Goal: Task Accomplishment & Management: Manage account settings

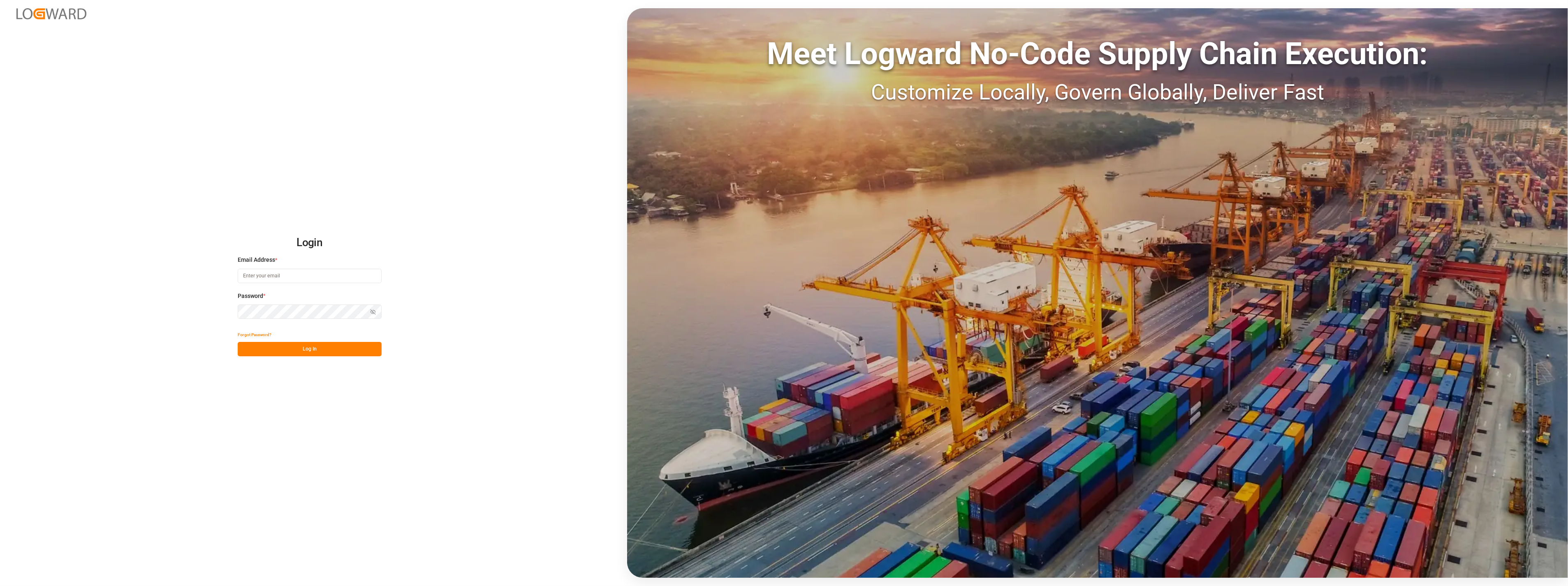
type input "melisa.thaqi@cofresco.com"
click at [321, 345] on button "Log In" at bounding box center [309, 349] width 144 height 15
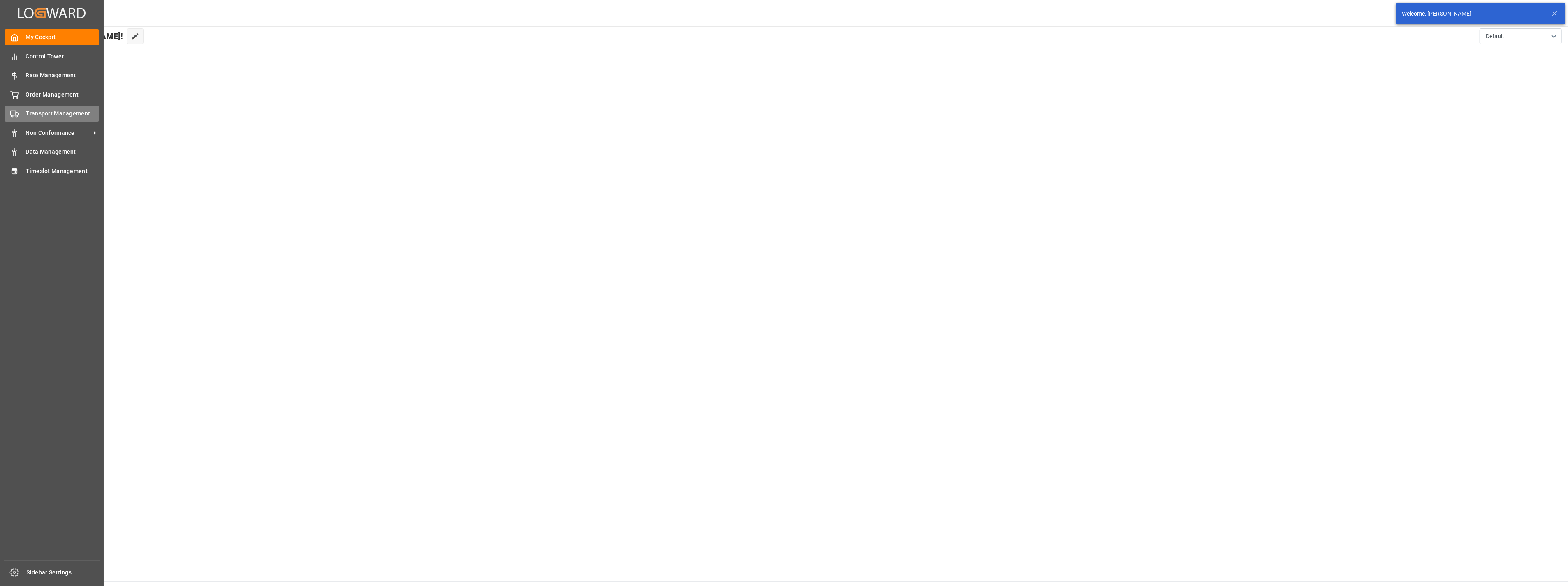
click at [25, 109] on div "Transport Management Transport Management" at bounding box center [51, 114] width 94 height 16
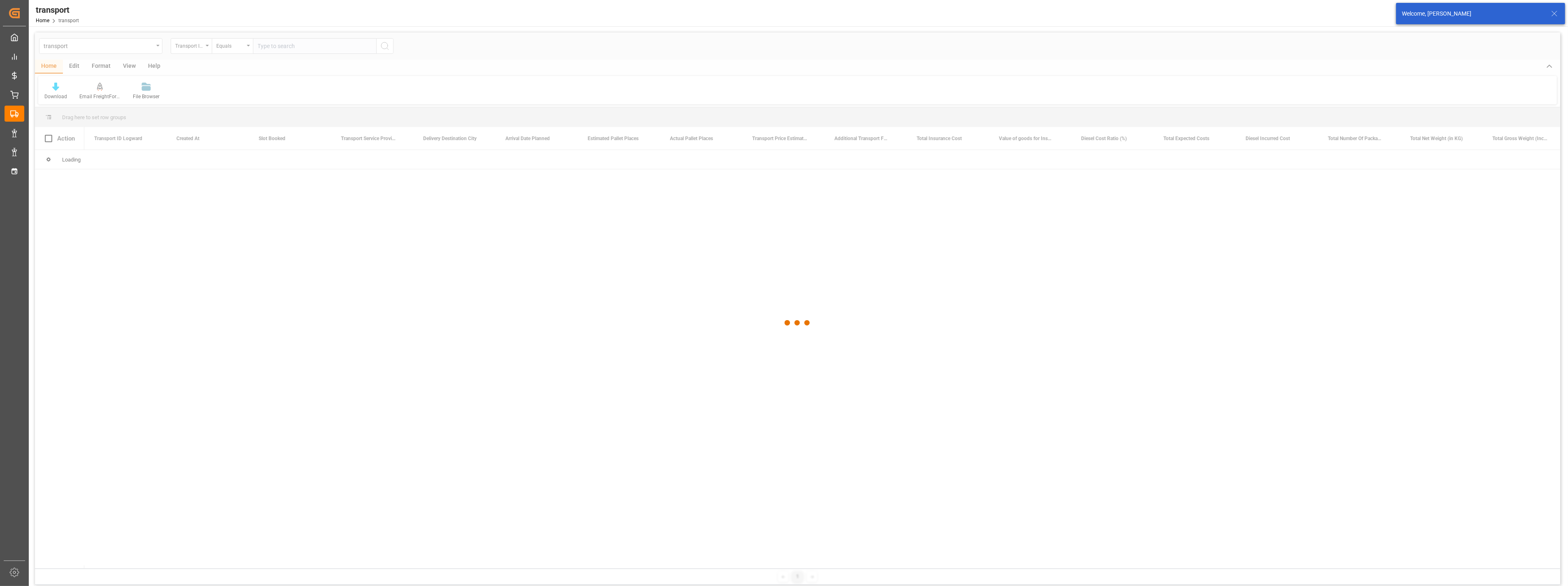
click at [147, 46] on div at bounding box center [797, 323] width 1525 height 581
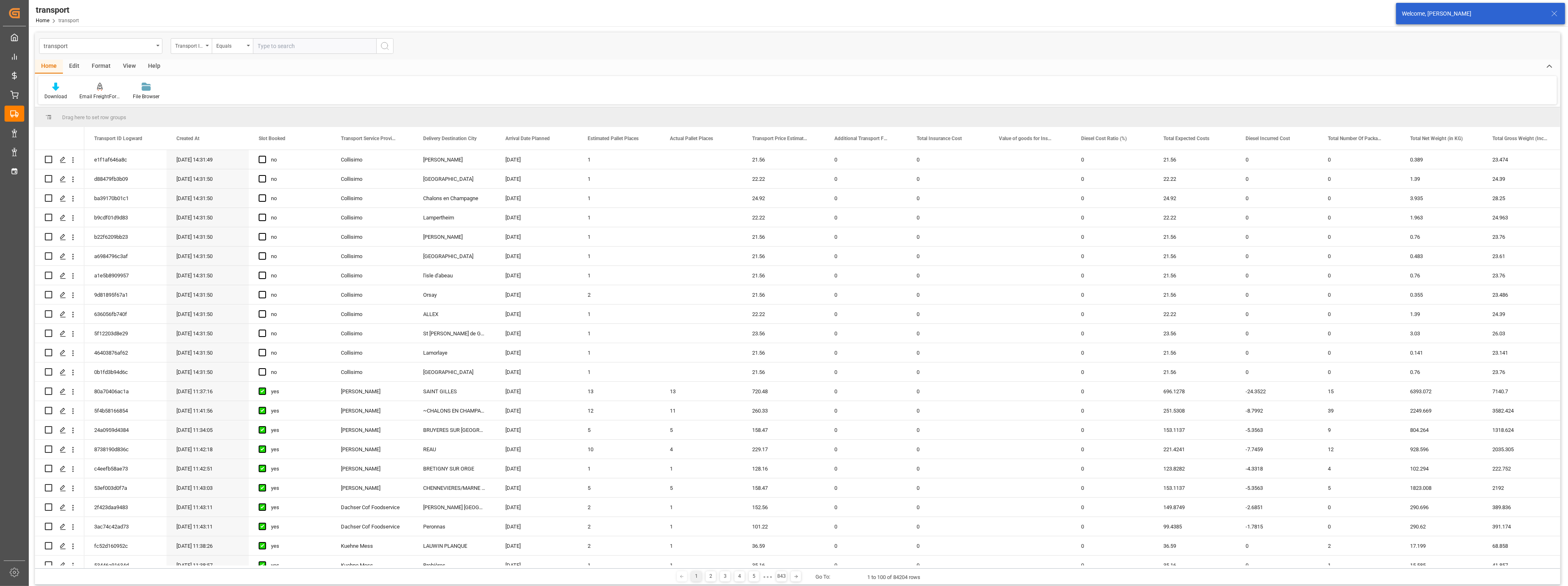
click at [154, 46] on div "transport" at bounding box center [100, 46] width 124 height 16
type input "tran"
click at [124, 97] on div "Transport DE" at bounding box center [100, 101] width 122 height 17
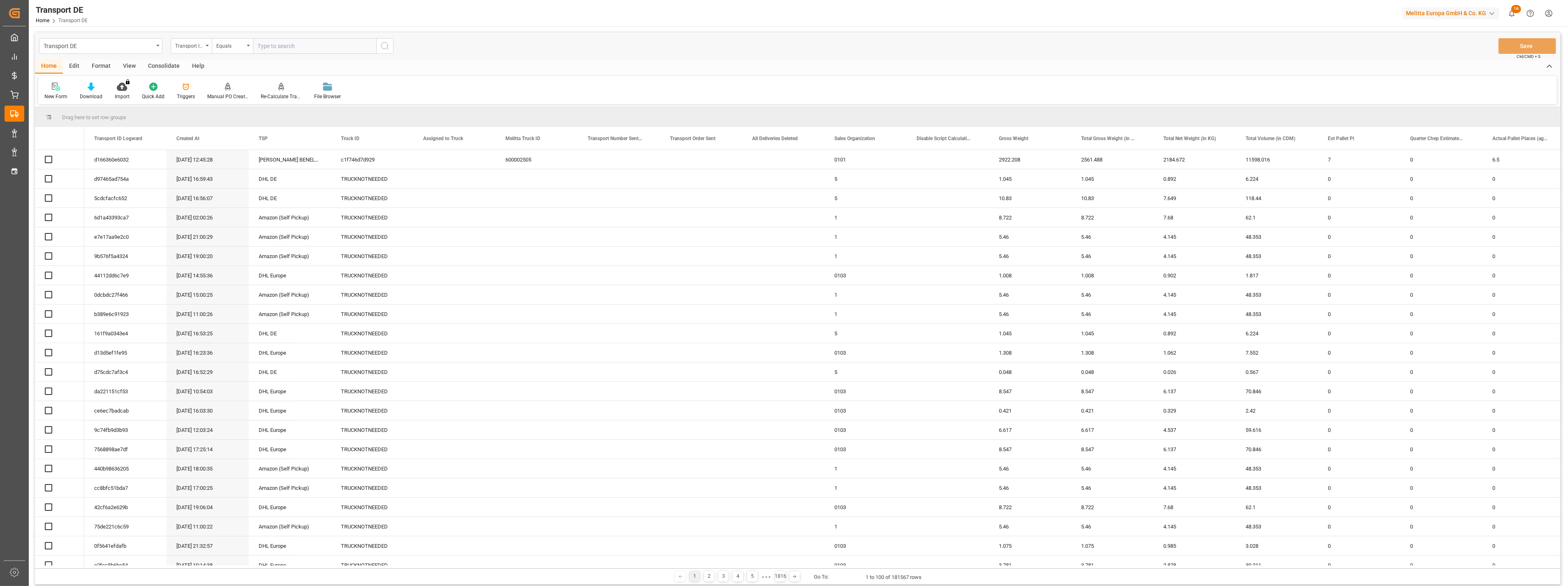
click at [312, 44] on input "text" at bounding box center [314, 46] width 124 height 16
paste input "a830ff626b86"
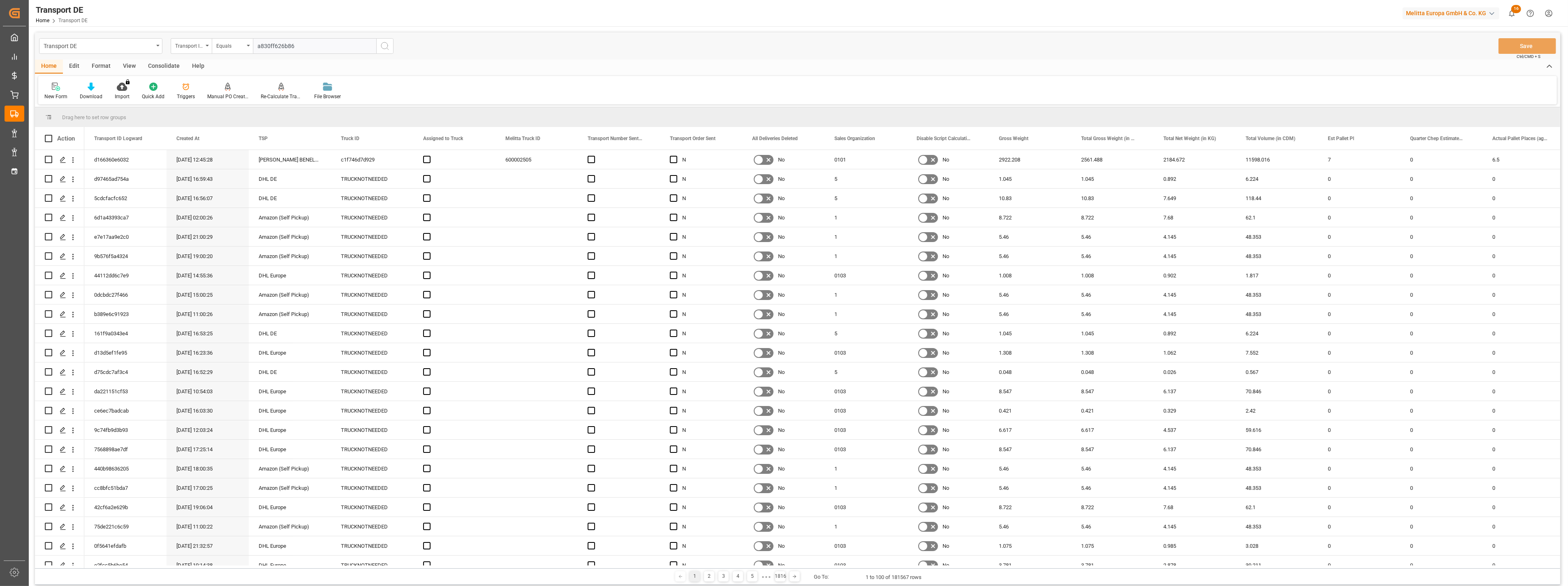
type input "a830ff626b86"
click at [390, 44] on icon "search button" at bounding box center [385, 46] width 10 height 10
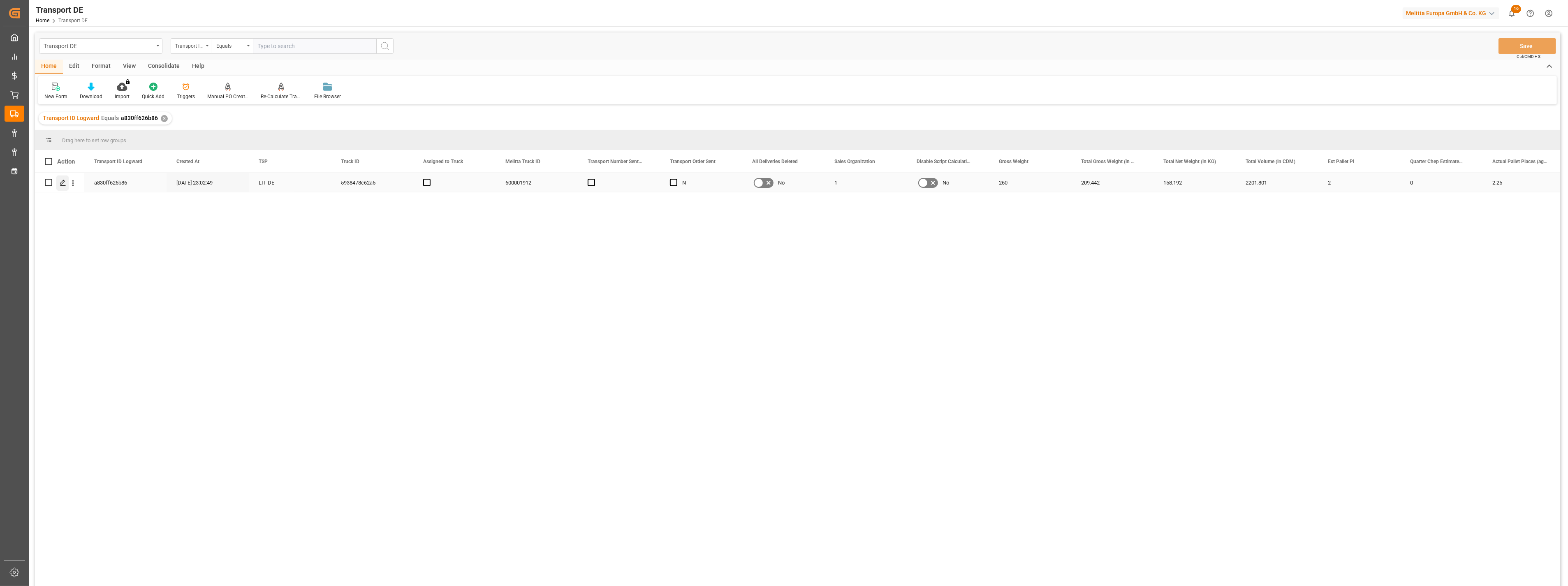
click at [63, 181] on icon "Press SPACE to select this row." at bounding box center [63, 183] width 7 height 7
click at [65, 184] on icon "Press SPACE to select this row." at bounding box center [63, 183] width 7 height 7
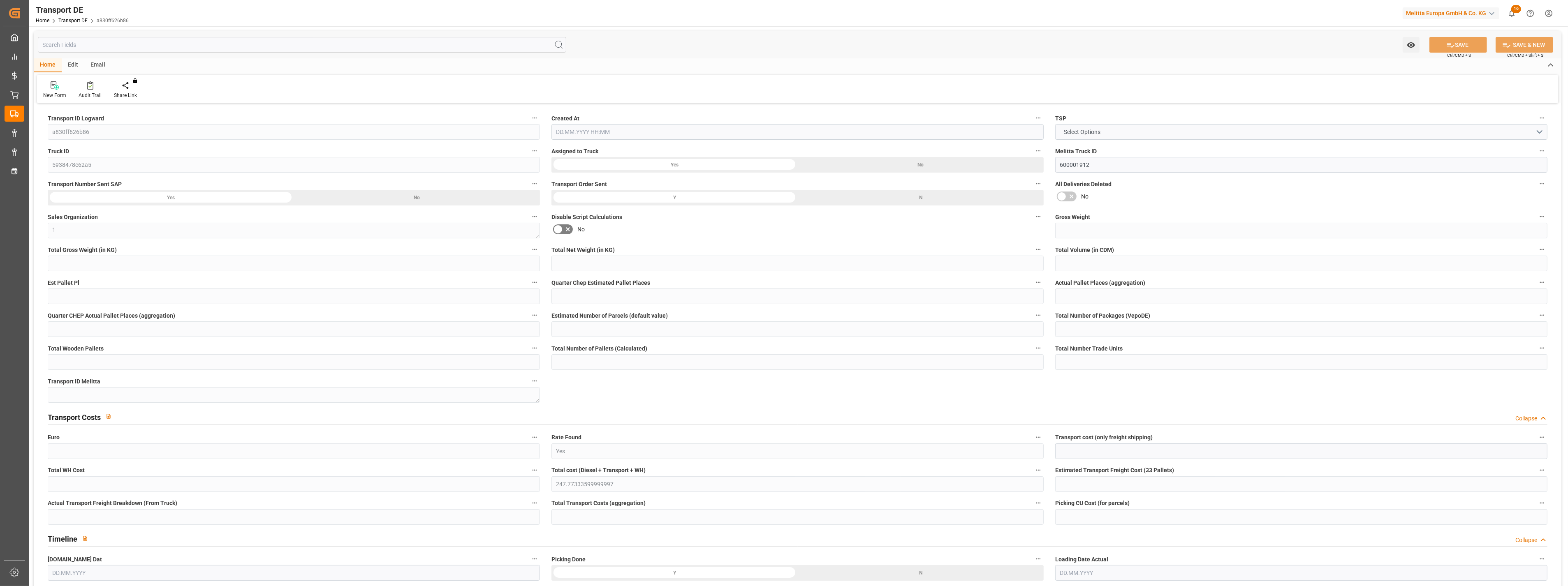
type input "260"
type input "209.442"
type input "158.192"
type input "2201.801"
type input "2"
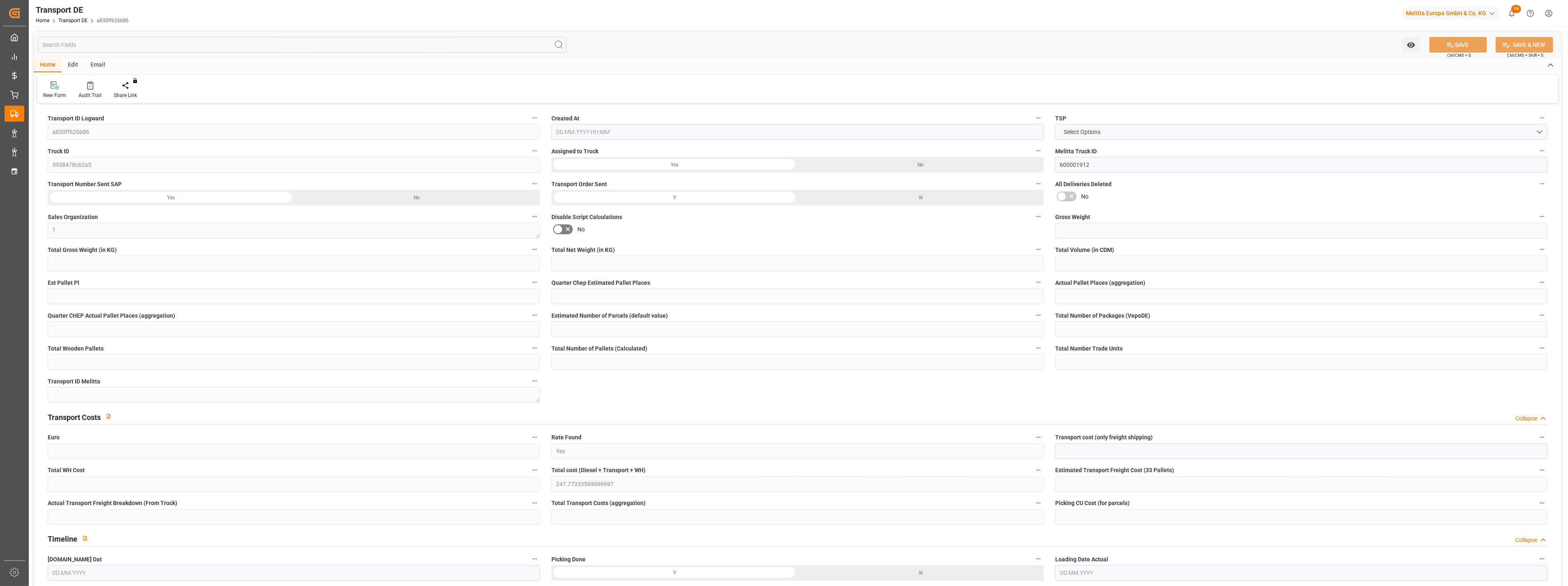
type input "0"
type input "2.25"
type input "0"
type input "1"
type input "3"
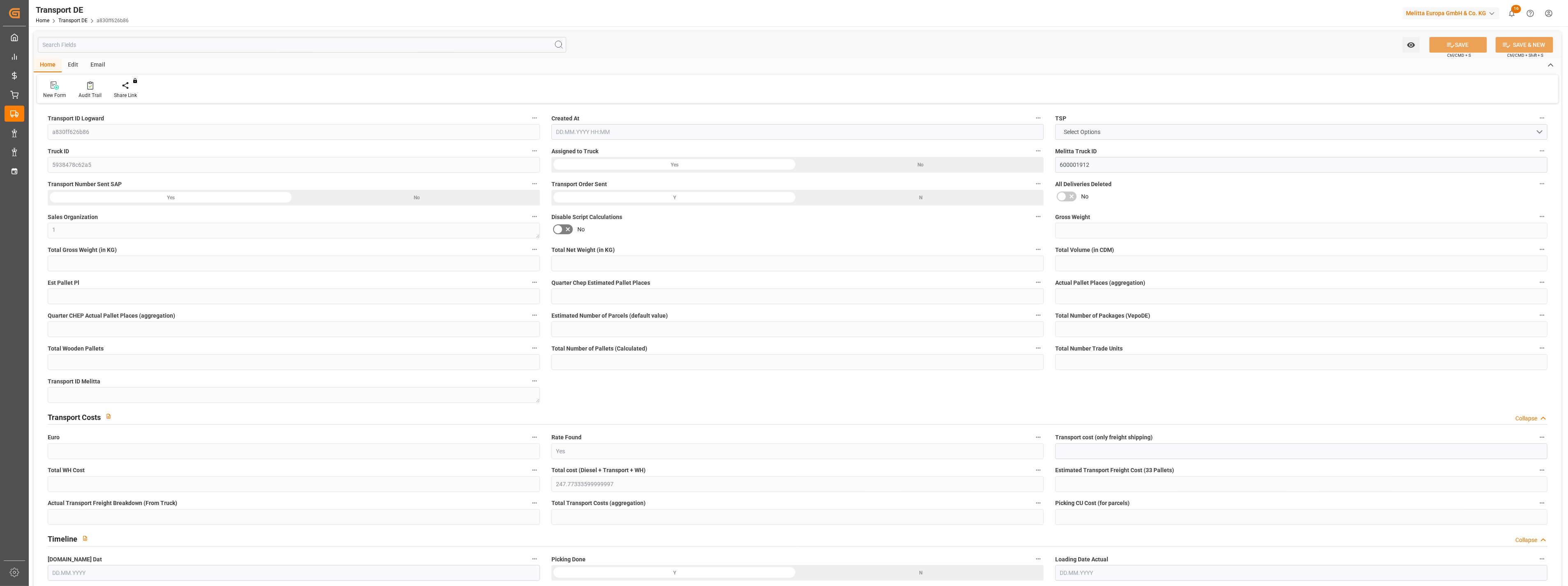
type input "2"
type input "0"
type input "161"
type input "0"
type input "96.56"
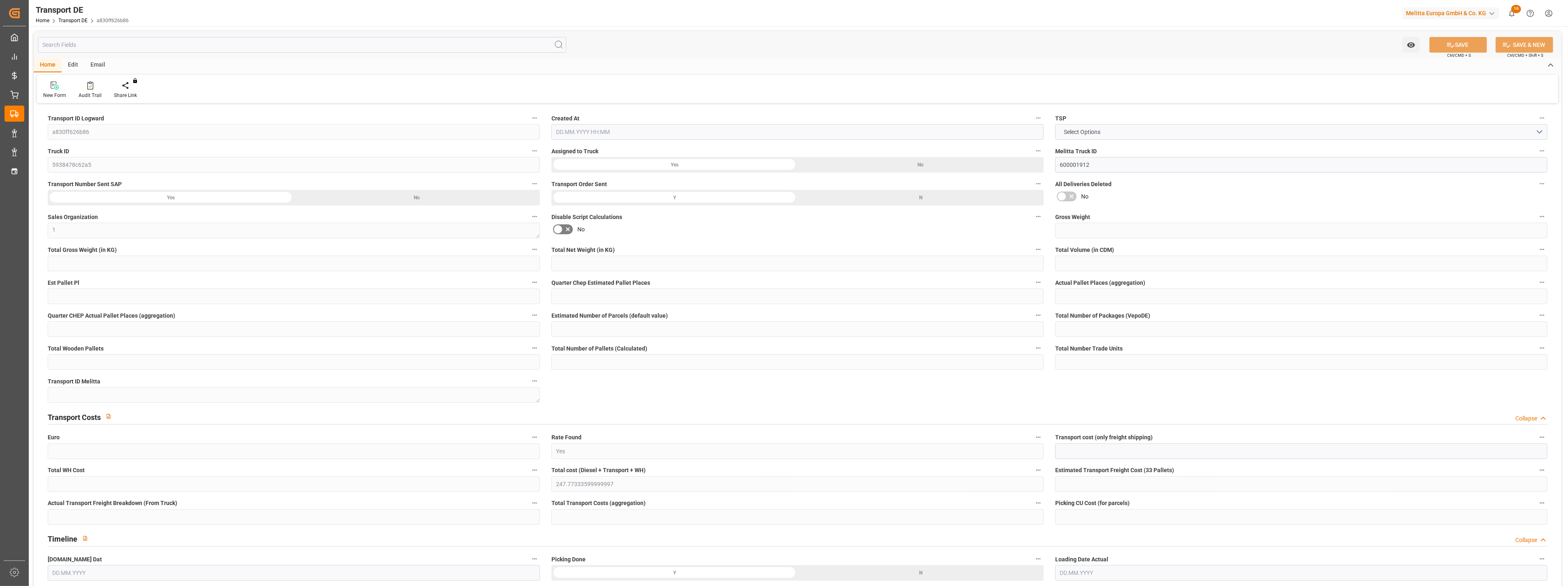
type input "152.121"
type input "96.56"
type input "95.6523"
type input "20"
type input "0"
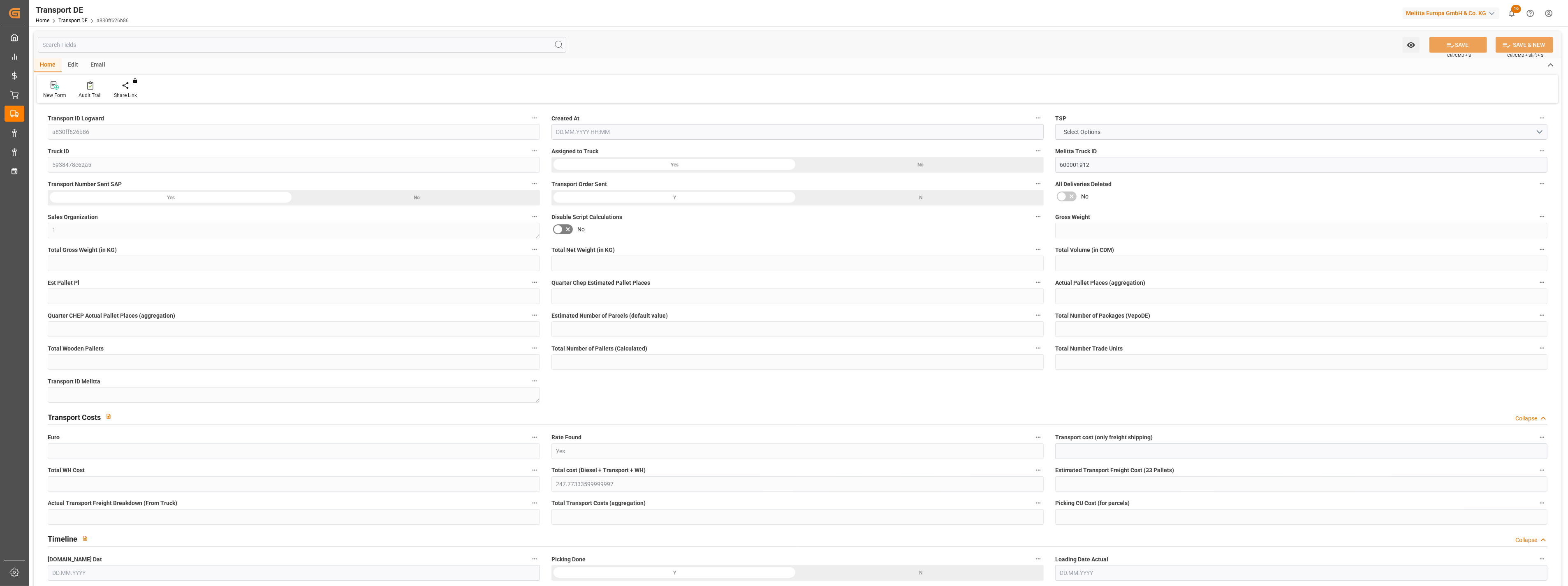
type input "3"
type input "0"
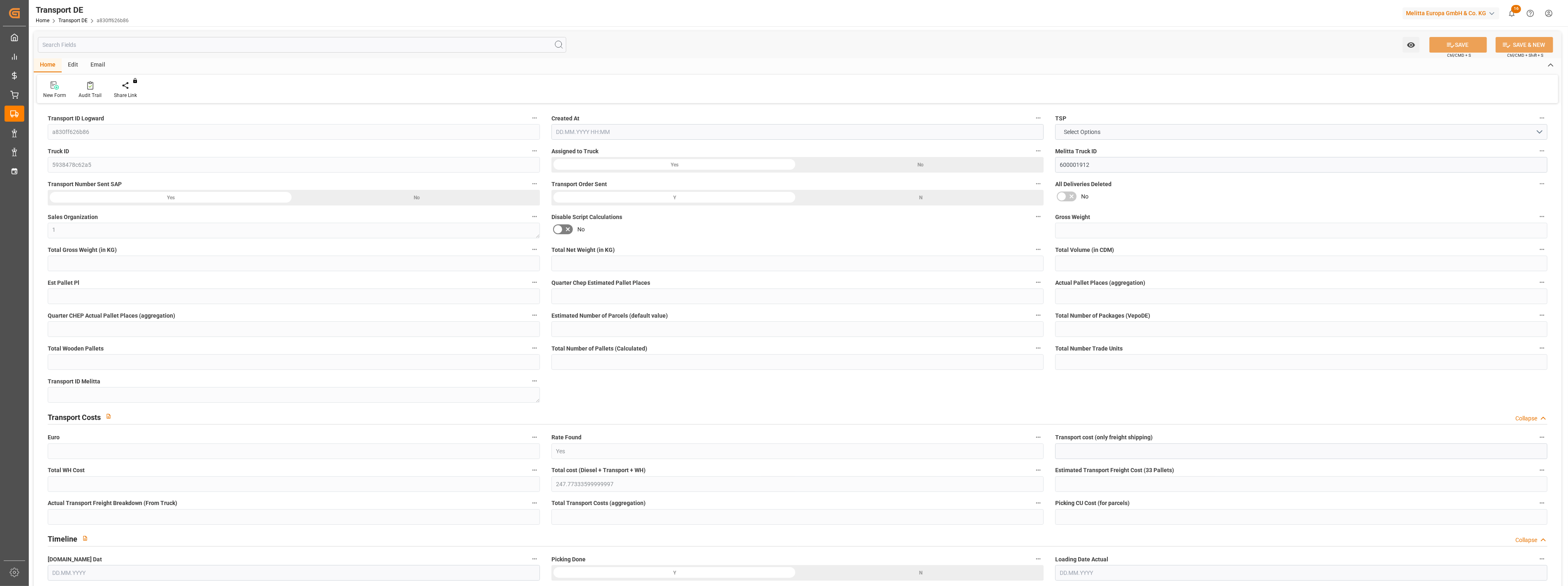
type input "0"
type input "-0.9077"
type input "0"
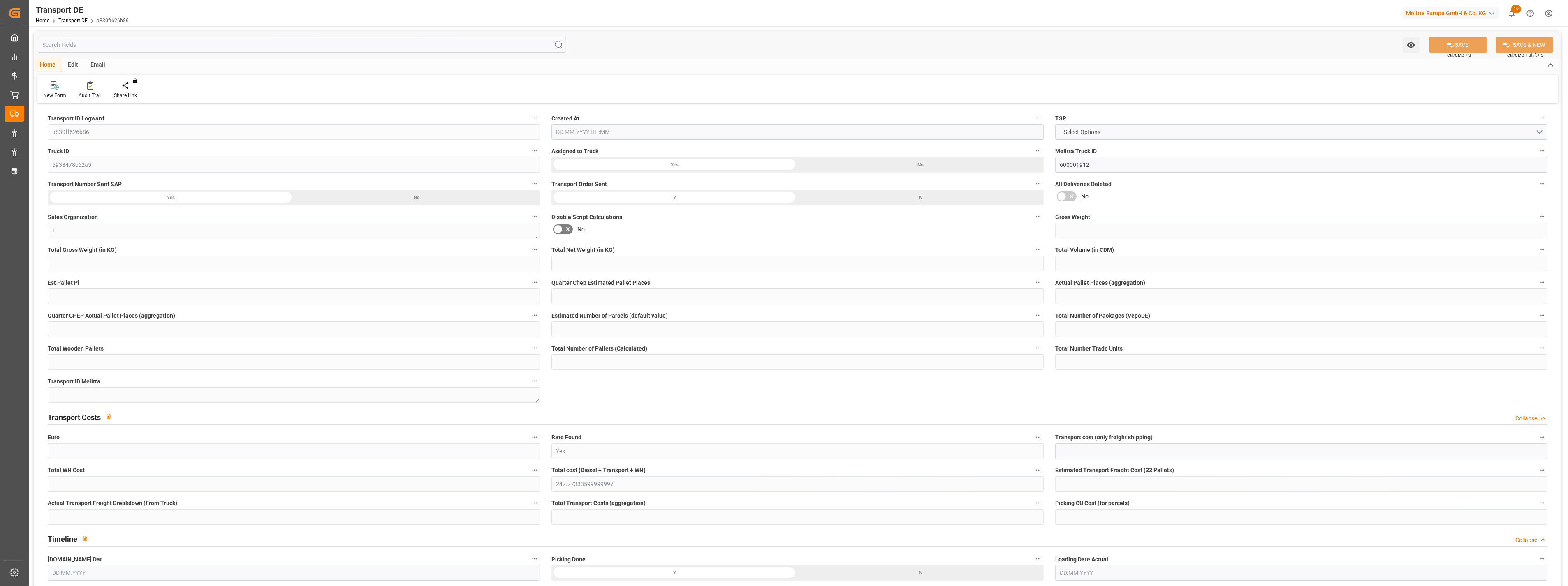
type input "0"
type input "209.442"
type input "4710.8598"
type input "21"
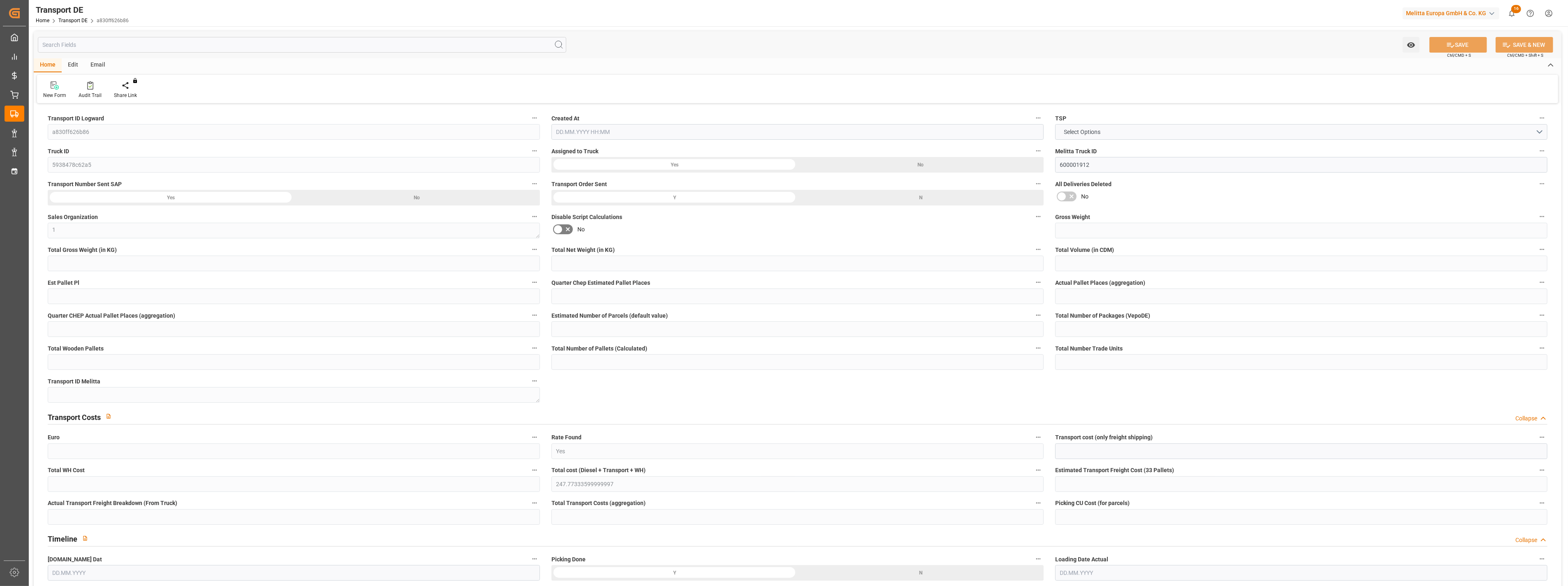
type input "35"
type input "0"
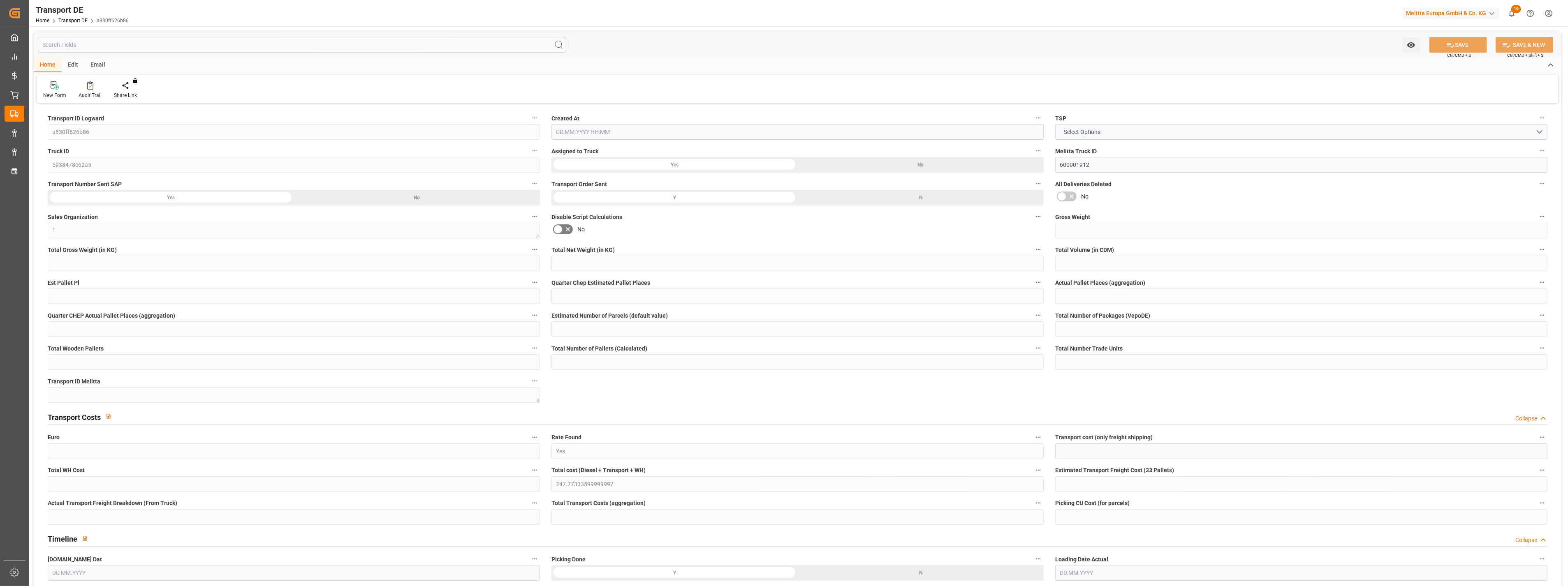
type input "0"
type input "1"
type input "2"
type input "0"
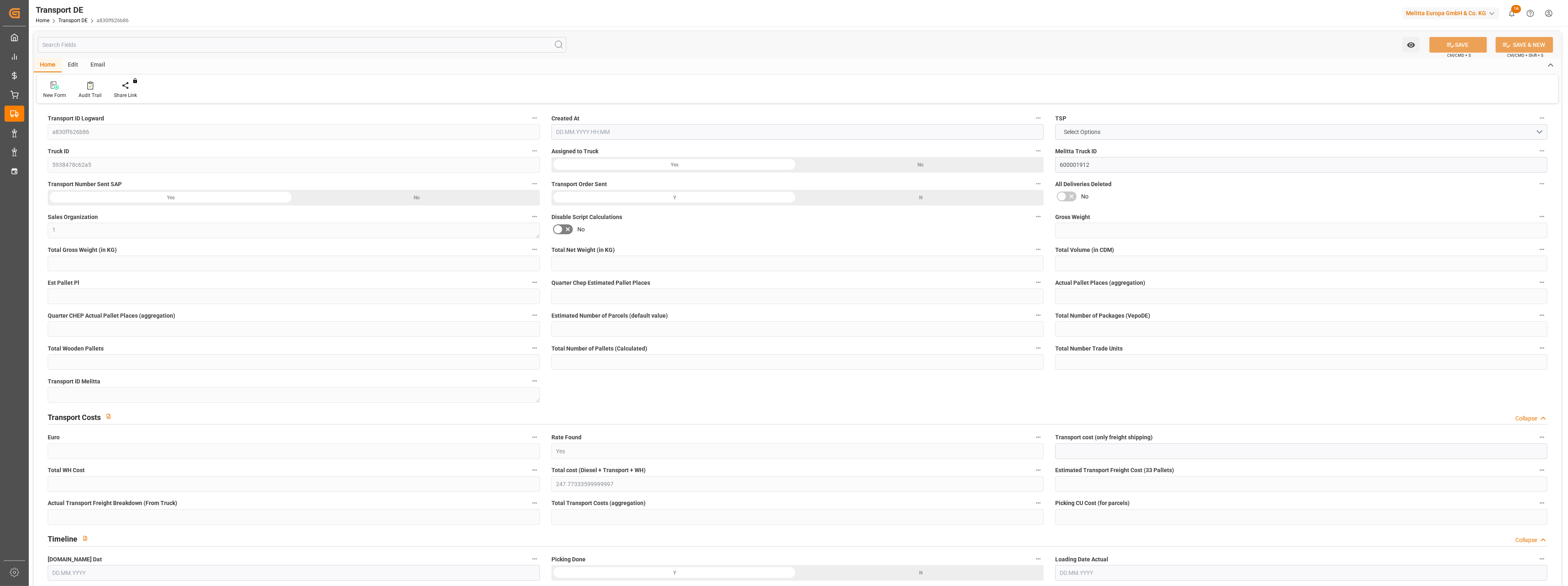
type input "161"
type input "247.7733"
type input "95.6523"
type input "21.08.2025 21:02"
type input "26.08.2025"
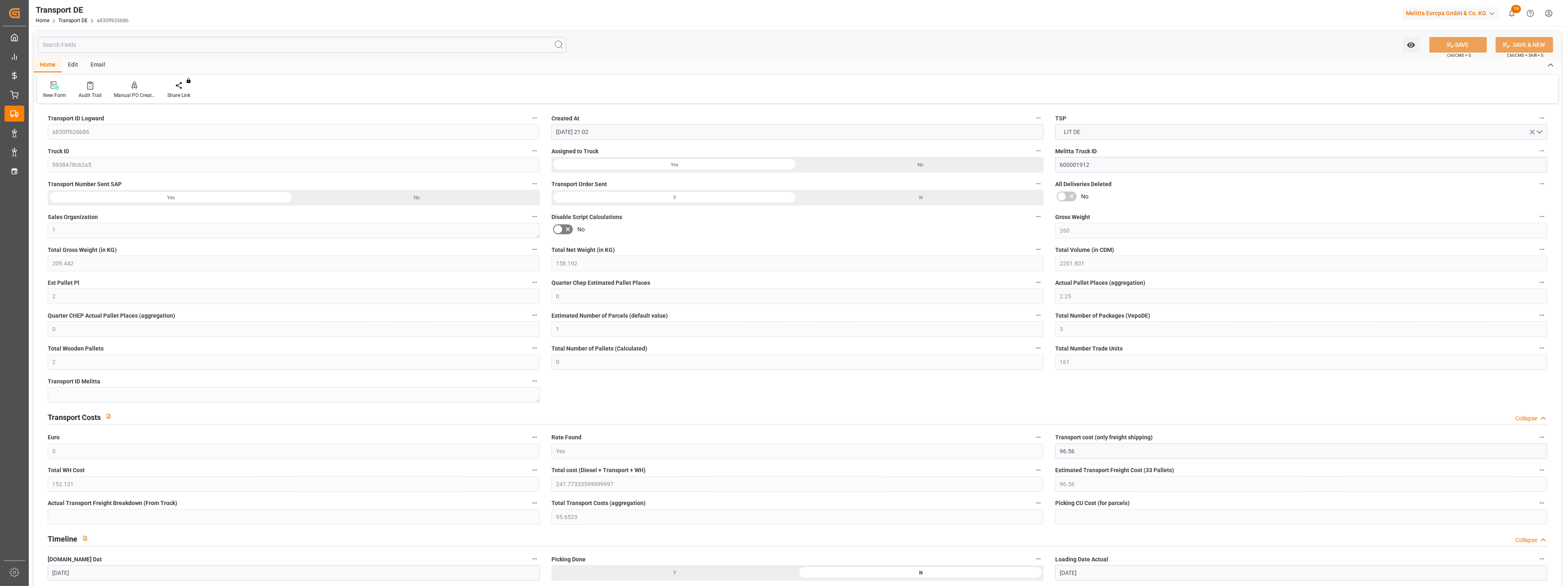
type input "[DATE]"
type input "28.08.2025"
type input "29.08.2025"
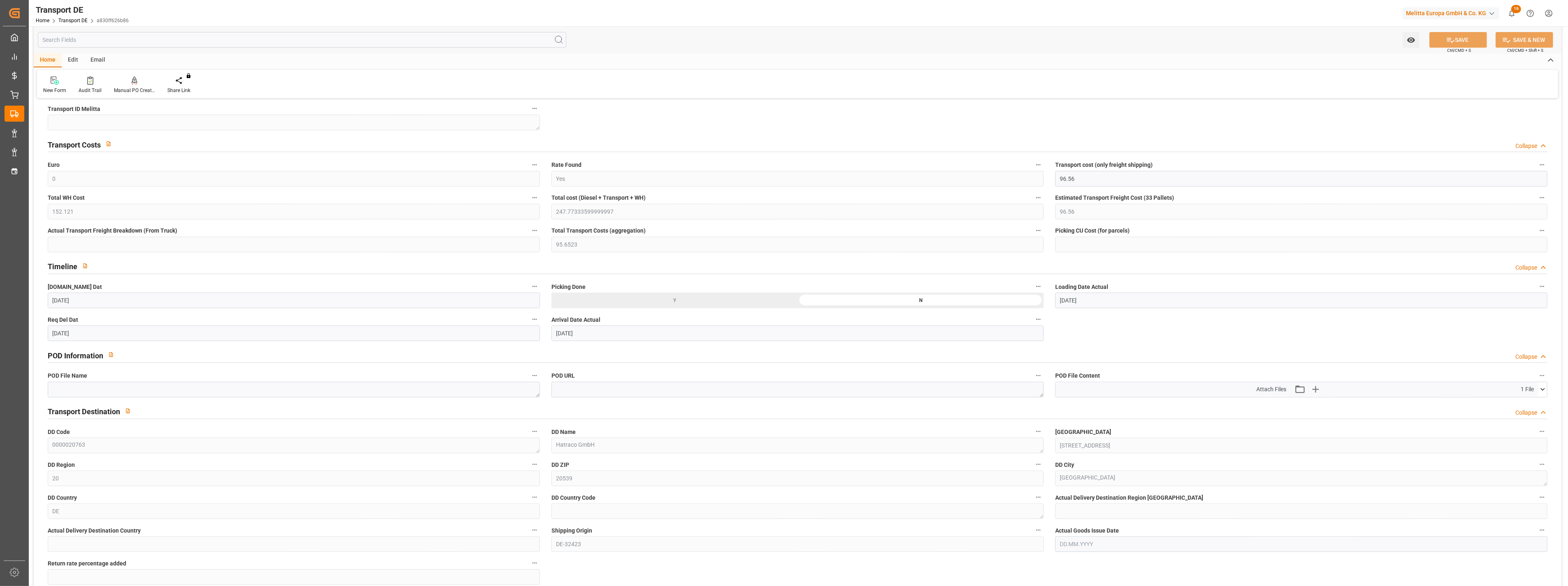
scroll to position [274, 0]
click at [548, 330] on div "Arrival Date Actual 29.08.2025" at bounding box center [797, 326] width 504 height 33
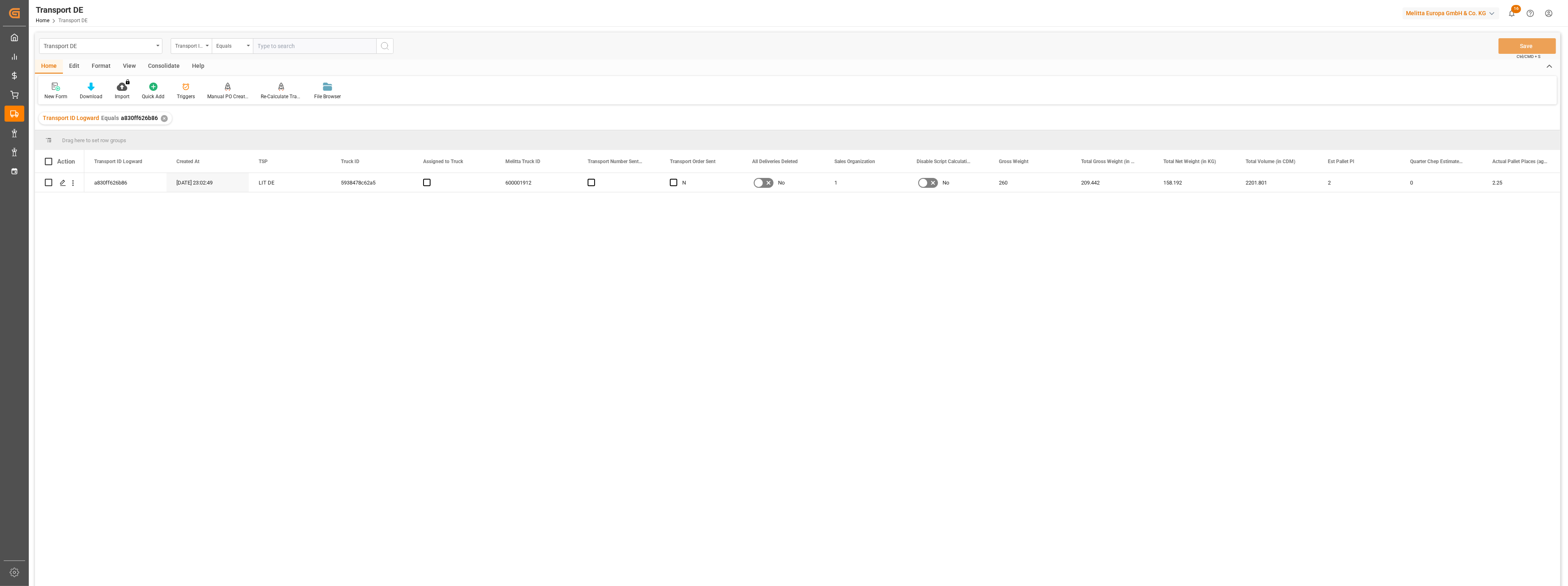
drag, startPoint x: 280, startPoint y: 44, endPoint x: 287, endPoint y: 45, distance: 7.1
click at [281, 44] on input "text" at bounding box center [314, 46] width 124 height 16
type input "2610fc936f77"
click at [385, 46] on icon "search button" at bounding box center [385, 46] width 10 height 10
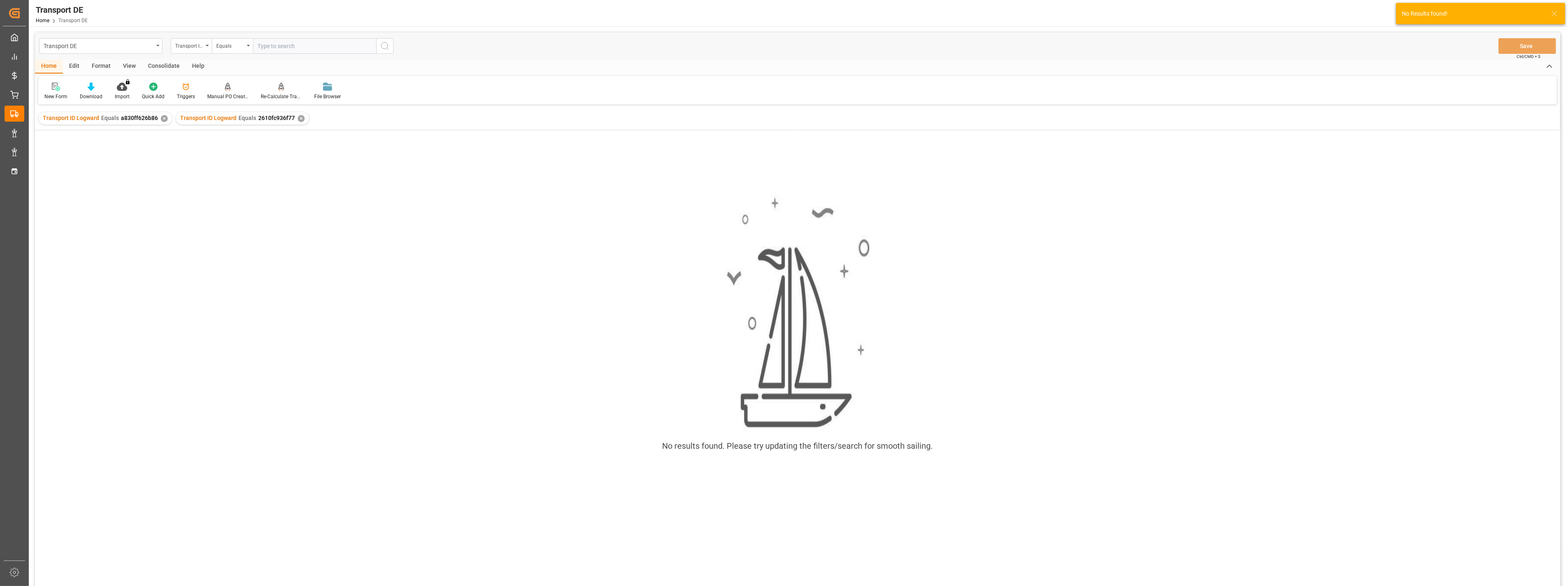
click at [162, 120] on div "✕" at bounding box center [164, 118] width 7 height 7
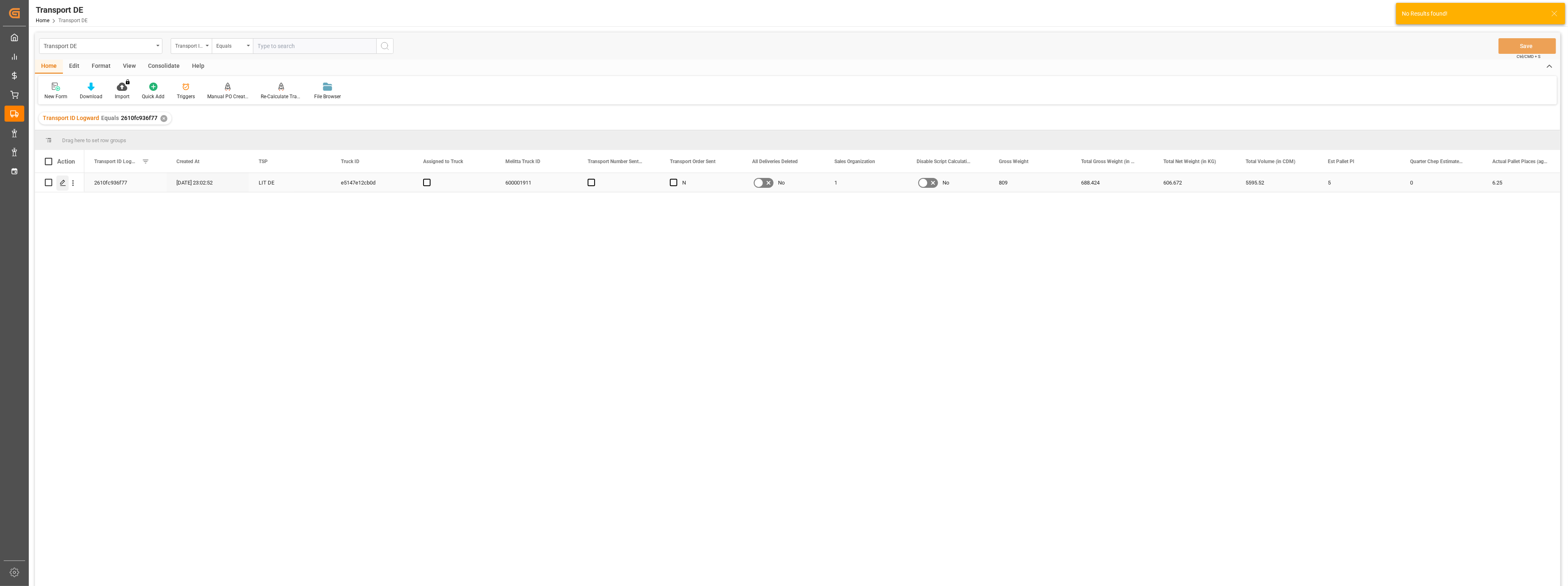
click at [64, 182] on icon "Press SPACE to select this row." at bounding box center [63, 183] width 7 height 7
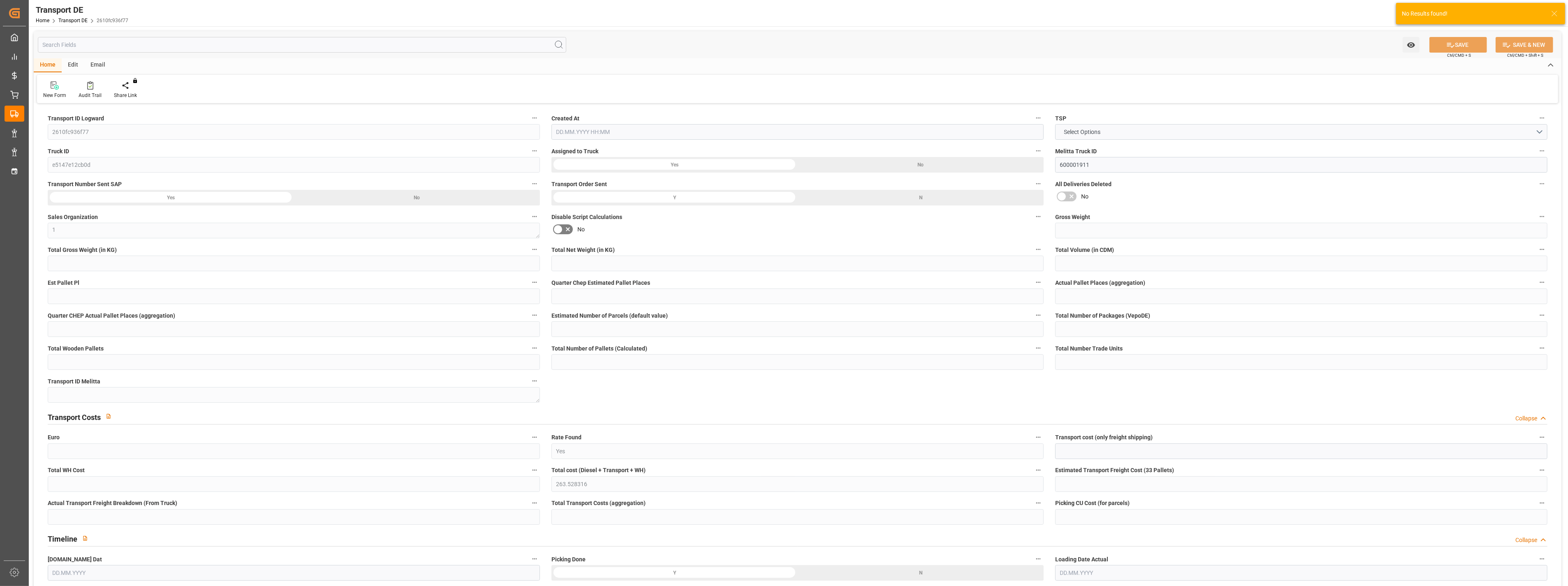
type input "809"
type input "688.424"
type input "606.672"
type input "5595.52"
type input "5"
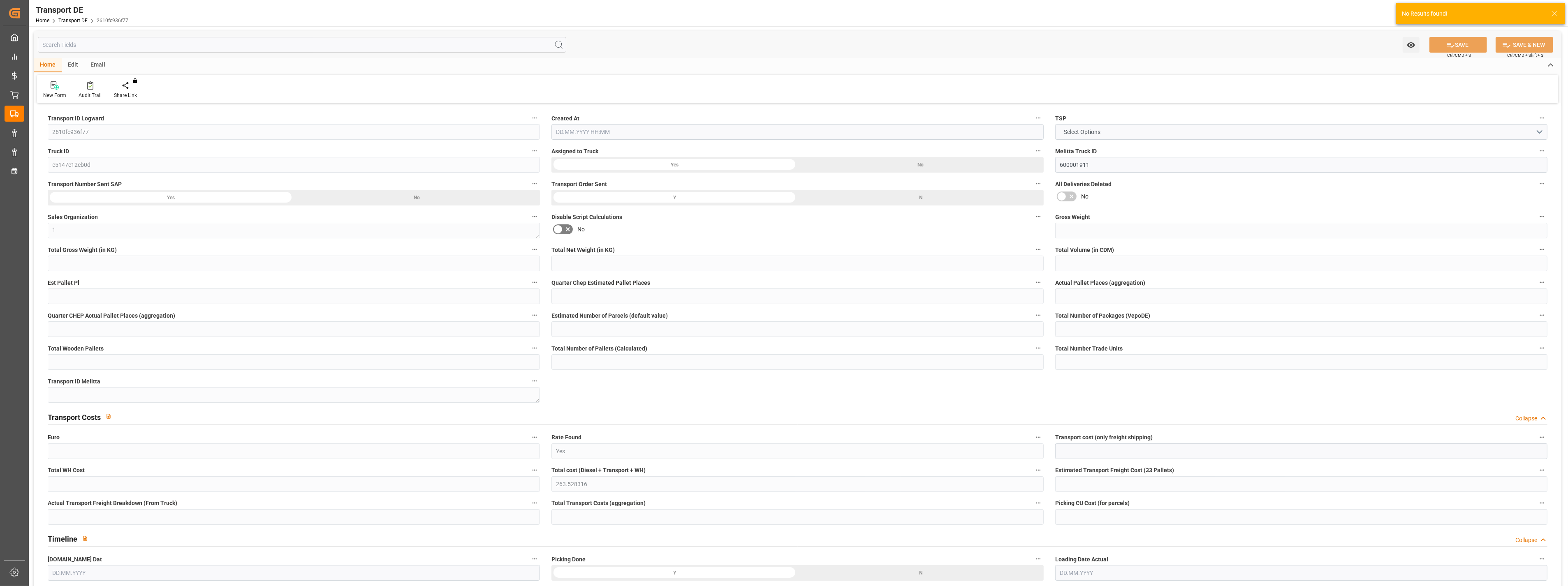
type input "0"
type input "6.25"
type input "0"
type input "1"
type input "6"
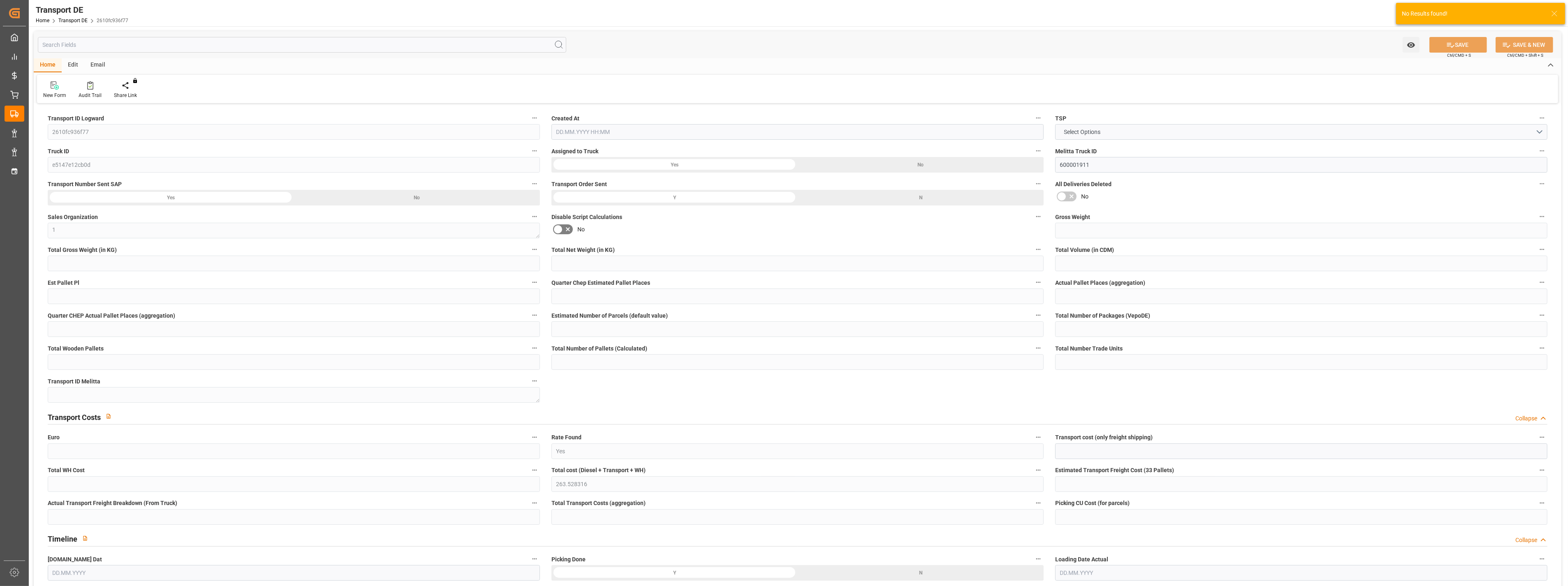
type input "5"
type input "1"
type input "52"
type input "0"
type input "174.86"
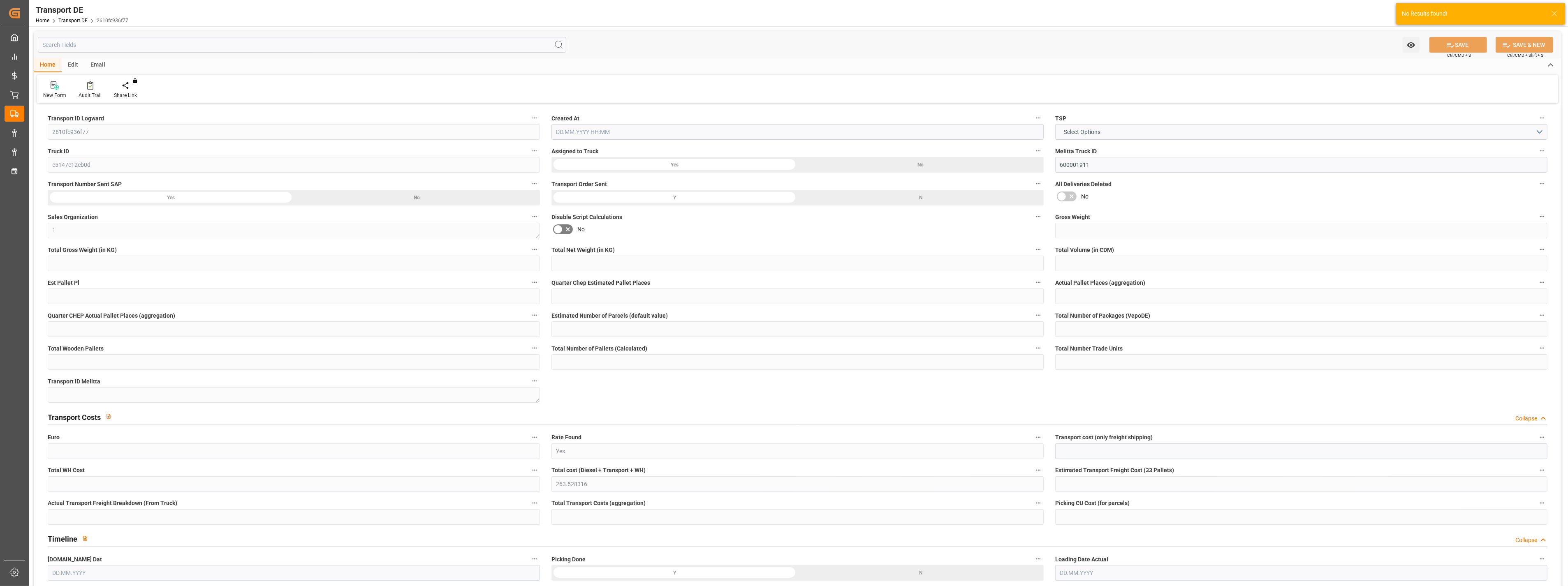
type input "90.312"
type input "174.86"
type input "173.2163"
type input "99"
type input "4"
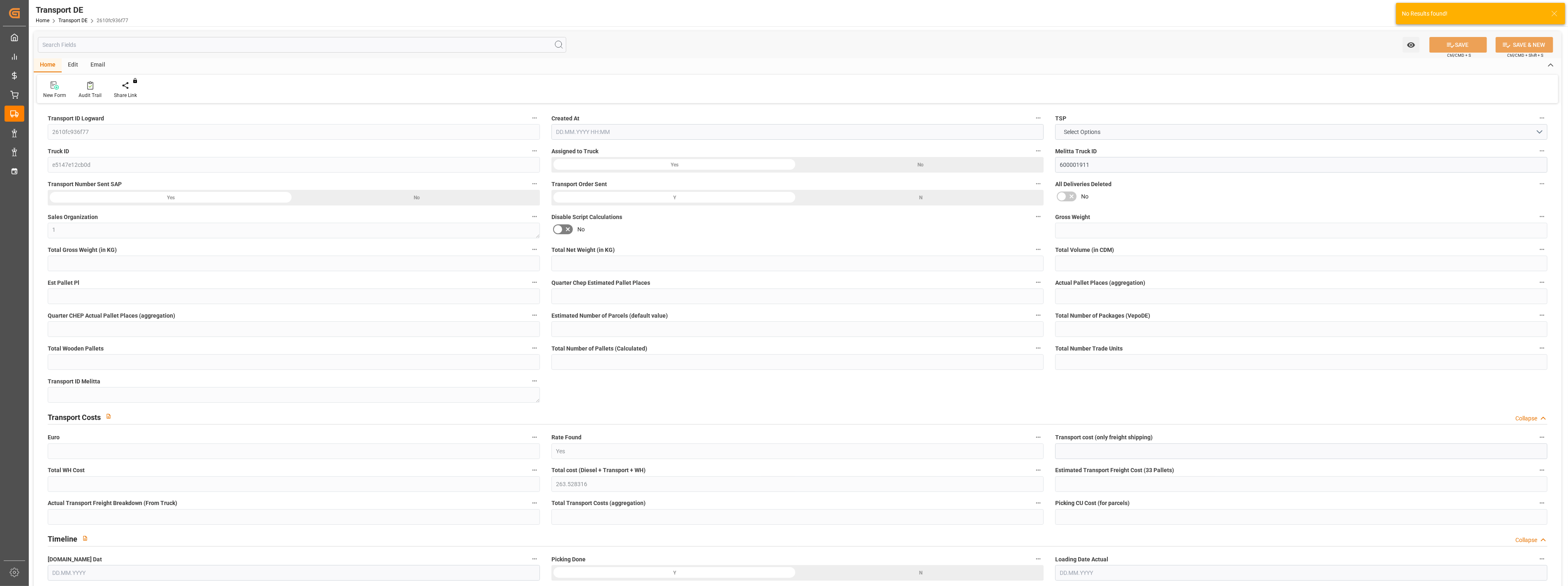
type input "0"
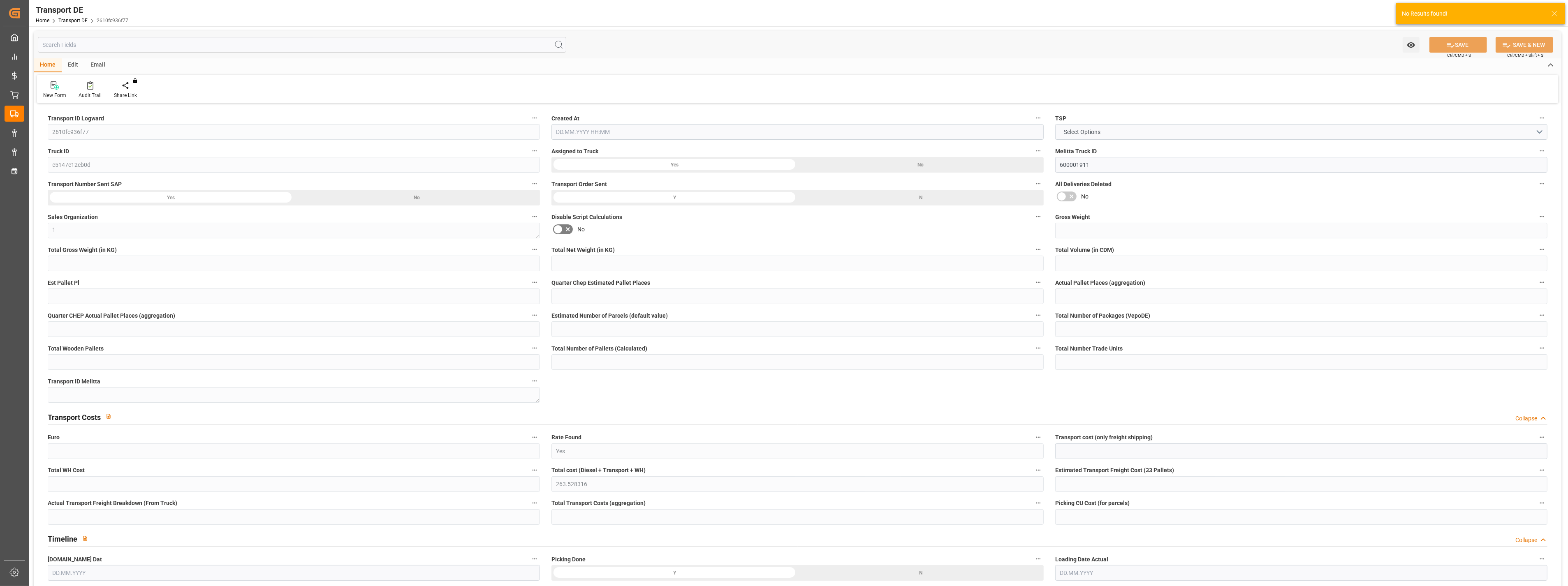
type input "0"
type input "-1.6437"
type input "0"
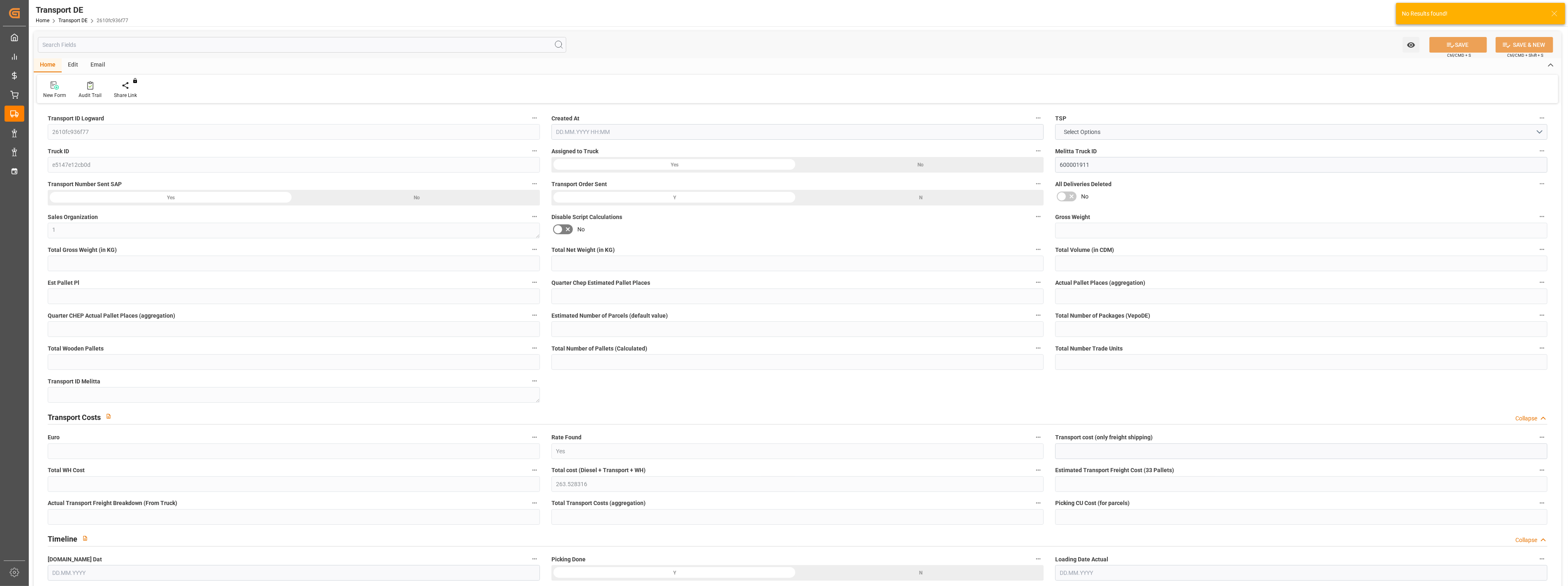
type input "0"
type input "688.424"
type input "10767.6795"
type input "21"
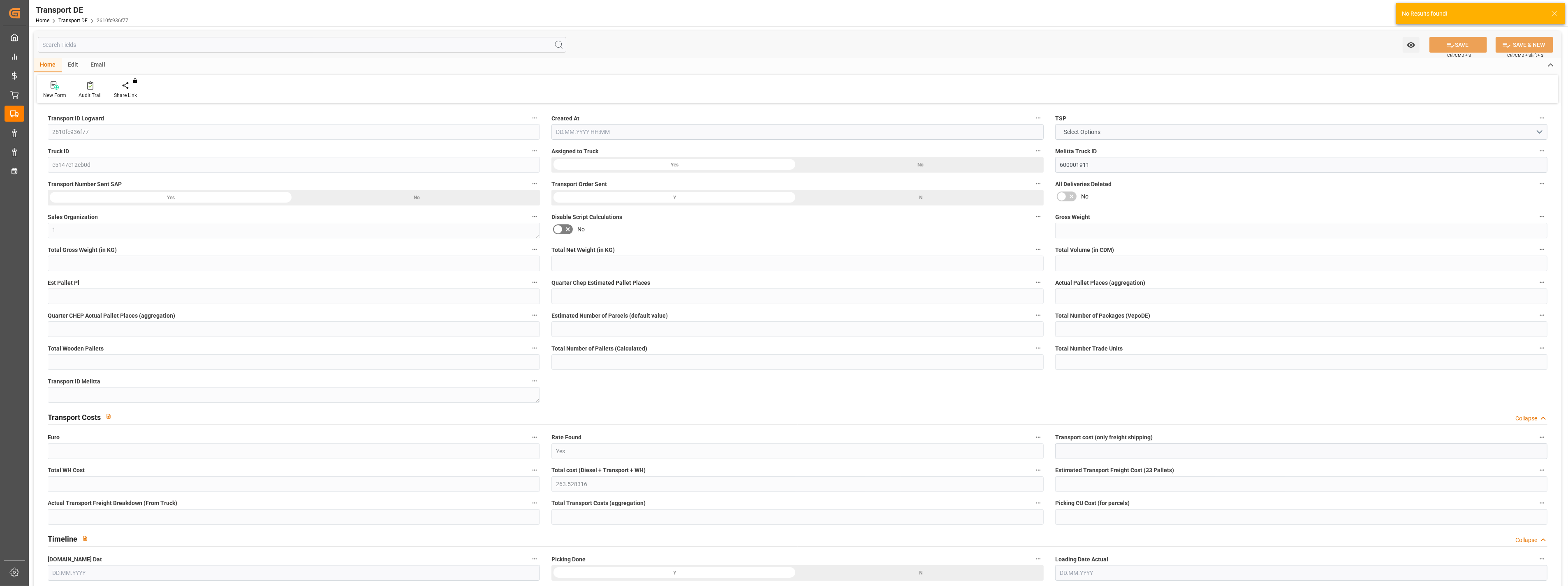
type input "80"
type input "1"
type input "0"
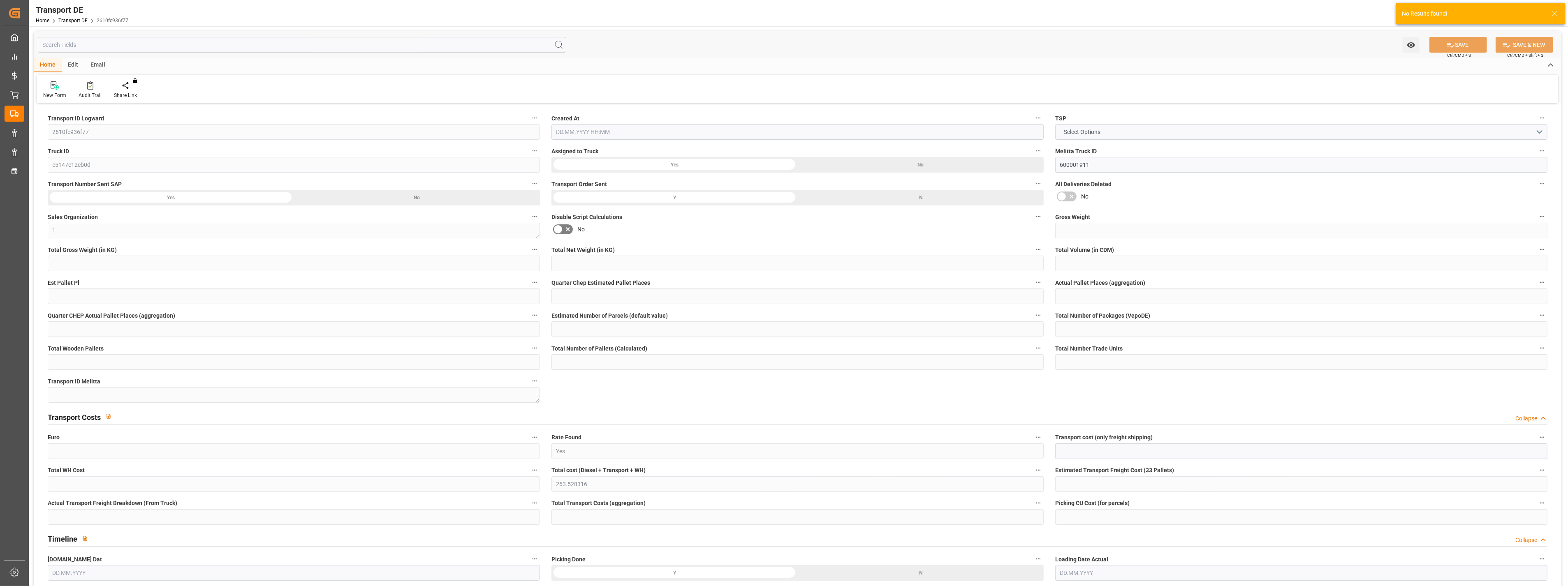
type input "0"
type input "5"
type input "4"
type input "0"
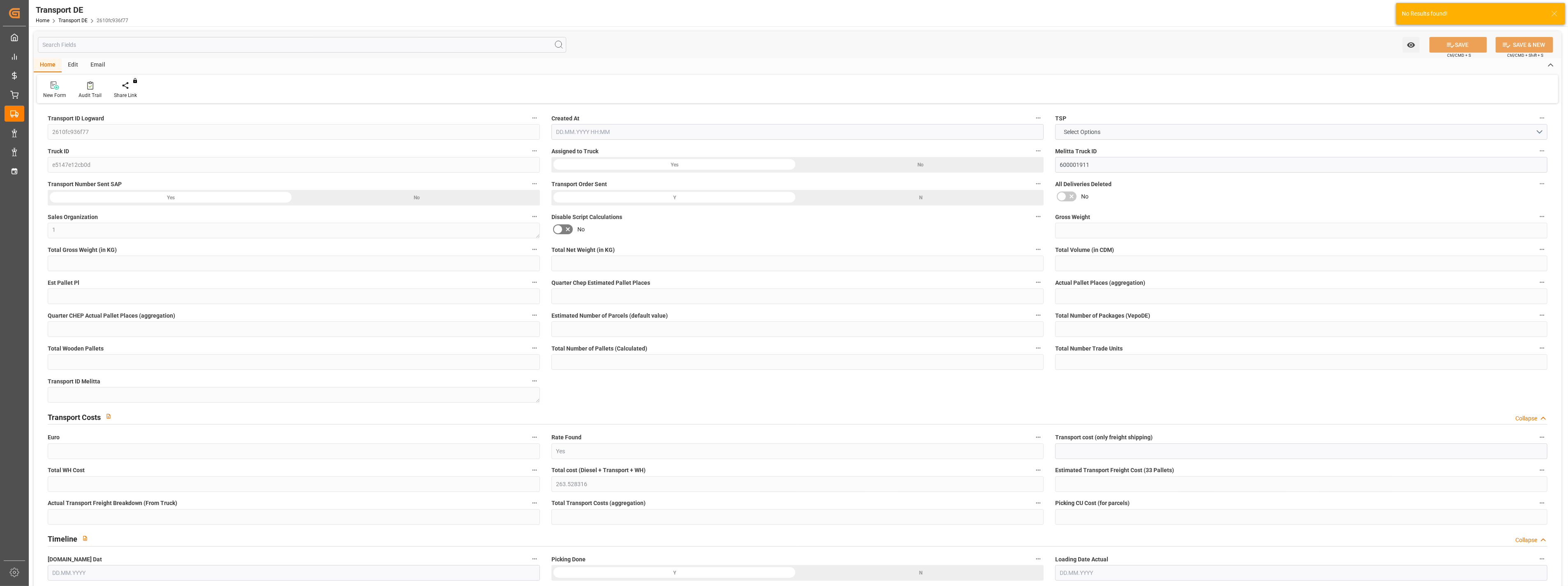
type input "76"
type input "263.5283"
type input "173.2163"
type input "21.08.2025 21:02"
type input "29.08.2025"
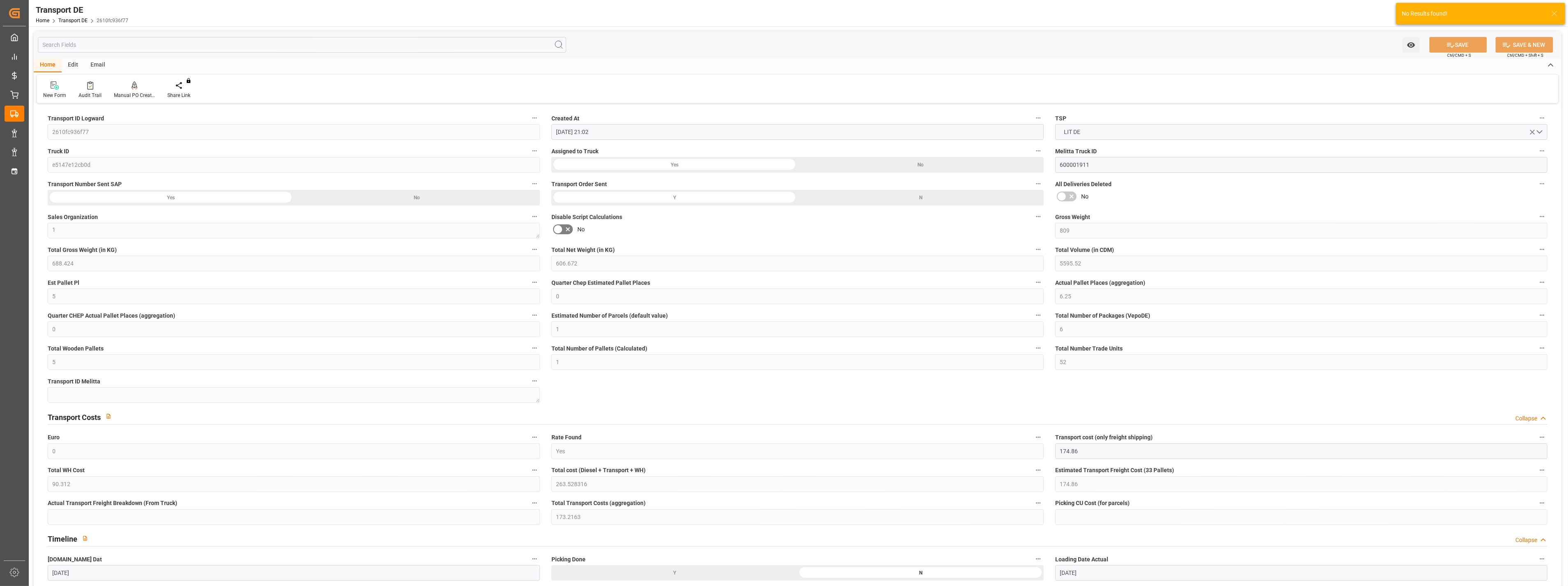
type input "[DATE]"
type input "02.09.2025"
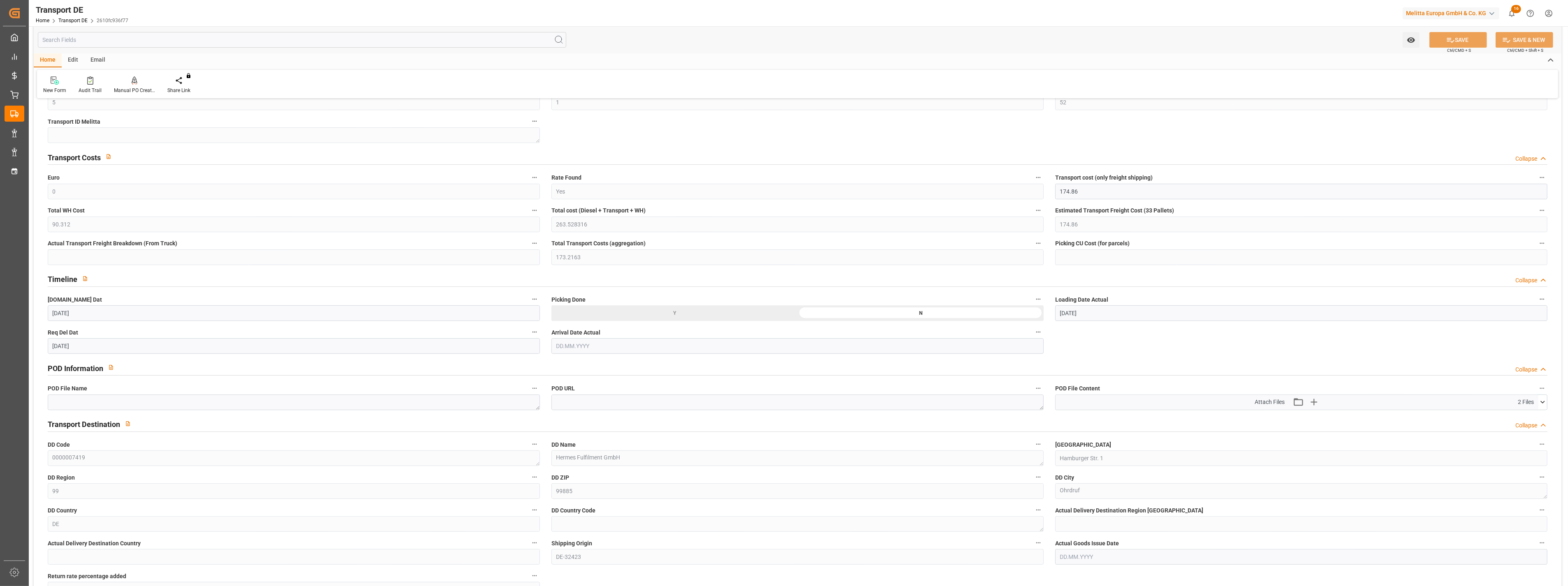
scroll to position [274, 0]
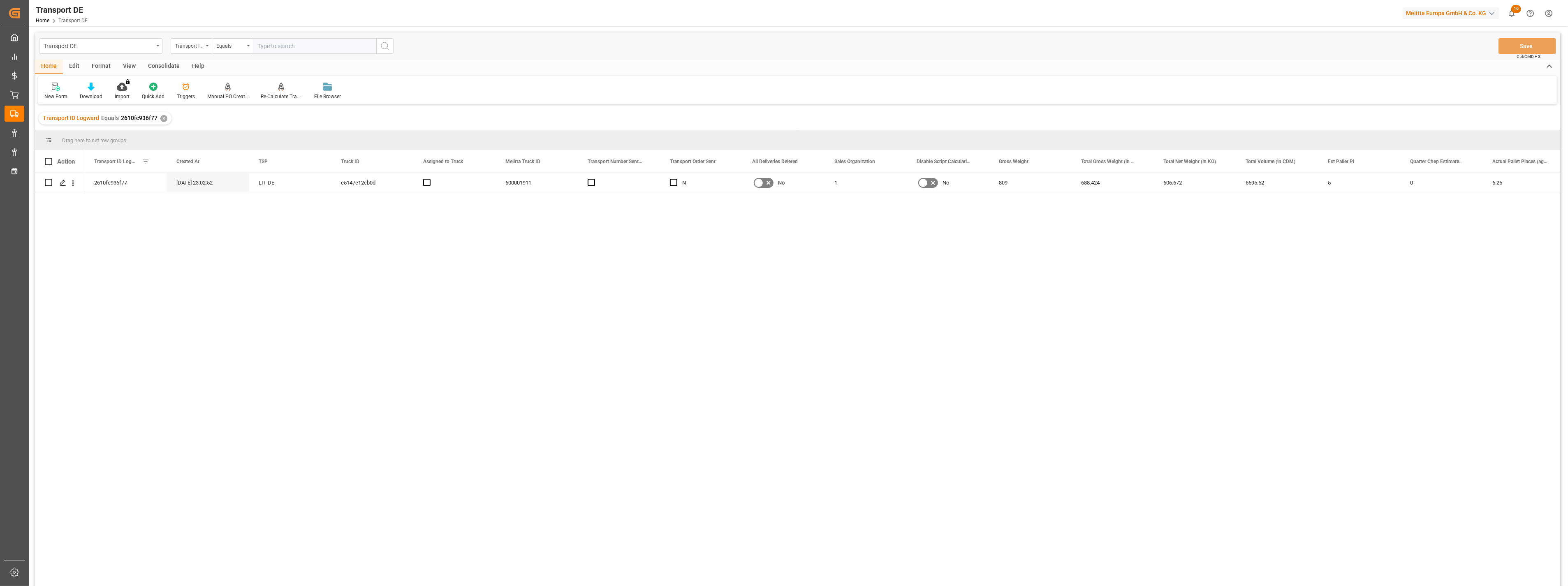
click at [162, 119] on div "✕" at bounding box center [163, 118] width 7 height 7
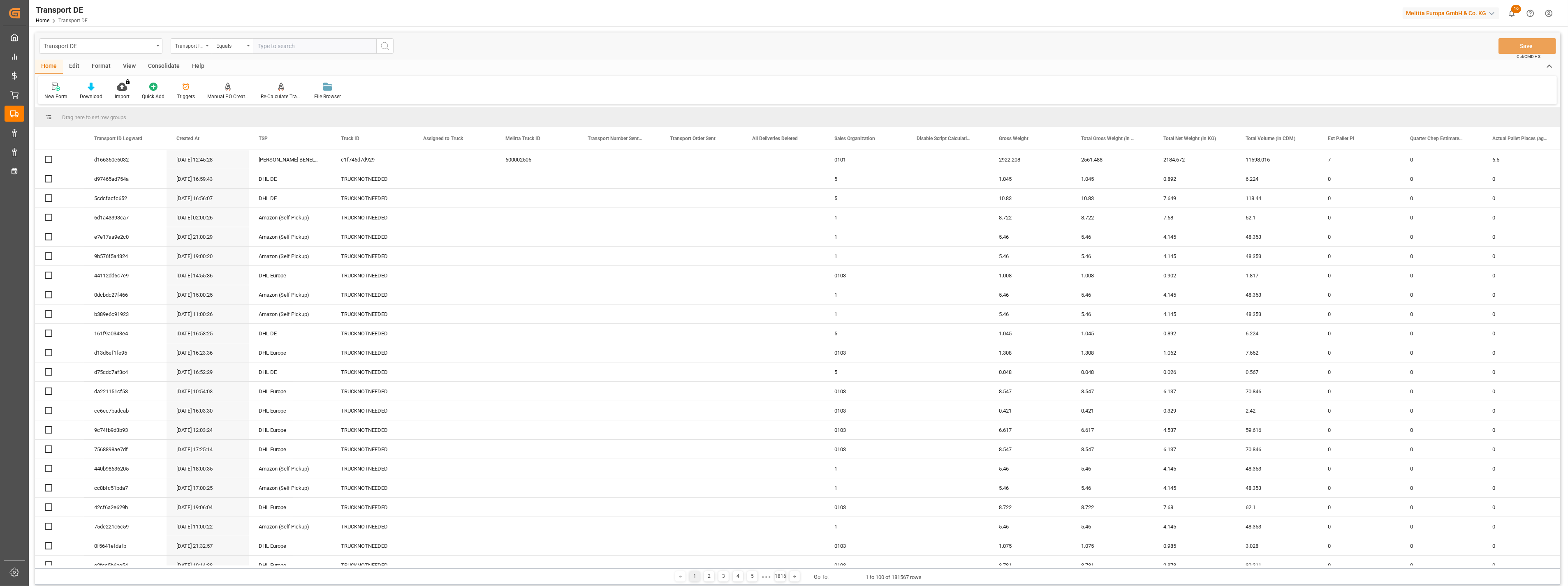
click at [303, 46] on input "text" at bounding box center [314, 46] width 124 height 16
paste input "e370b98f11d1"
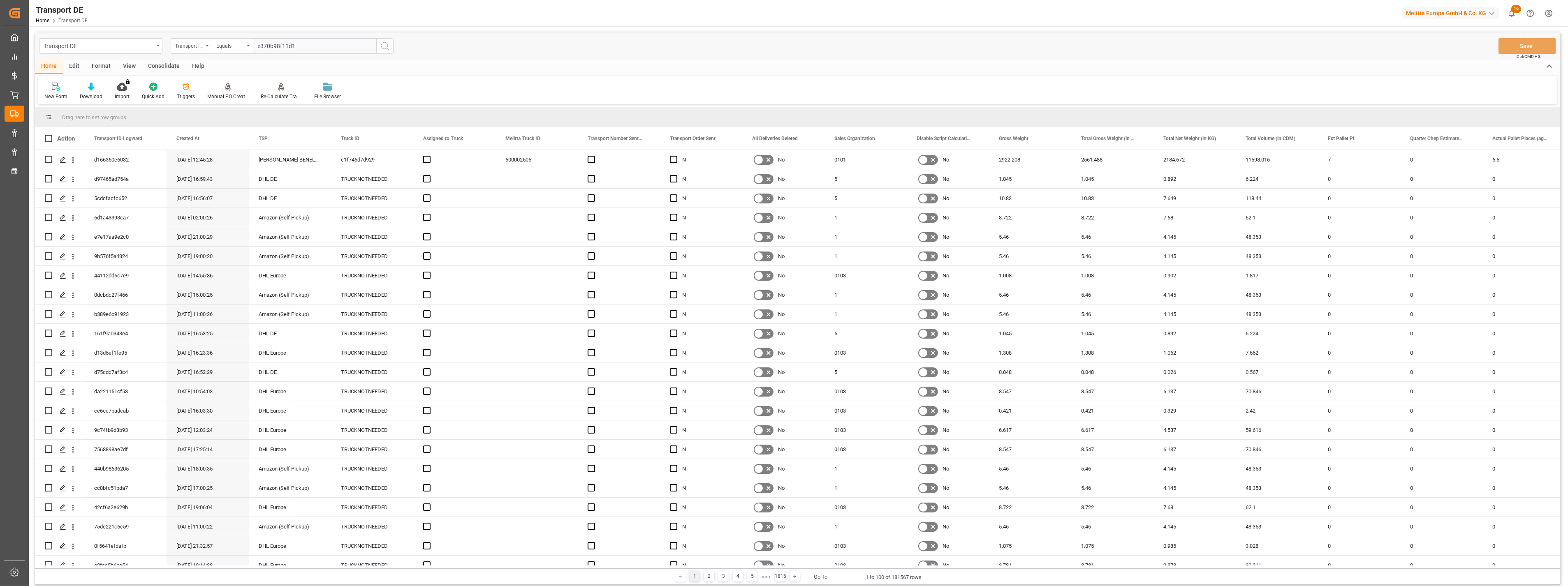
type input "e370b98f11d1"
click at [386, 43] on icon "search button" at bounding box center [385, 46] width 10 height 10
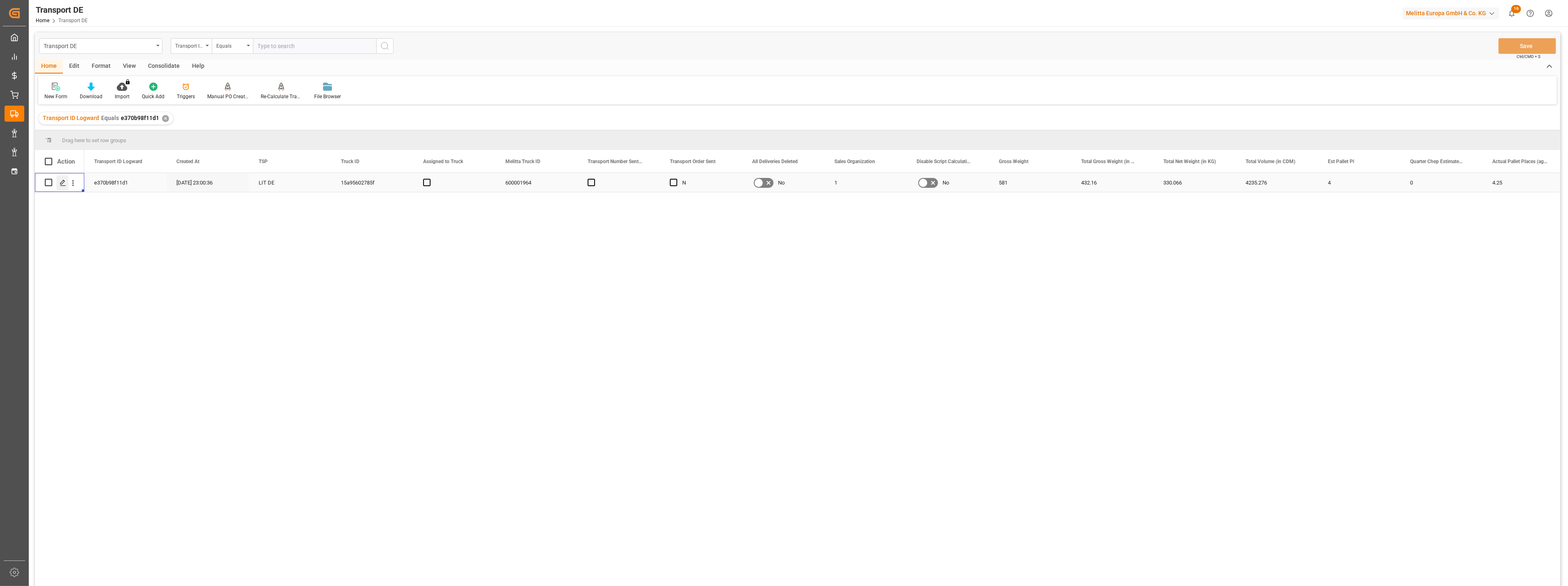
click at [66, 185] on icon "Press SPACE to select this row." at bounding box center [63, 183] width 7 height 7
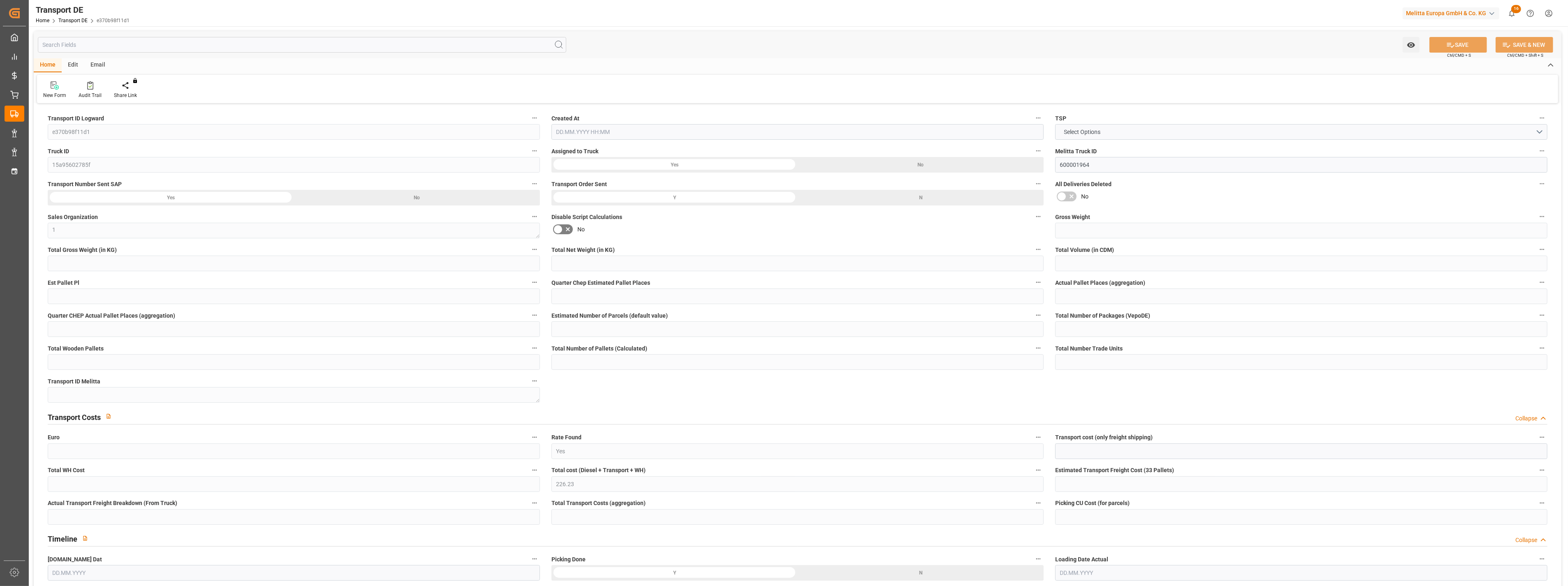
type input "581"
type input "432.16"
type input "330.066"
type input "4235.276"
type input "4"
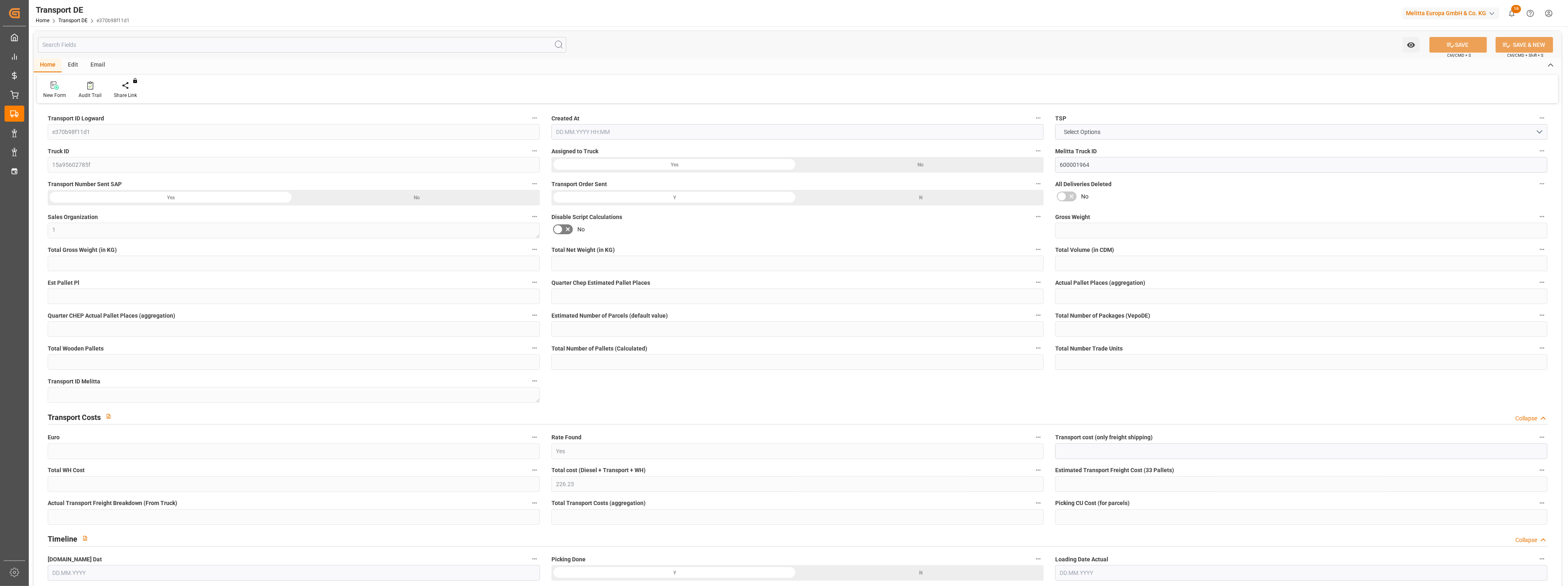
type input "0"
type input "4.25"
type input "0"
type input "1"
type input "6"
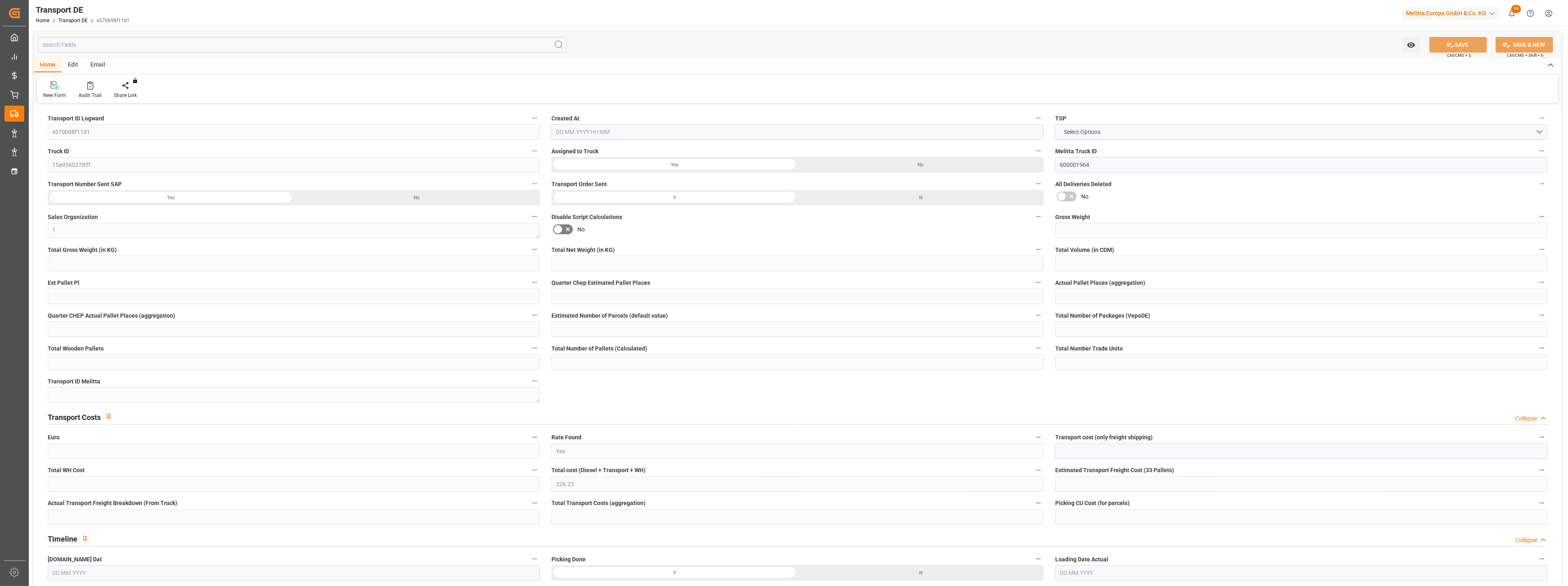
type input "5"
type input "2"
type input "46"
type input "0"
type input "163.41"
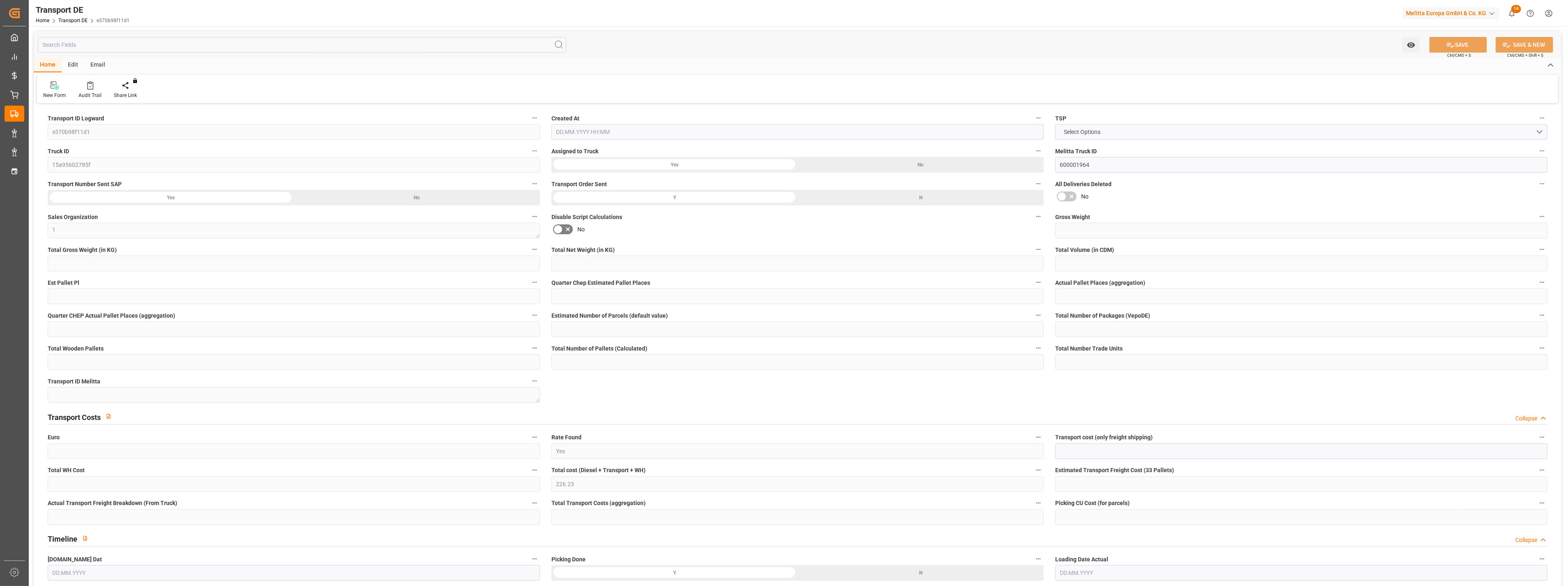
type input "62.82"
type input "163.41"
type input "99"
type input "6"
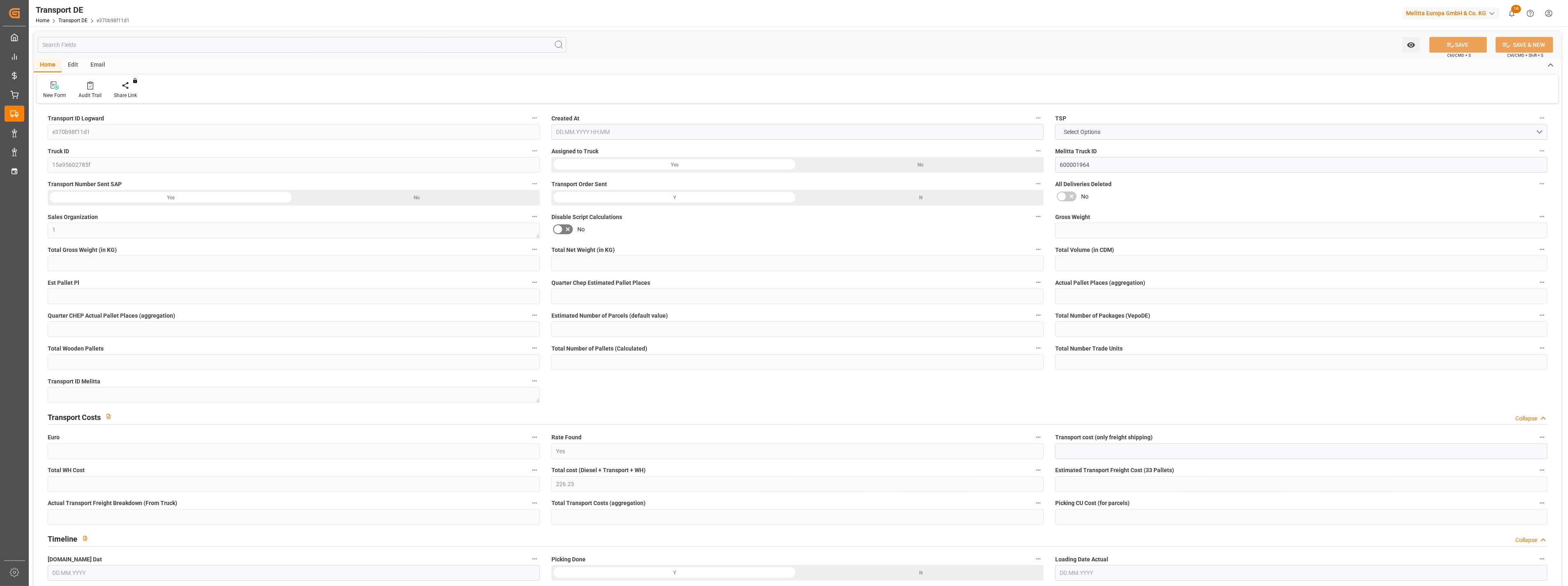
type input "0"
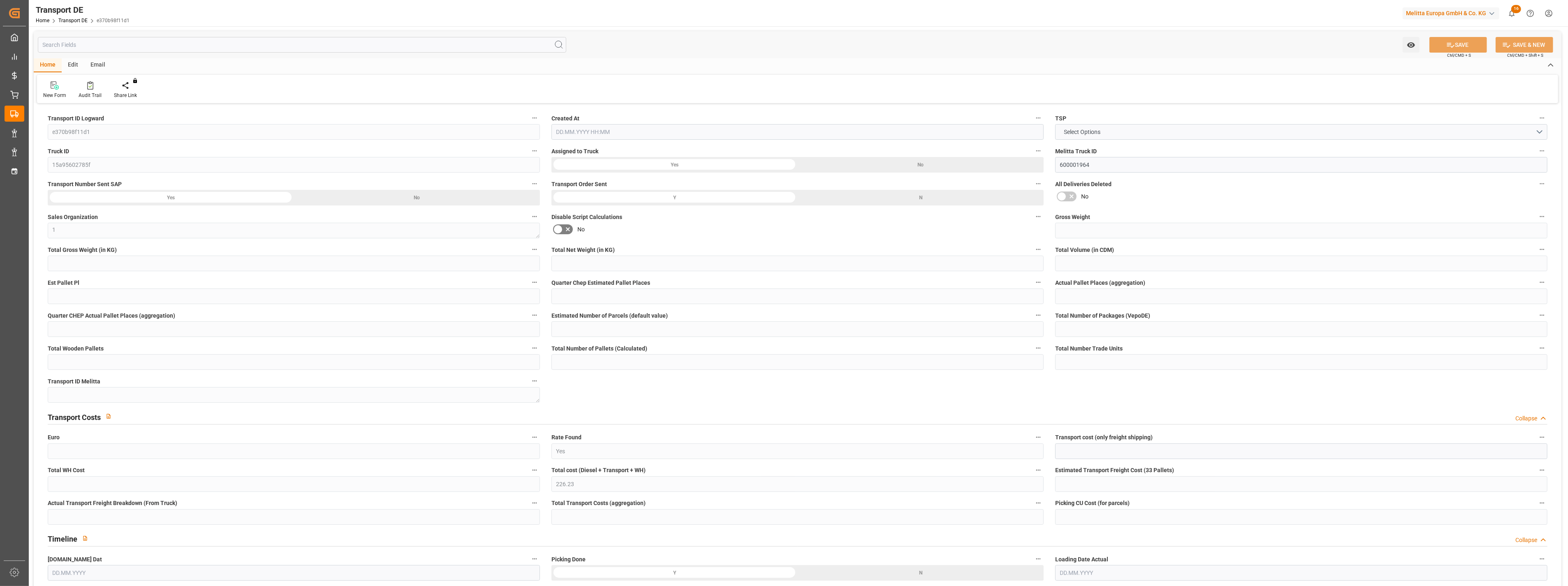
type input "0"
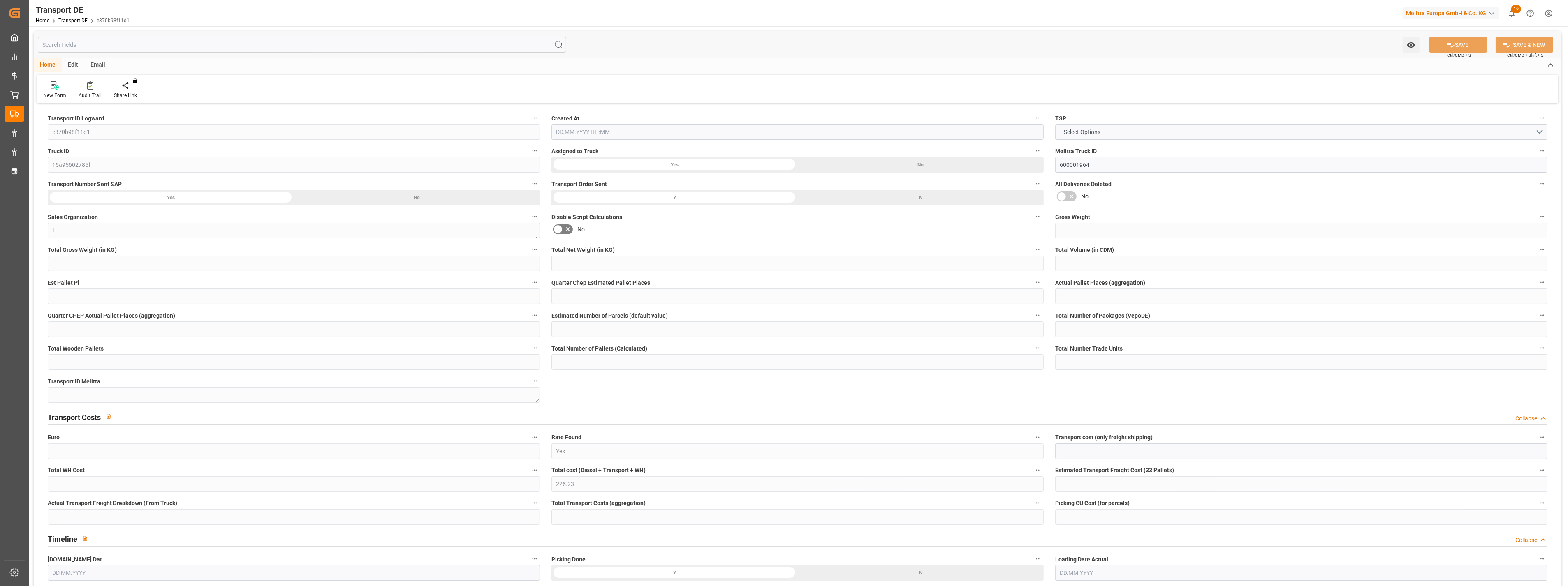
type input "0"
type input "432.16"
type input "4710.8598"
type input "21"
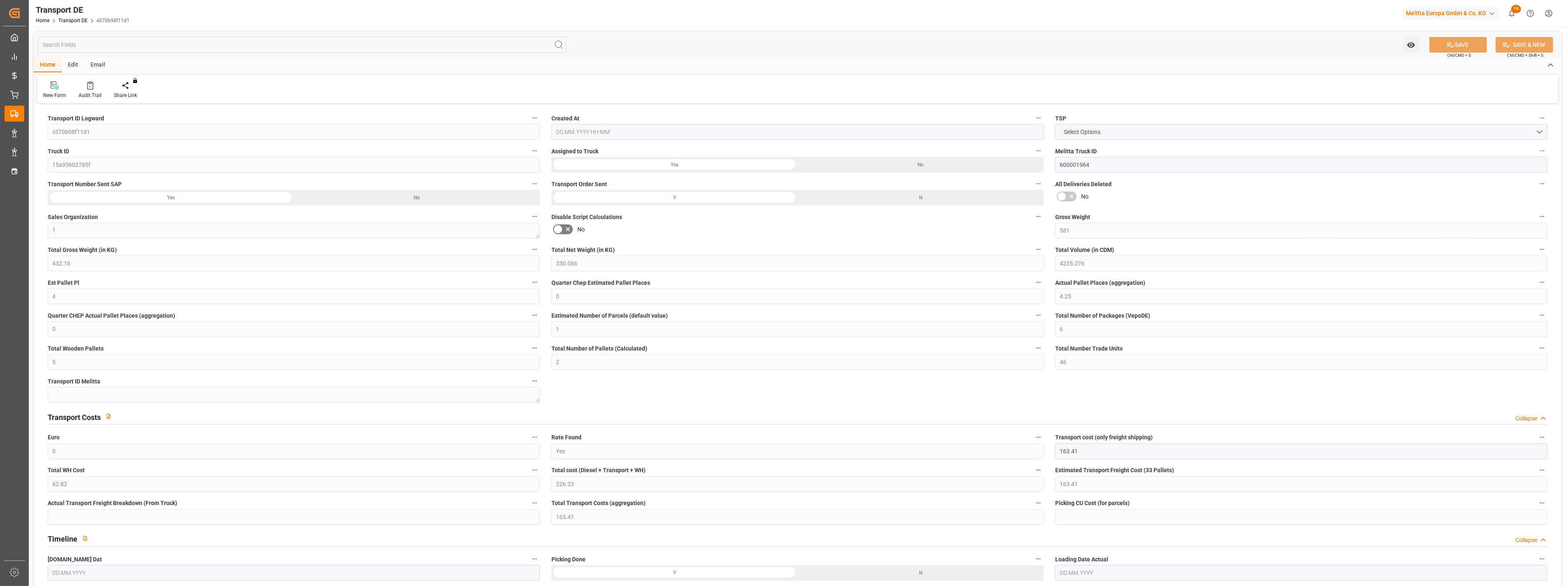
type input "35"
type input "2"
type input "0"
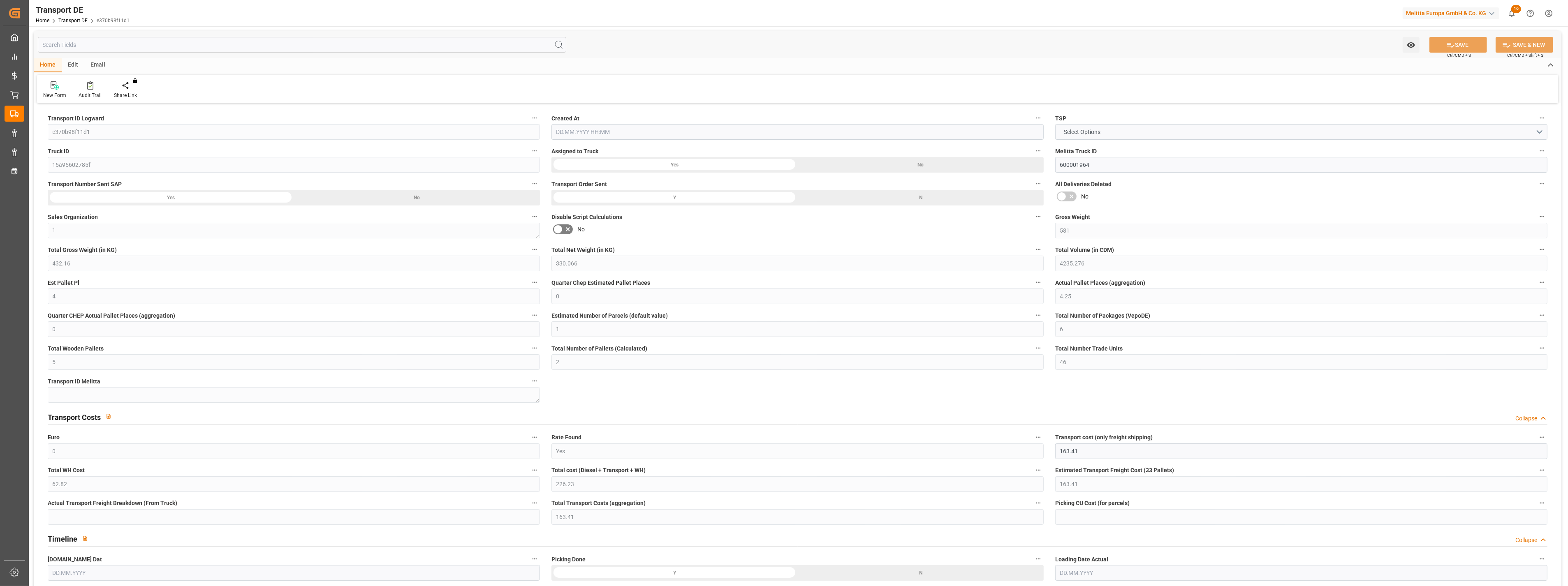
type input "0"
type input "3"
type input "0"
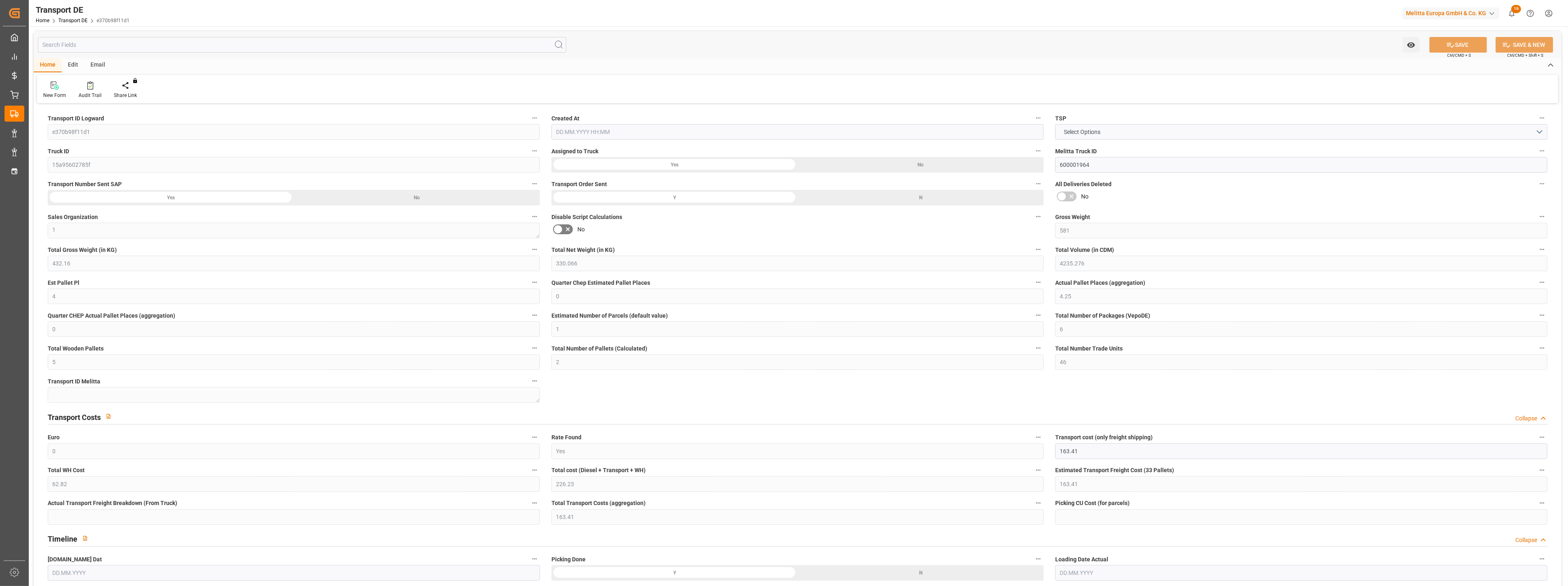
type input "142"
type input "226.23"
type input "163.41"
type input "23.08.2025 21:00"
type input "02.09.2025"
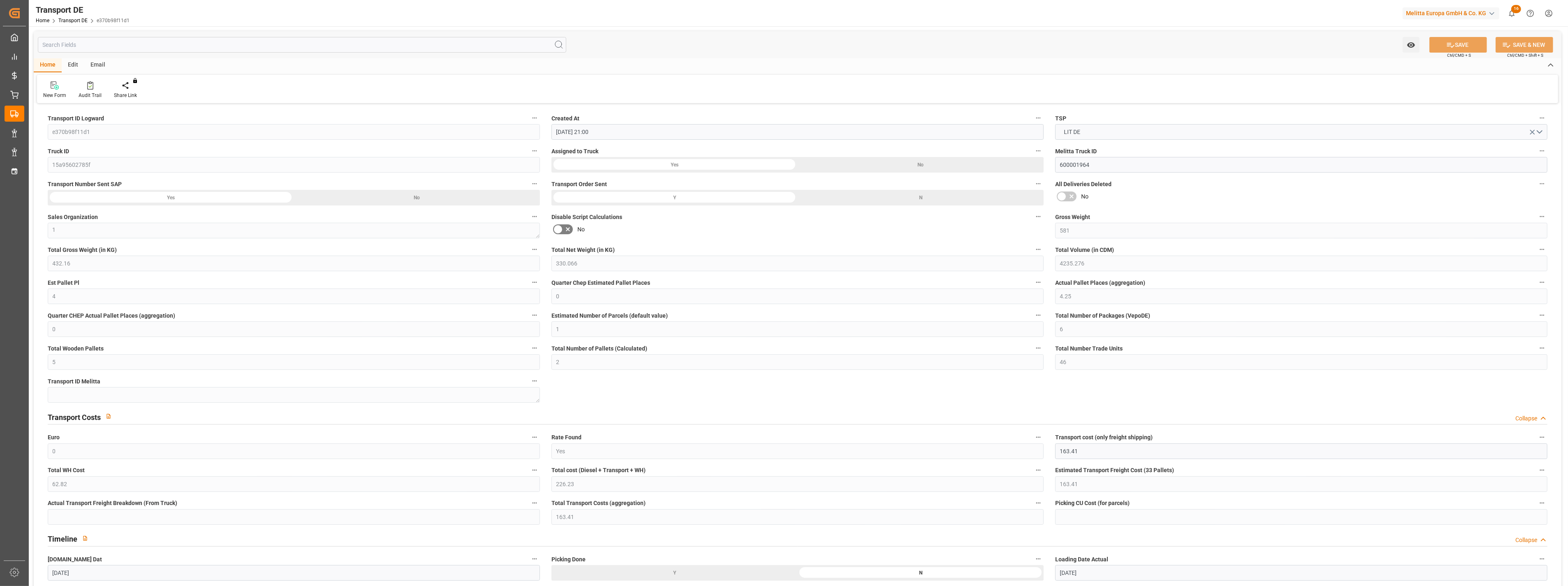
type input "26.08.2025"
type input "04.09.2025"
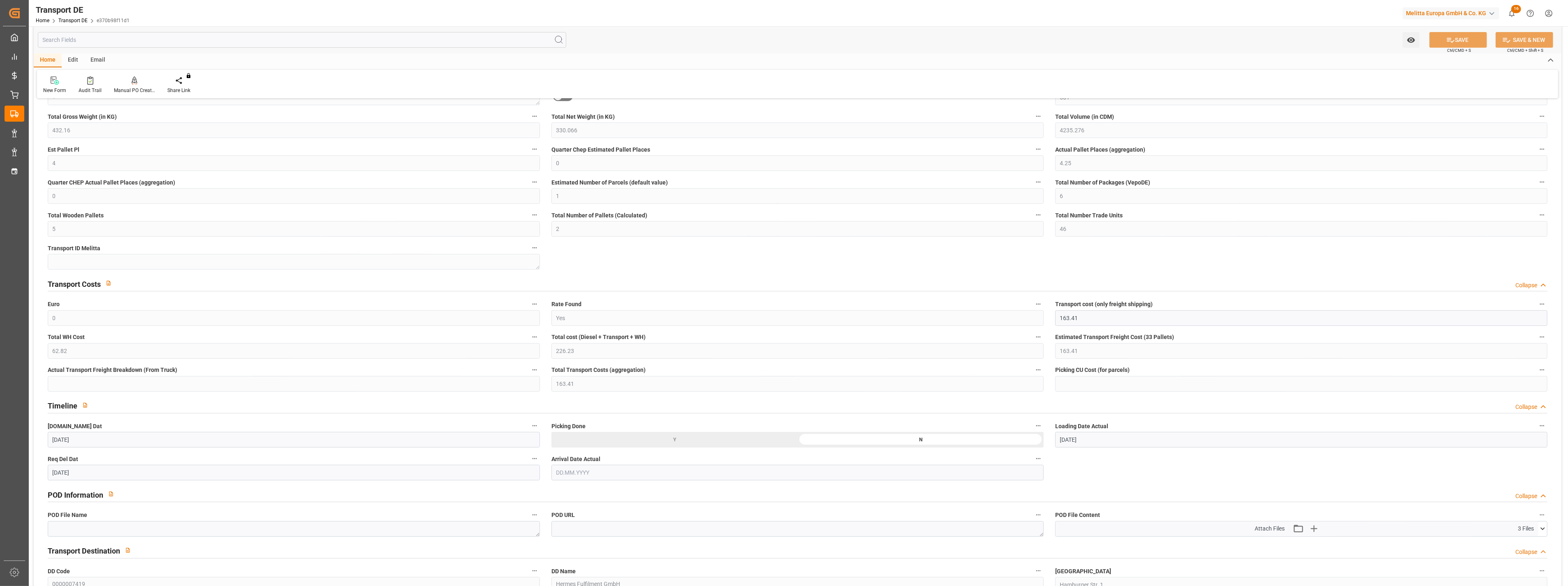
scroll to position [274, 0]
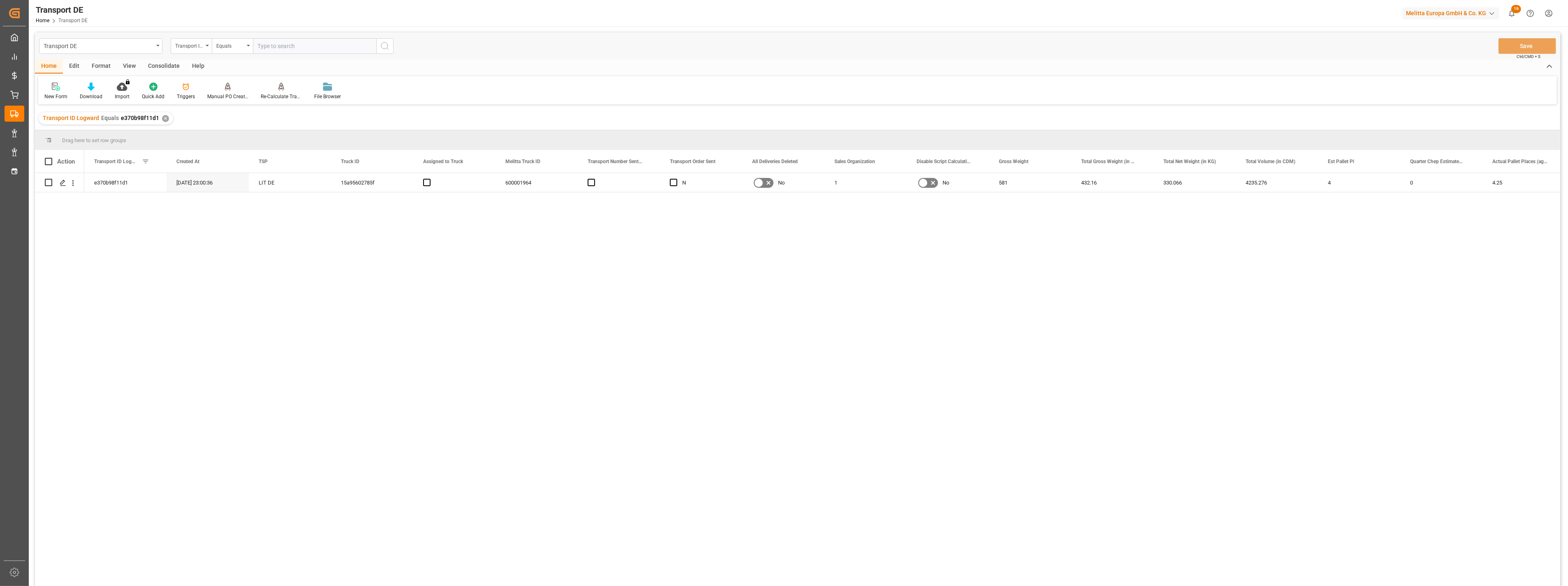
drag, startPoint x: 287, startPoint y: 47, endPoint x: 335, endPoint y: 52, distance: 48.3
click at [288, 47] on input "text" at bounding box center [314, 46] width 124 height 16
type input "ae182d5cf131"
click at [385, 44] on icon "search button" at bounding box center [385, 46] width 10 height 10
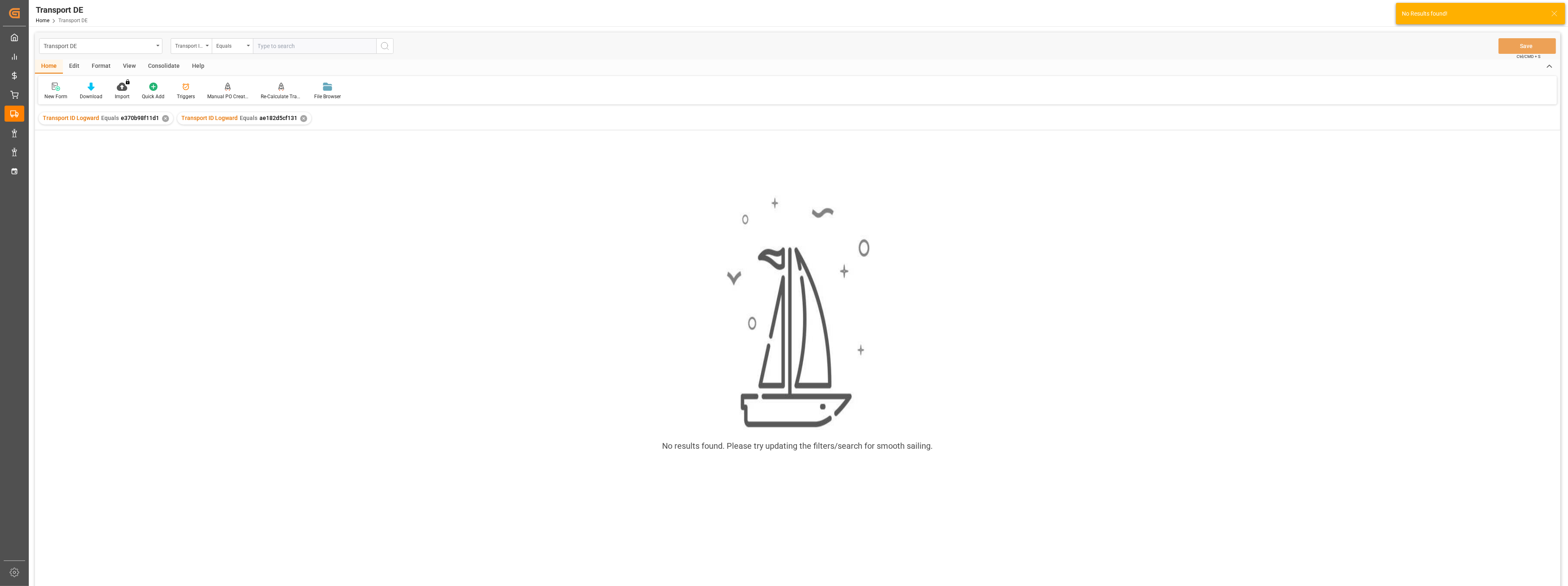
click at [164, 116] on div "✕" at bounding box center [165, 118] width 7 height 7
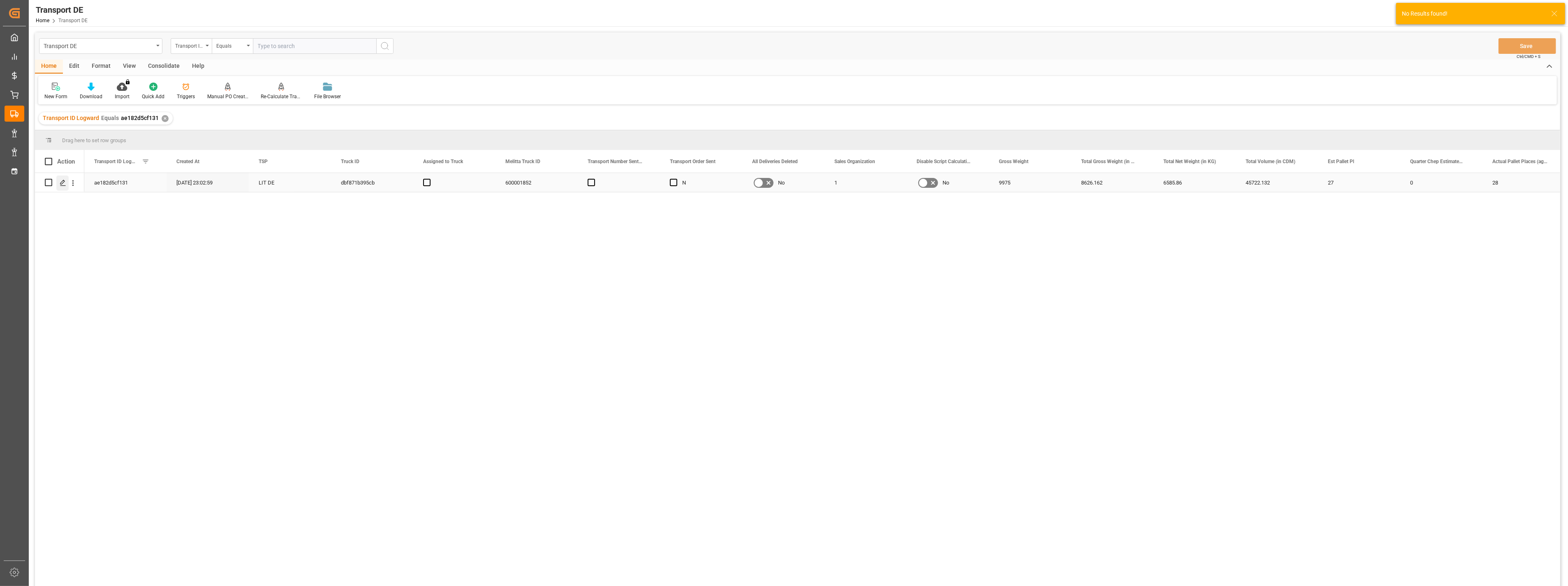
click at [67, 182] on div "Press SPACE to select this row." at bounding box center [63, 183] width 12 height 15
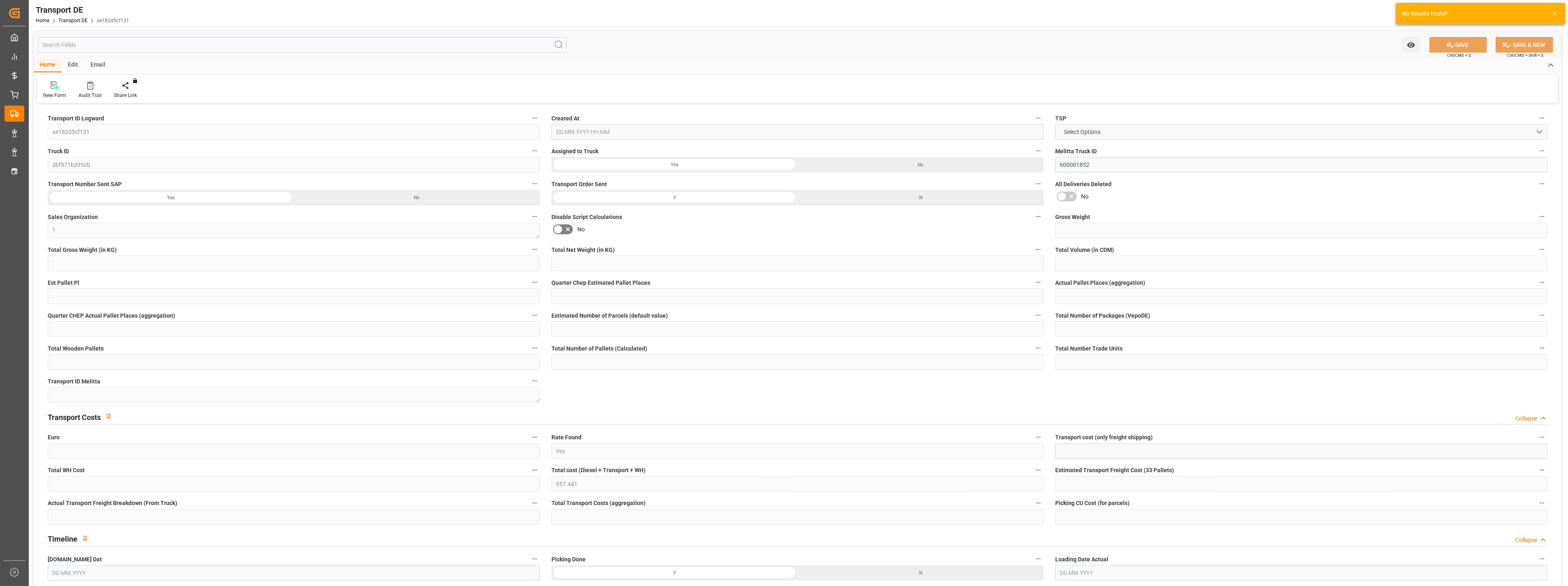
type input "9975"
type input "8626.162"
type input "6585.86"
type input "45722.132"
type input "27"
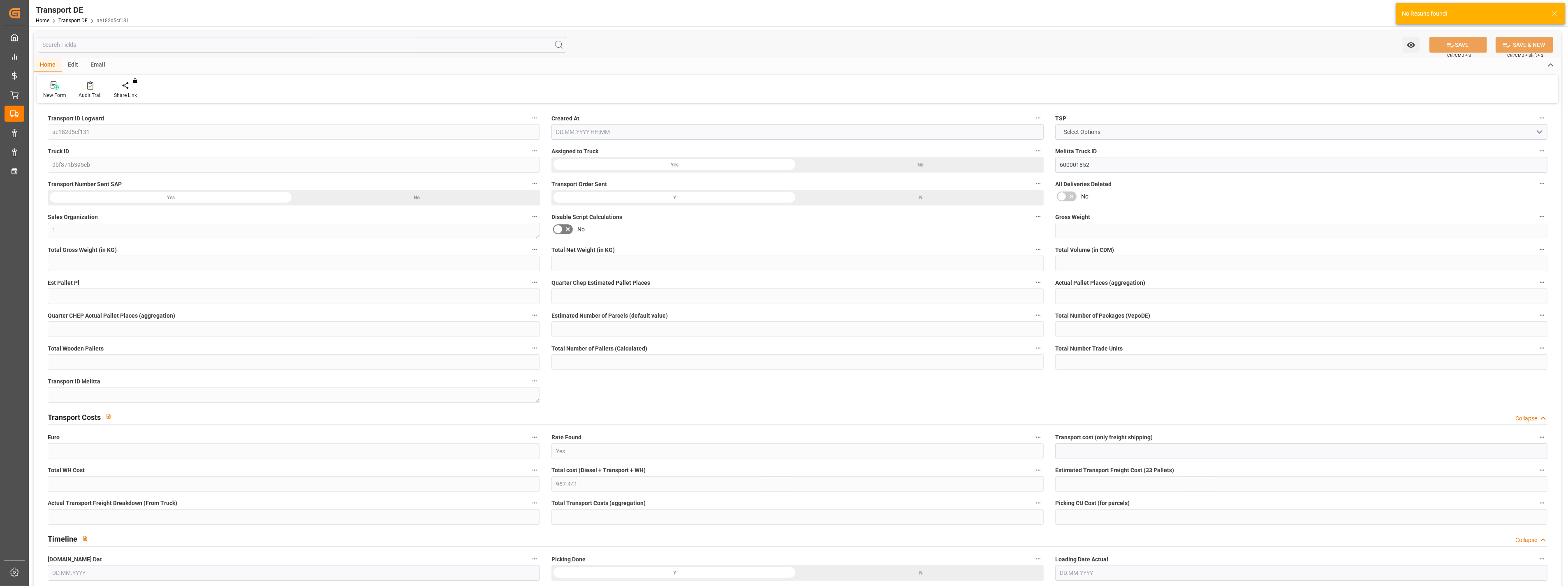
type input "0"
type input "28"
type input "0"
type input "1"
type input "54"
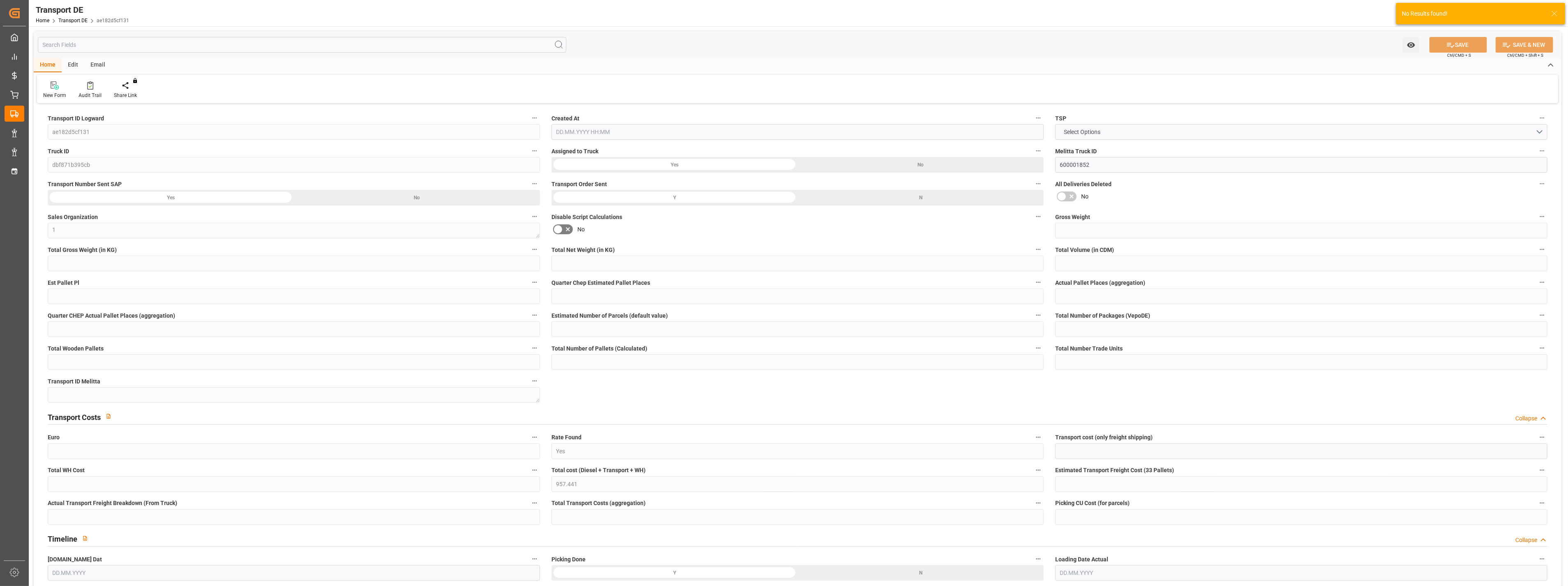
type input "54"
type input "49"
type input "368"
type input "0"
type input "710"
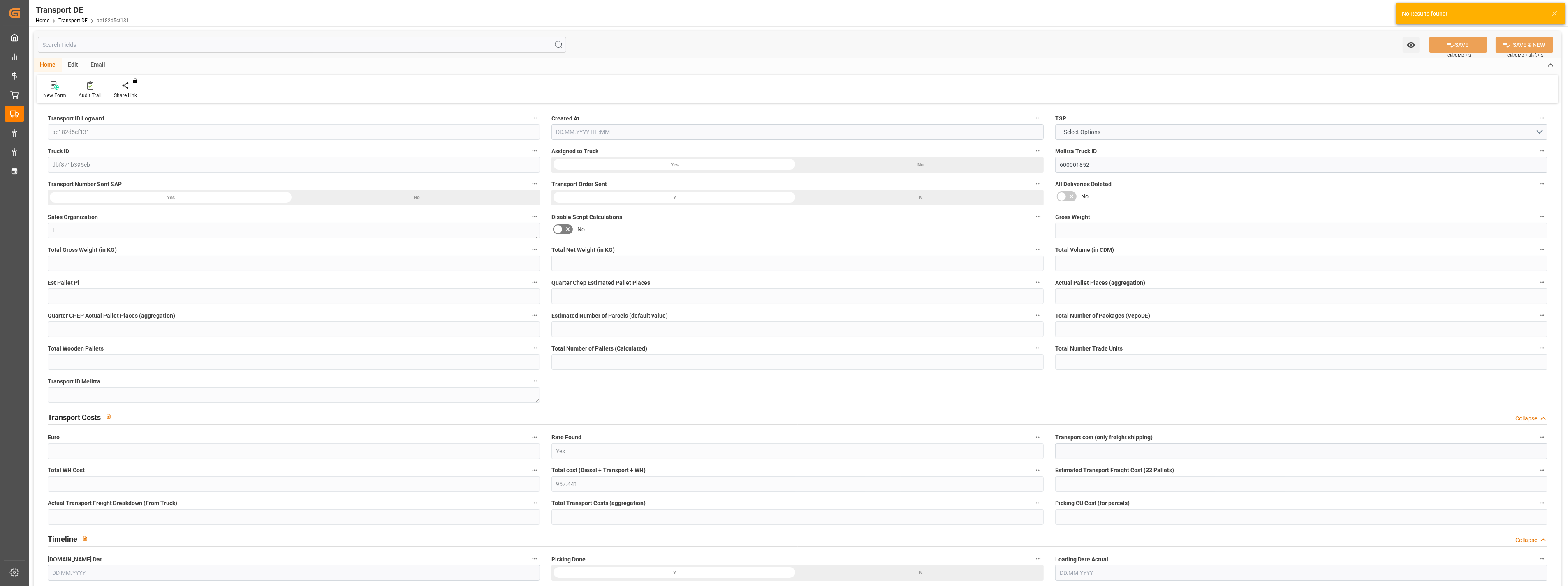
type input "254.115"
type input "710"
type input "703.326"
type input "96"
type input "54"
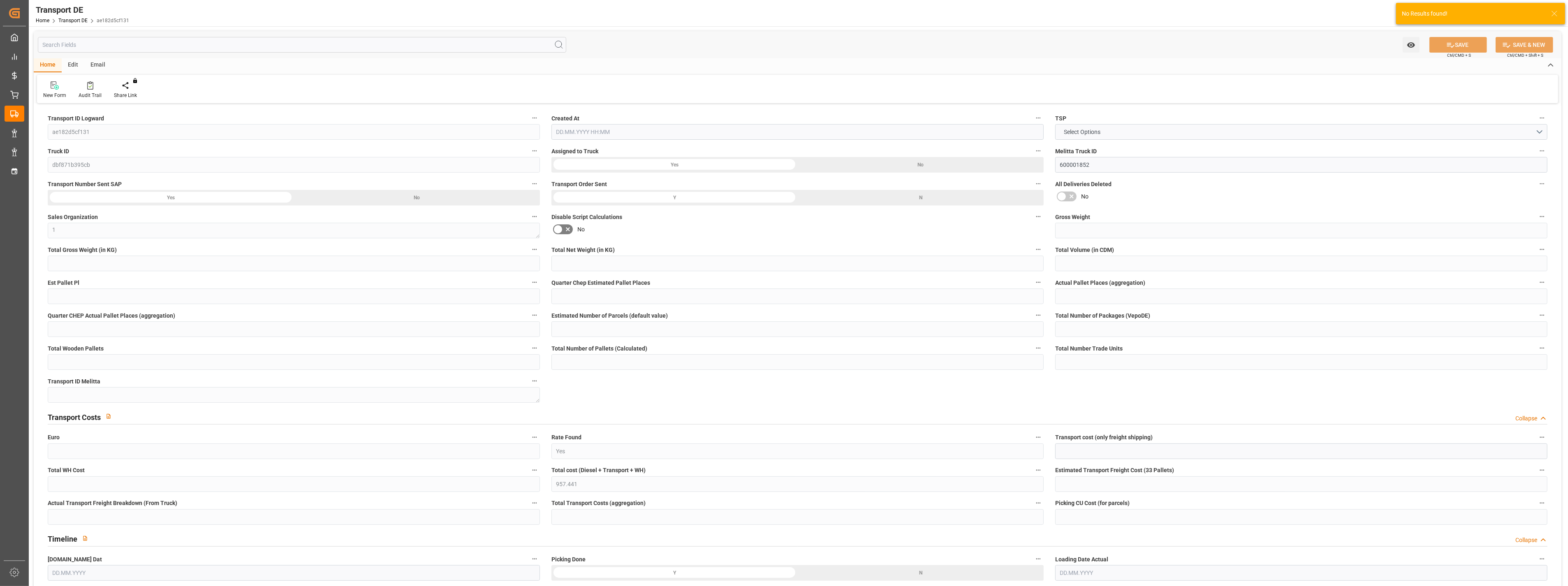
type input "0"
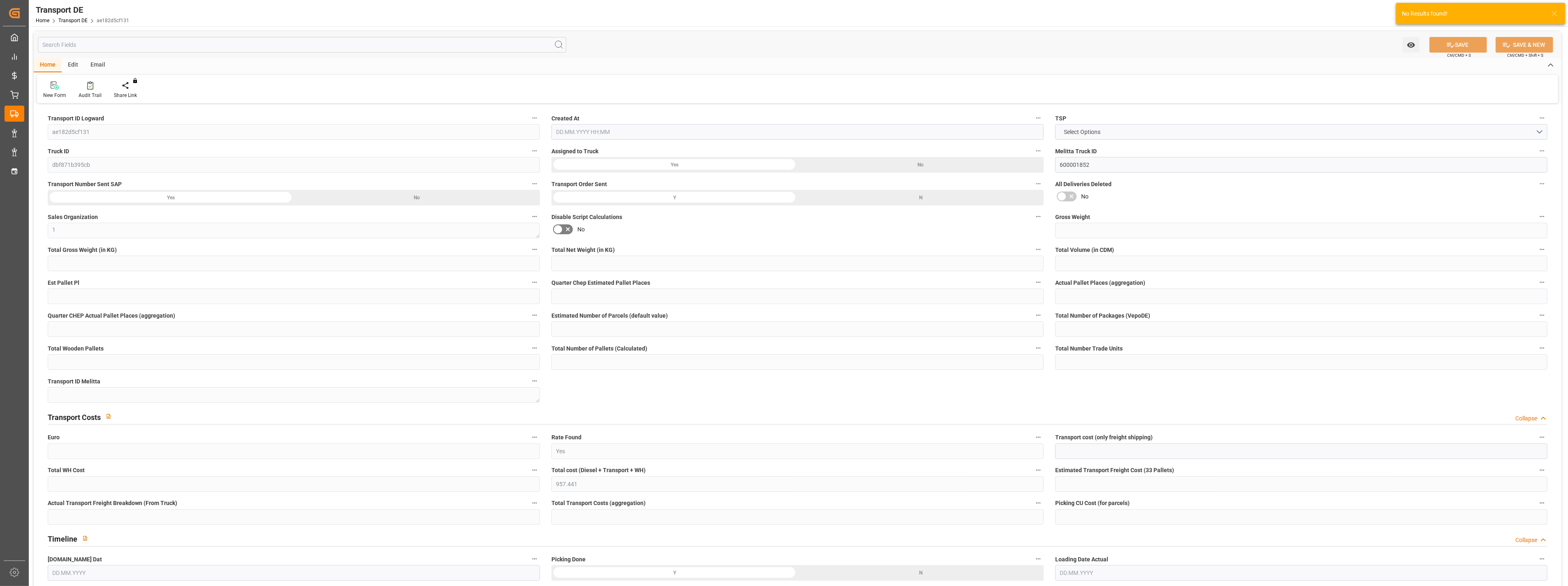
type input "0"
type input "-6.674"
type input "0"
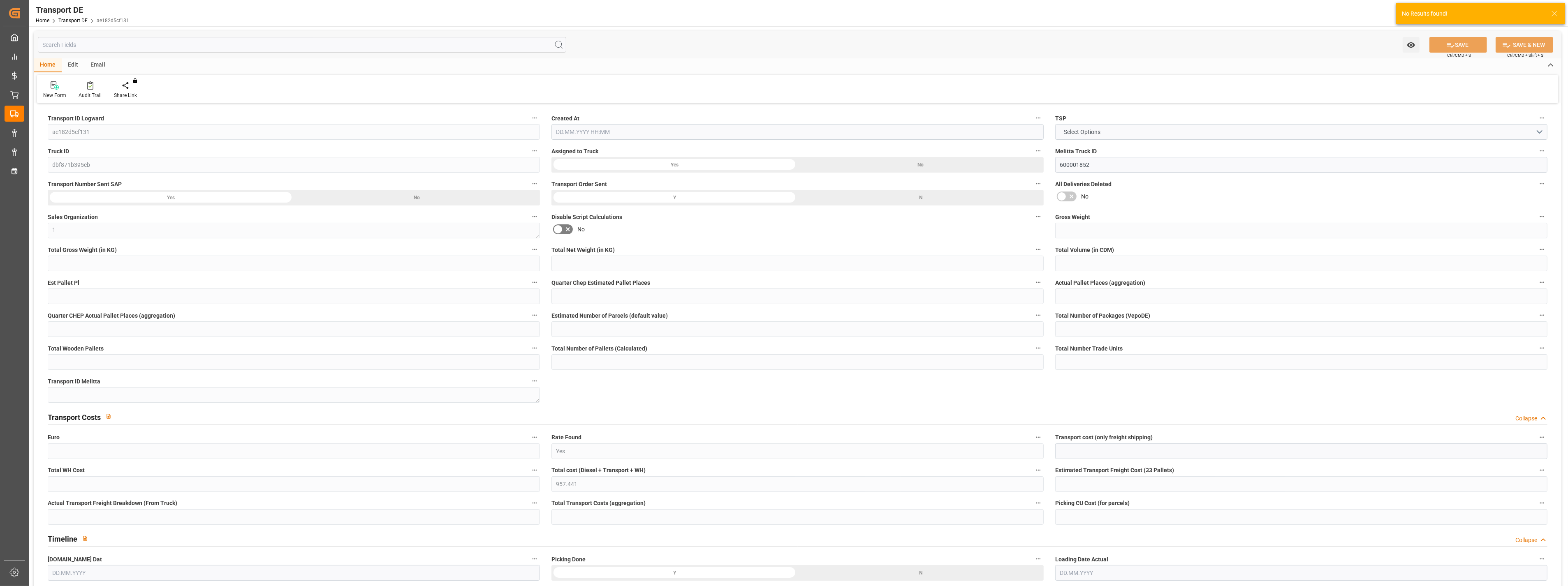
type input "0"
type input "8626.162"
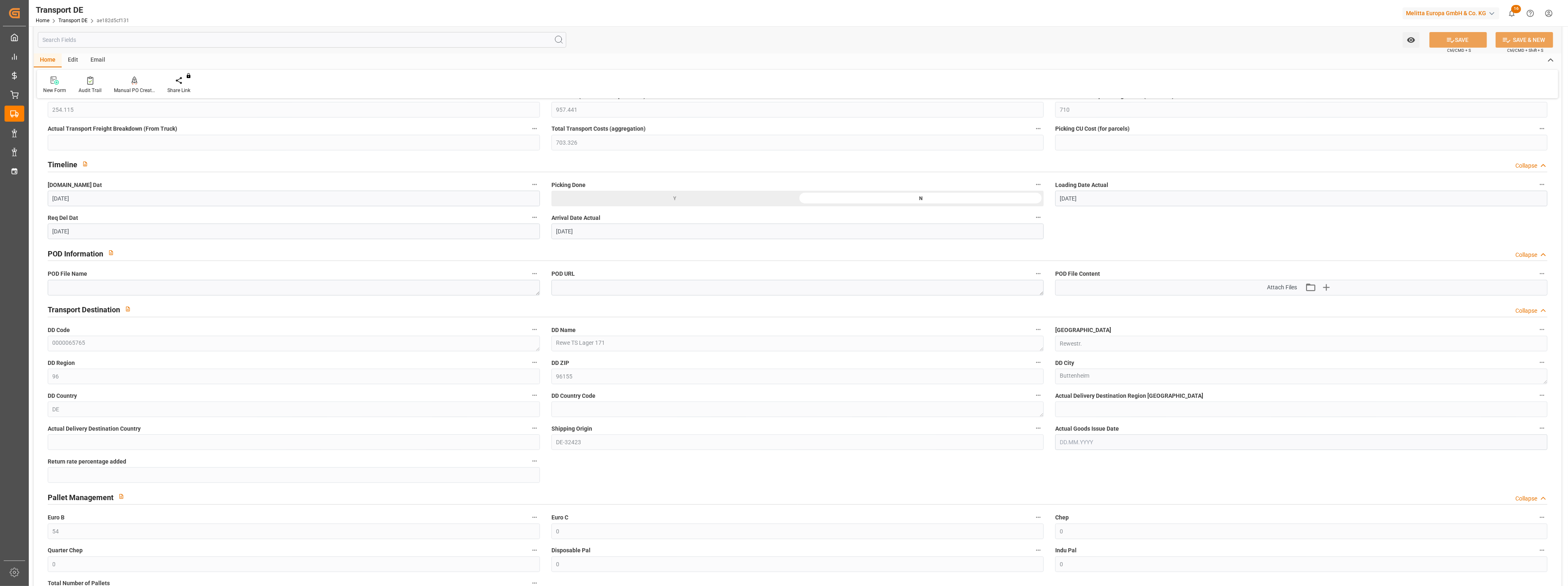
scroll to position [365, 0]
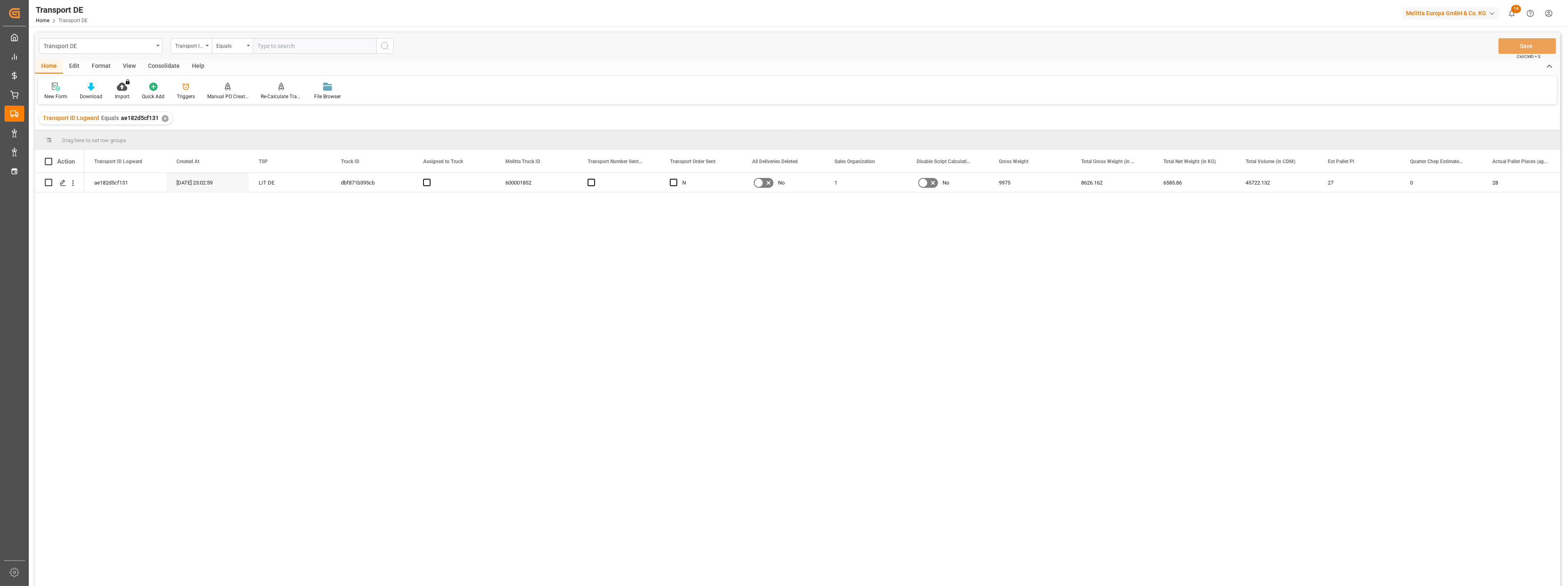
click at [290, 41] on input "text" at bounding box center [314, 46] width 124 height 16
click at [387, 43] on circle "search button" at bounding box center [384, 46] width 7 height 7
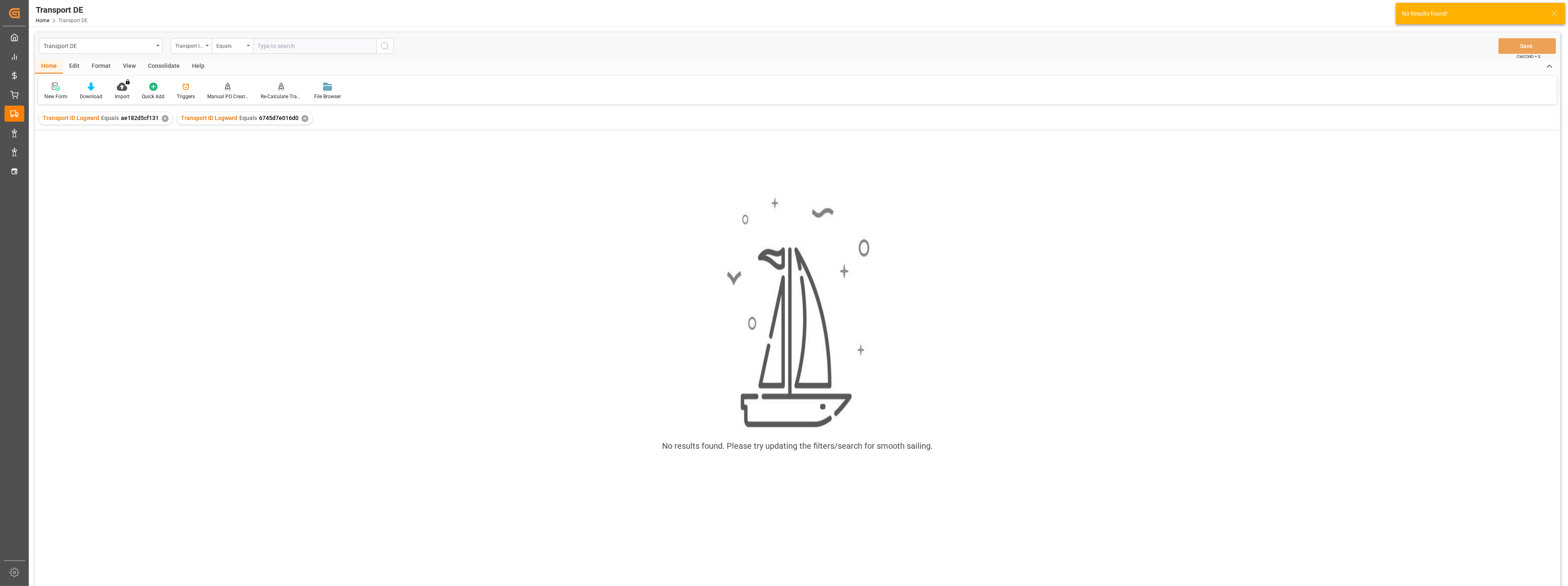
click at [166, 117] on div "✕" at bounding box center [165, 118] width 7 height 7
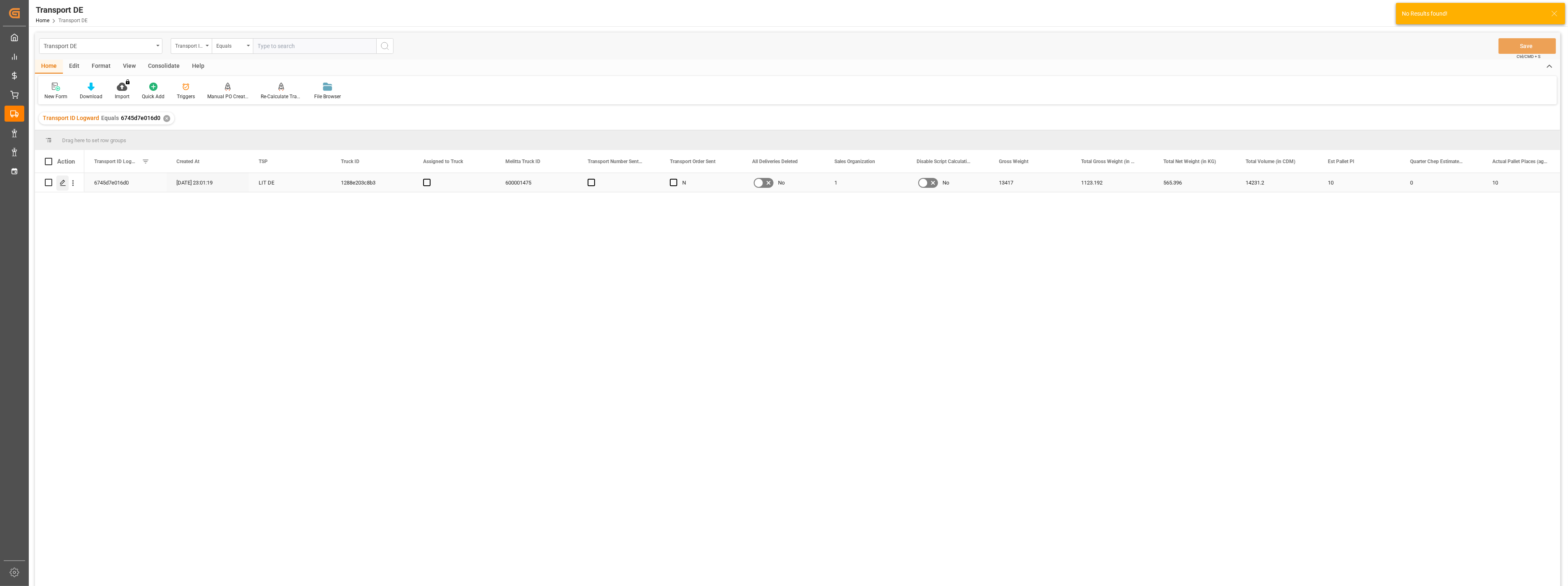
click at [63, 184] on icon "Press SPACE to select this row." at bounding box center [63, 183] width 7 height 7
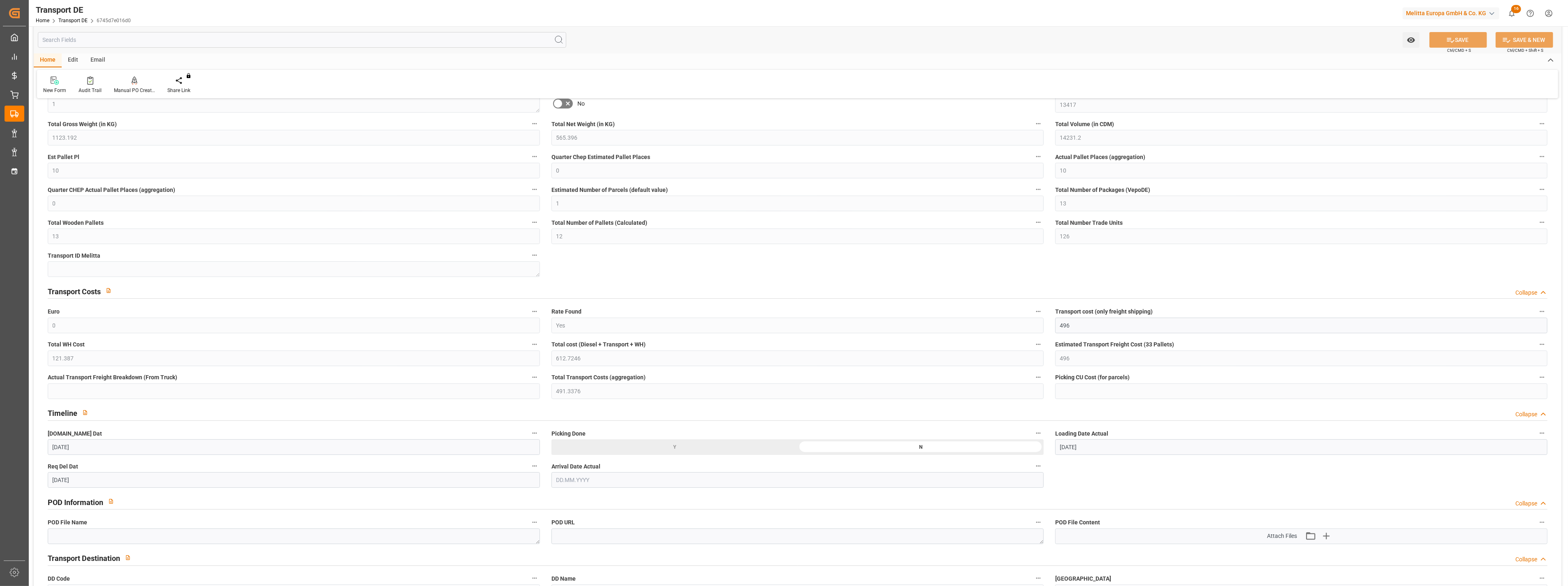
scroll to position [183, 0]
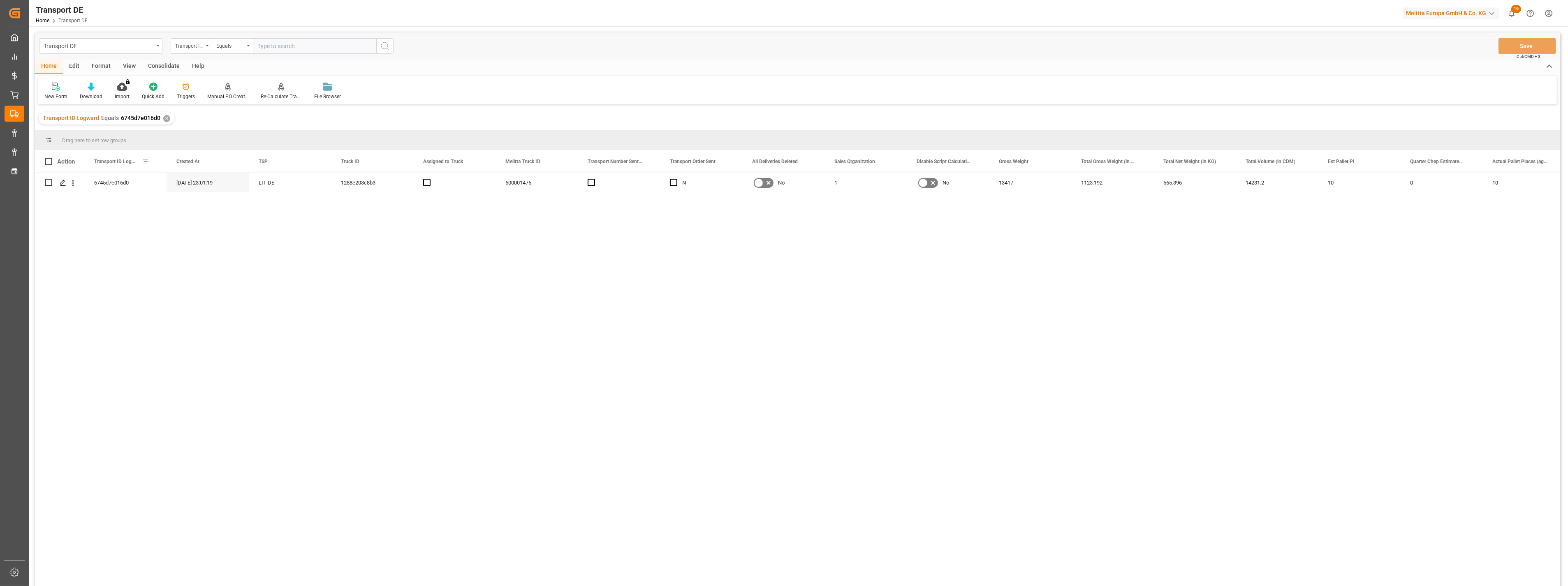
click at [326, 50] on input "text" at bounding box center [314, 46] width 124 height 16
click at [388, 45] on circle "search button" at bounding box center [384, 46] width 7 height 7
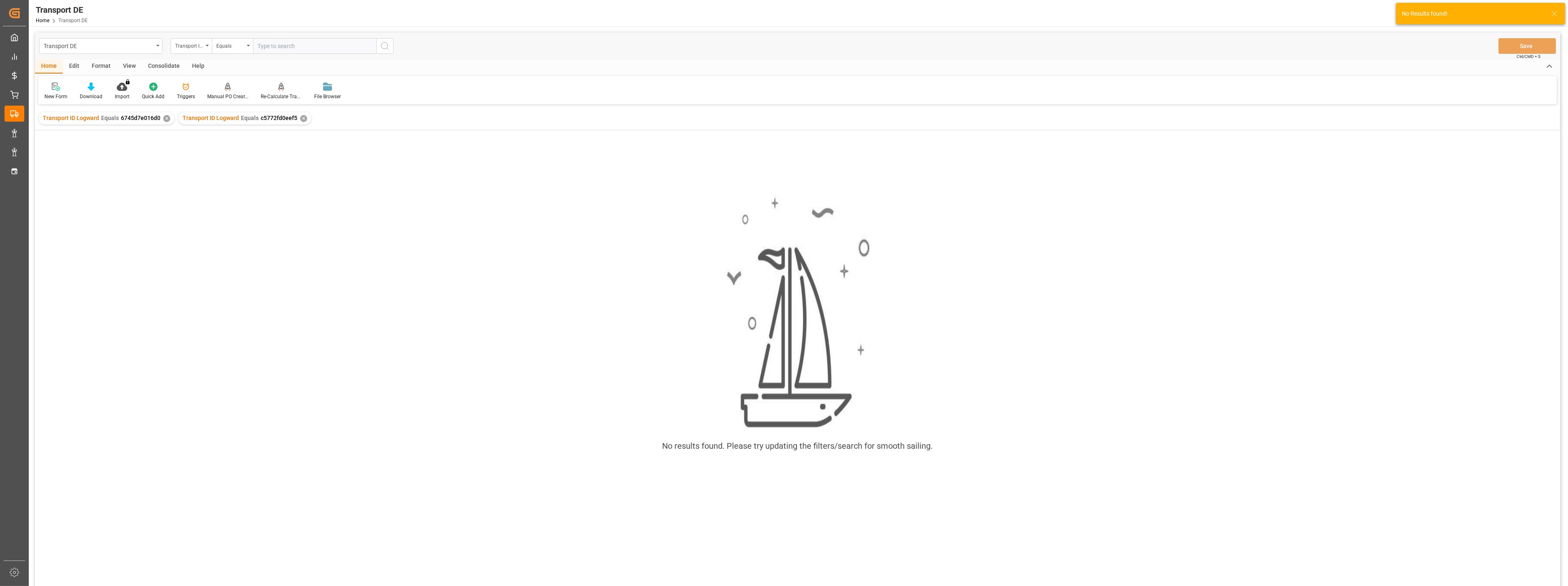
click at [166, 116] on div "✕" at bounding box center [166, 118] width 7 height 7
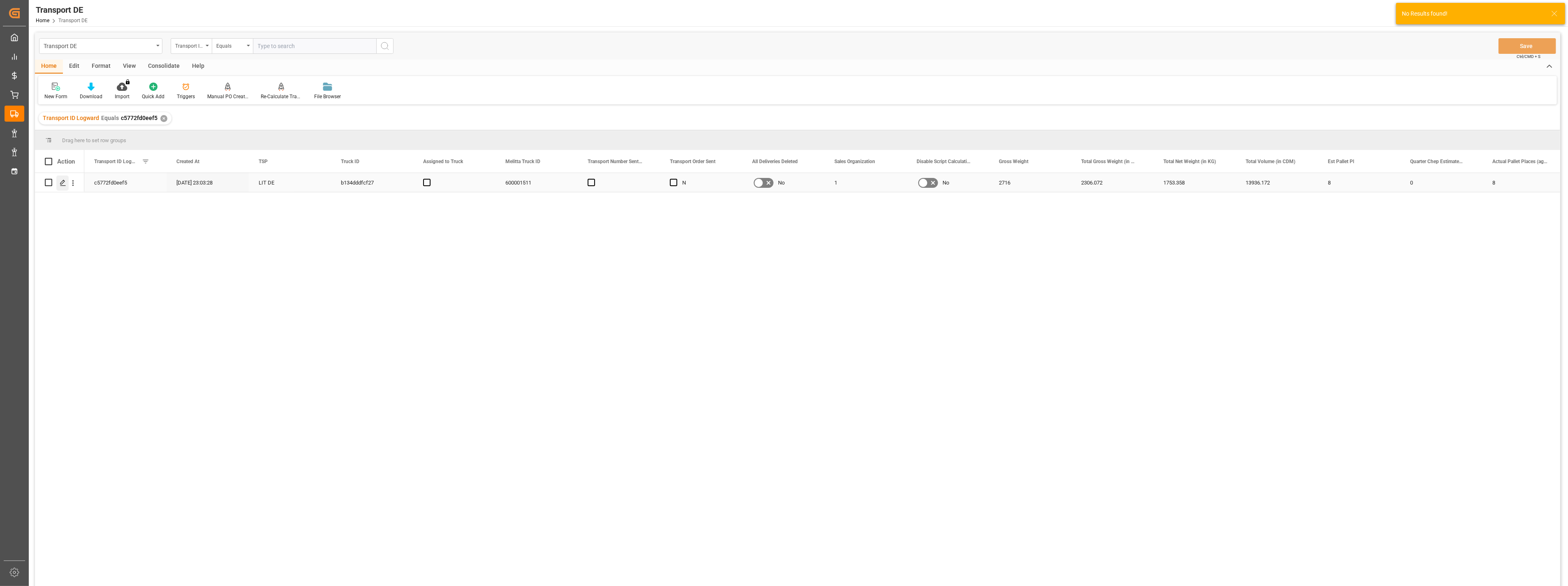
click at [58, 184] on div "Press SPACE to select this row." at bounding box center [63, 183] width 12 height 15
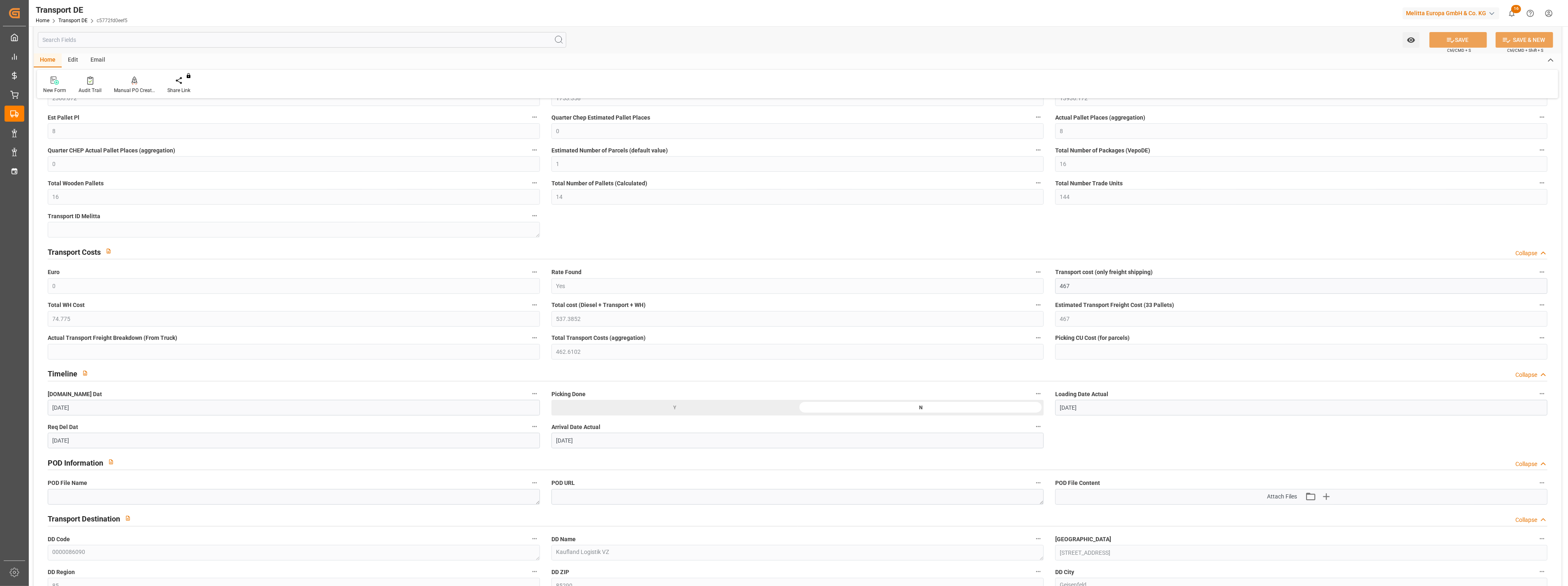
scroll to position [183, 0]
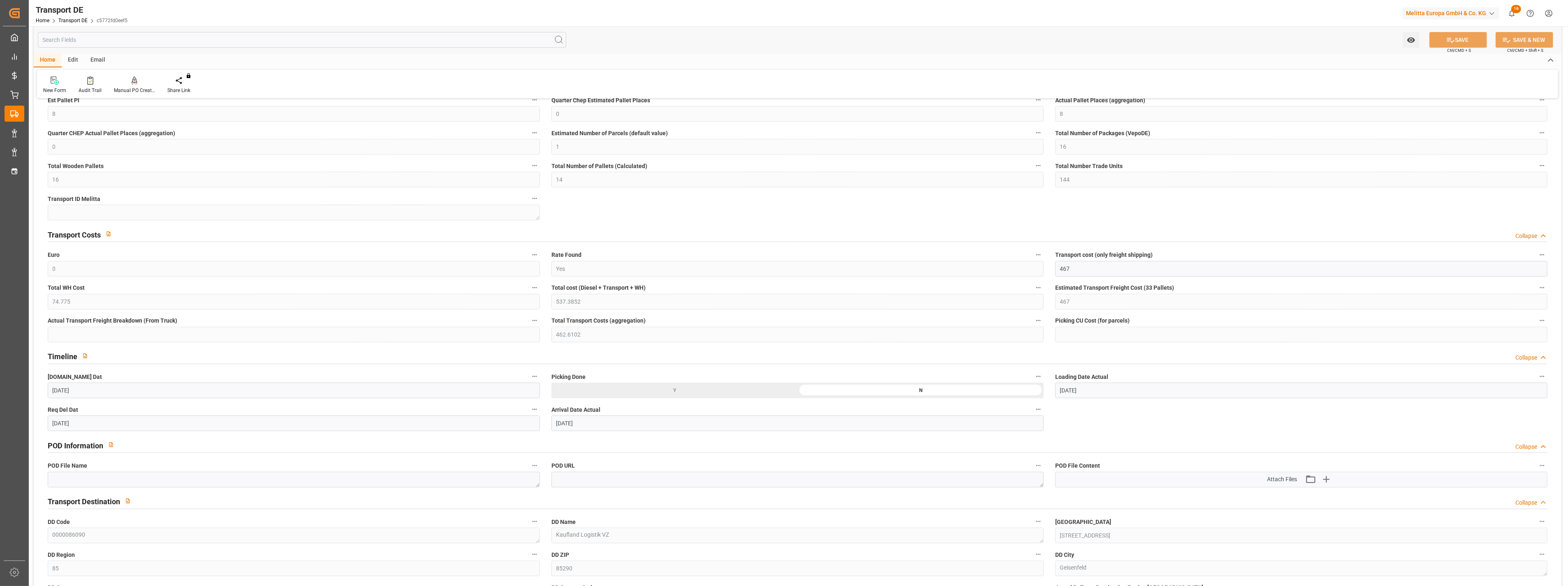
click at [550, 425] on div "Arrival Date Actual 13.08.2025" at bounding box center [797, 417] width 504 height 33
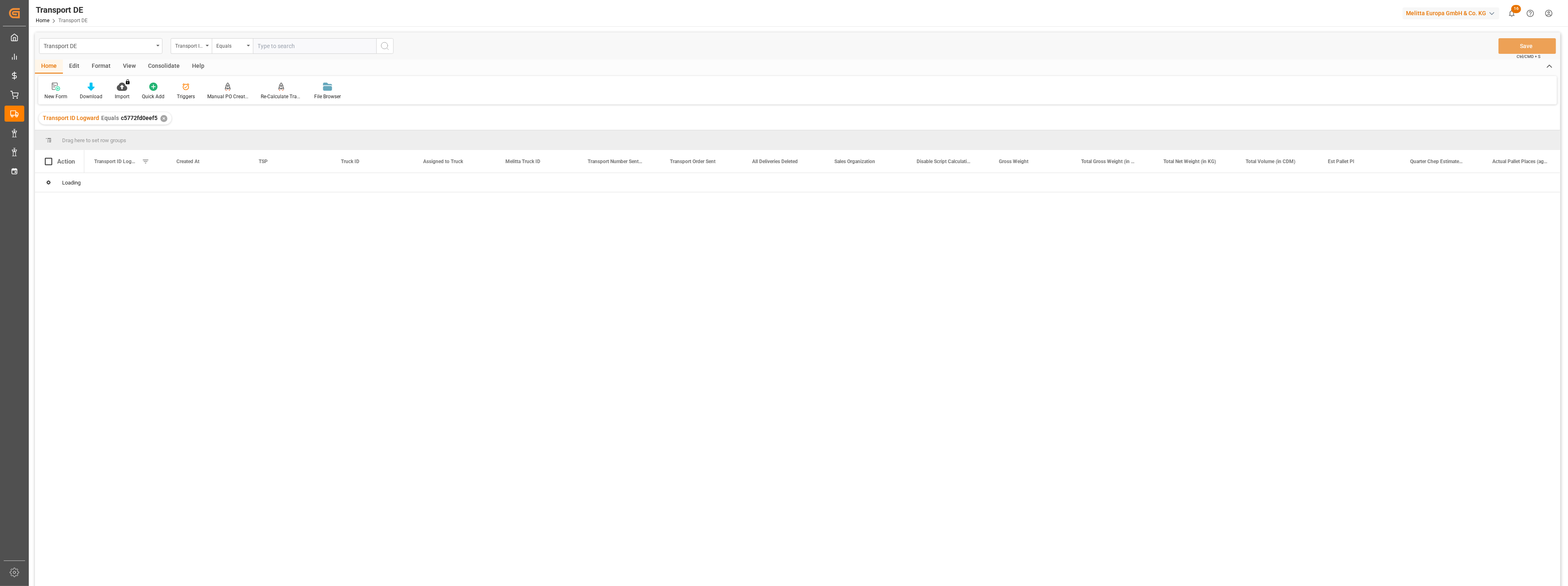
click at [270, 44] on input "text" at bounding box center [314, 46] width 124 height 16
click at [382, 46] on icon "search button" at bounding box center [385, 46] width 10 height 10
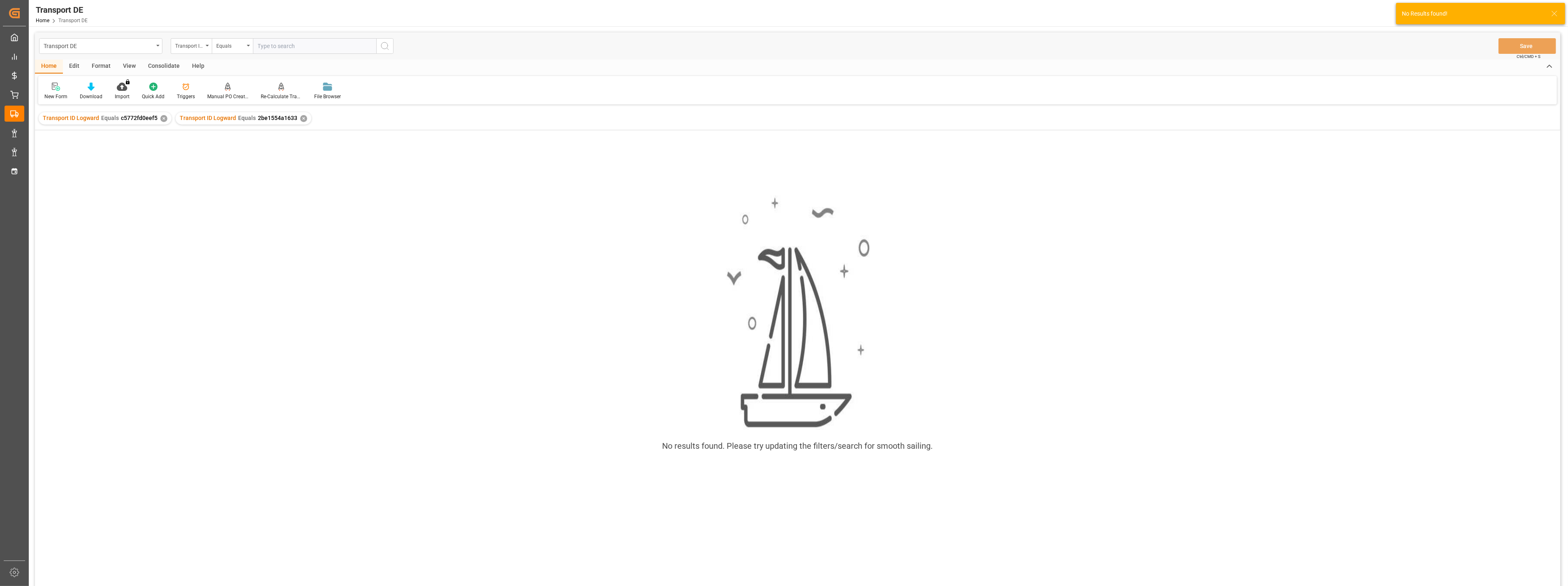
click at [162, 117] on div "✕" at bounding box center [163, 118] width 7 height 7
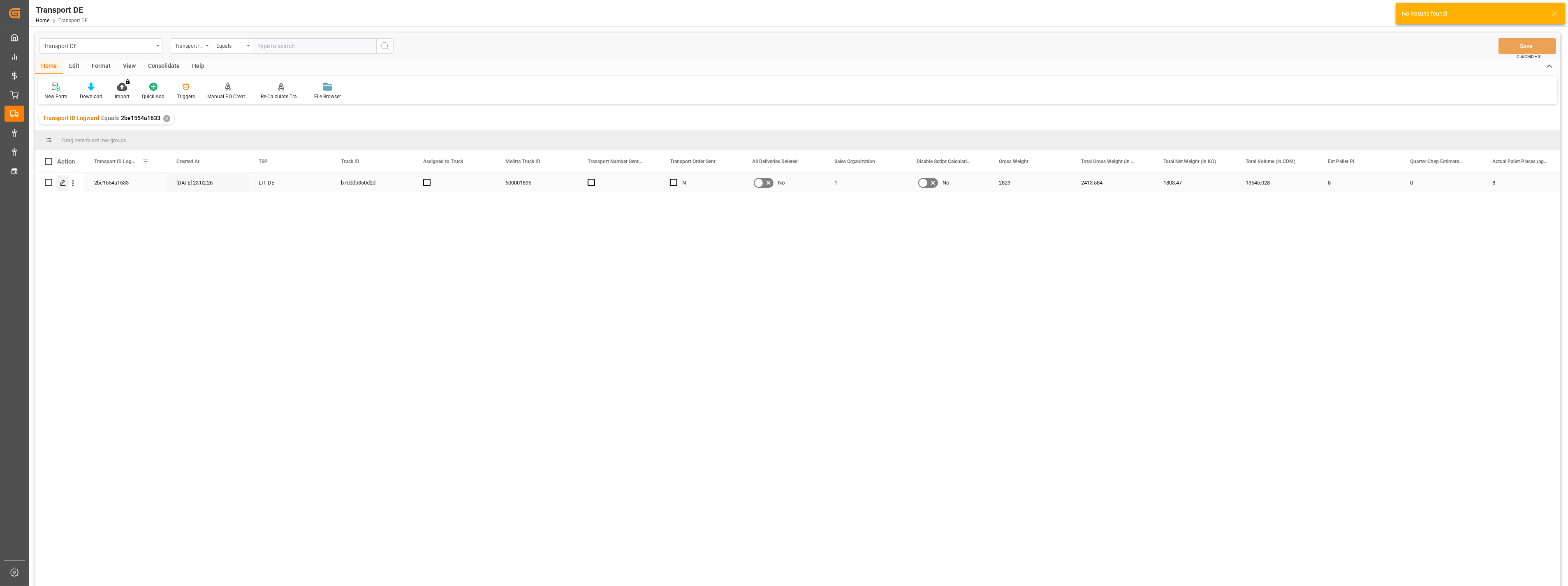
click at [64, 178] on div "Press SPACE to select this row." at bounding box center [63, 183] width 12 height 15
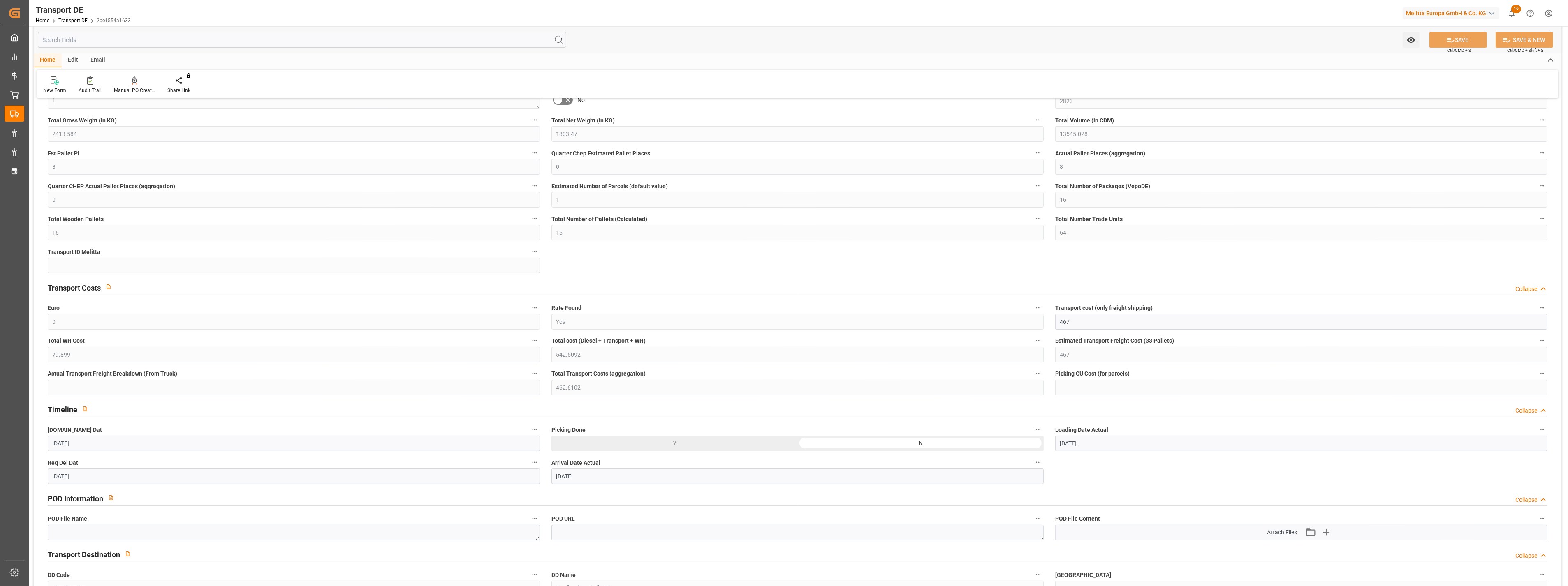
scroll to position [183, 0]
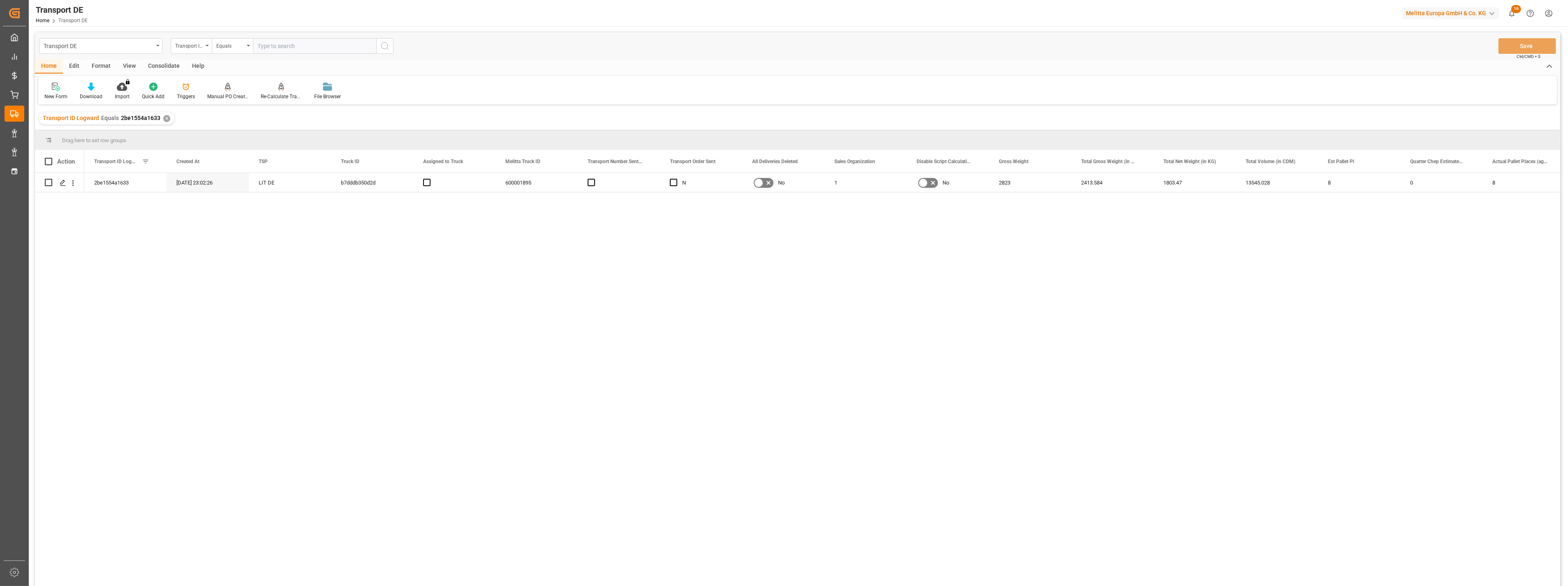
click at [293, 47] on input "text" at bounding box center [314, 46] width 124 height 16
click at [381, 43] on icon "search button" at bounding box center [385, 46] width 10 height 10
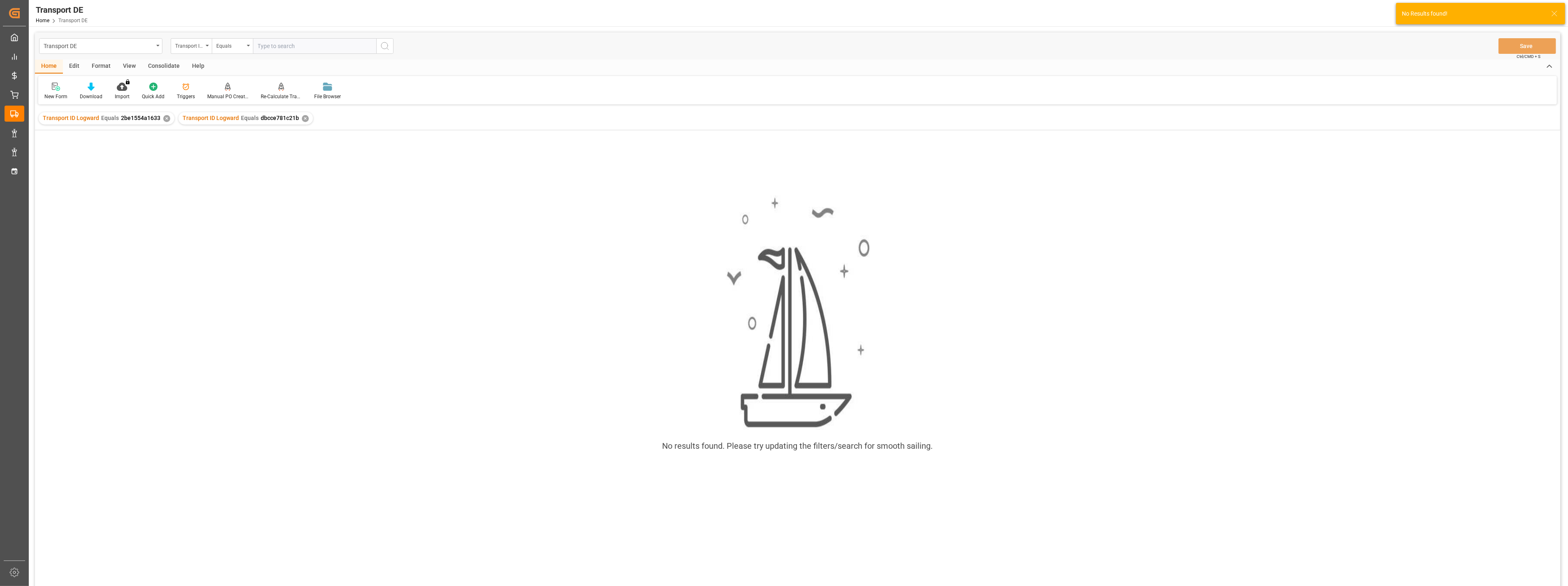
click at [161, 117] on div "Transport ID Logward Equals 2be1554a1633 ✕" at bounding box center [107, 118] width 136 height 12
click at [164, 119] on div "✕" at bounding box center [166, 118] width 7 height 7
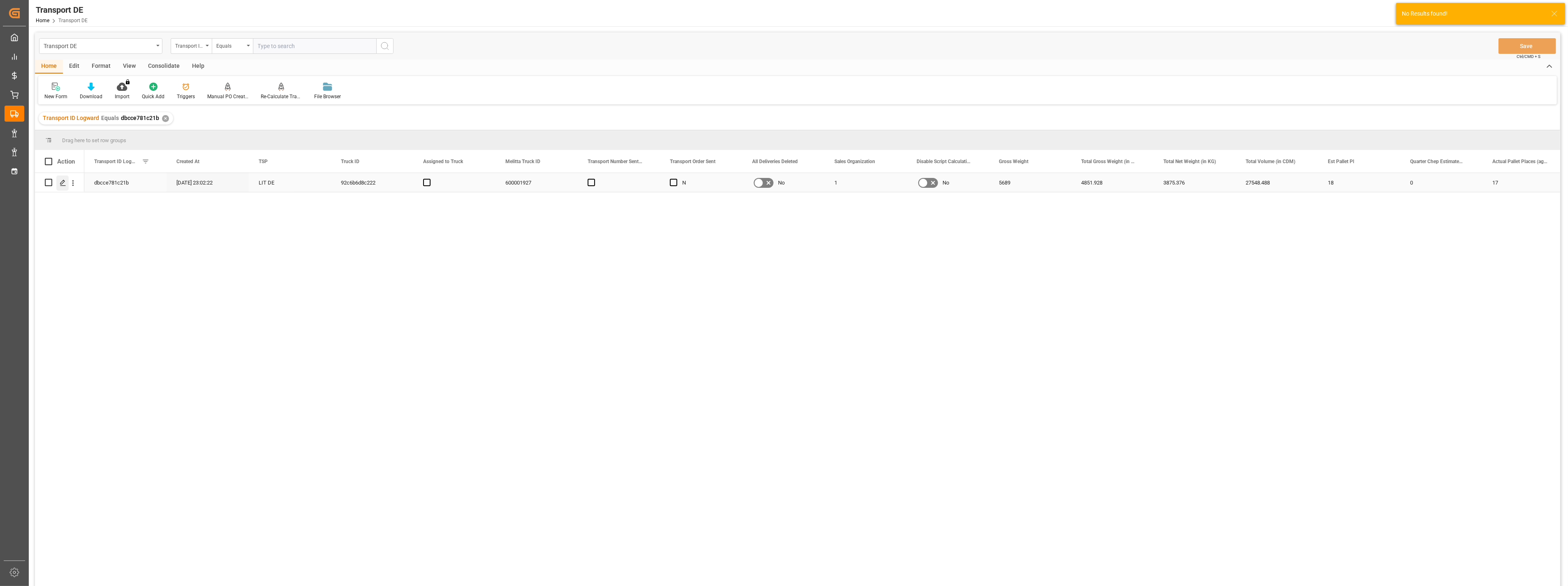
click at [65, 182] on icon "Press SPACE to select this row." at bounding box center [63, 183] width 7 height 7
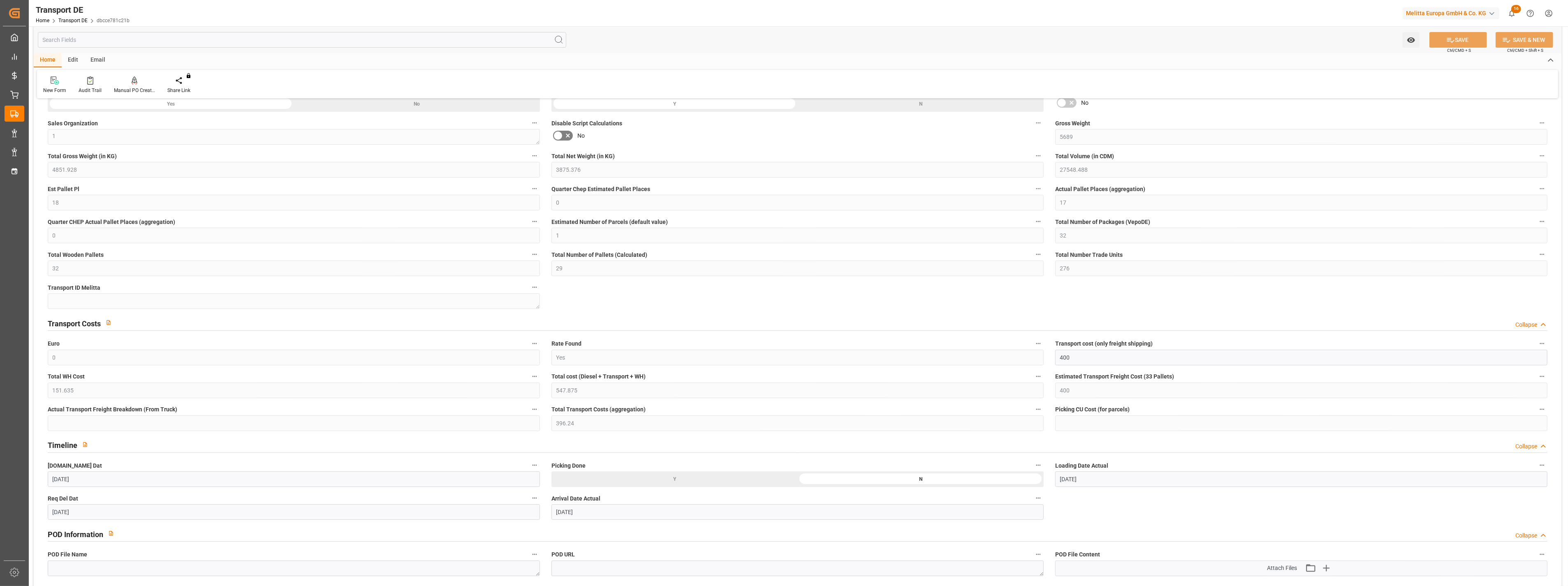
scroll to position [183, 0]
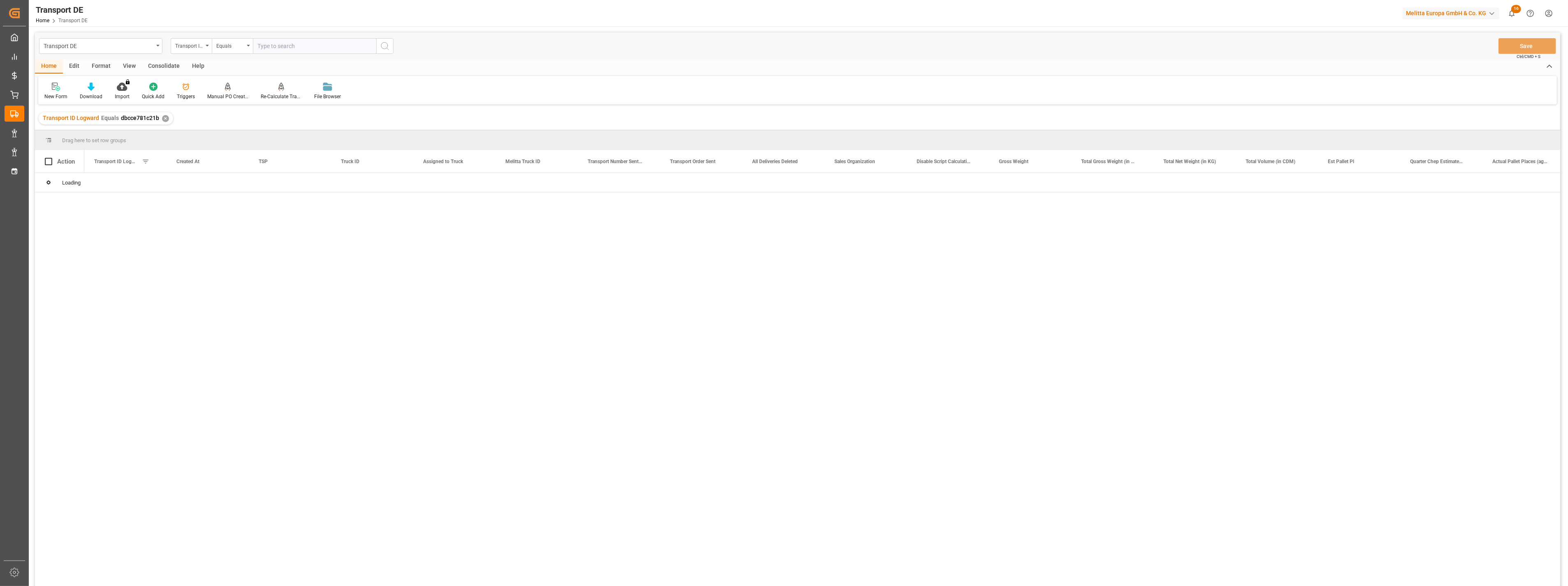
click at [301, 48] on input "text" at bounding box center [314, 46] width 124 height 16
click at [384, 45] on icon "search button" at bounding box center [385, 46] width 10 height 10
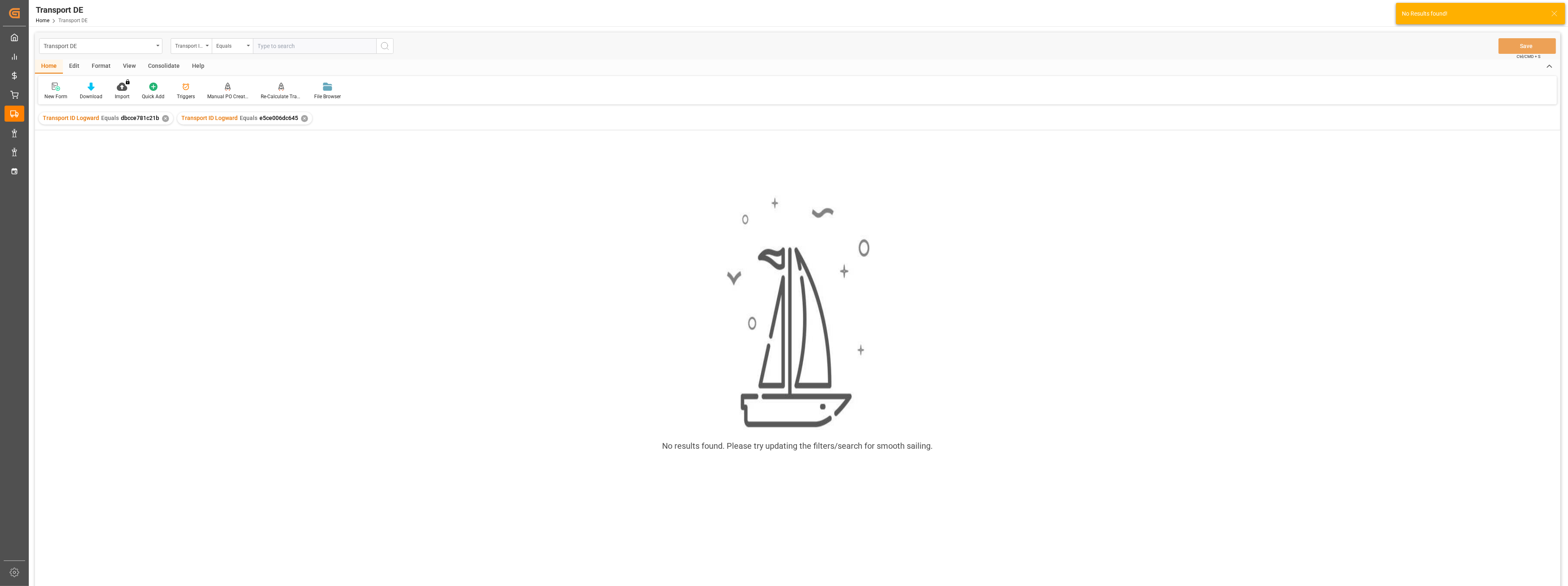
click at [164, 116] on div "✕" at bounding box center [165, 118] width 7 height 7
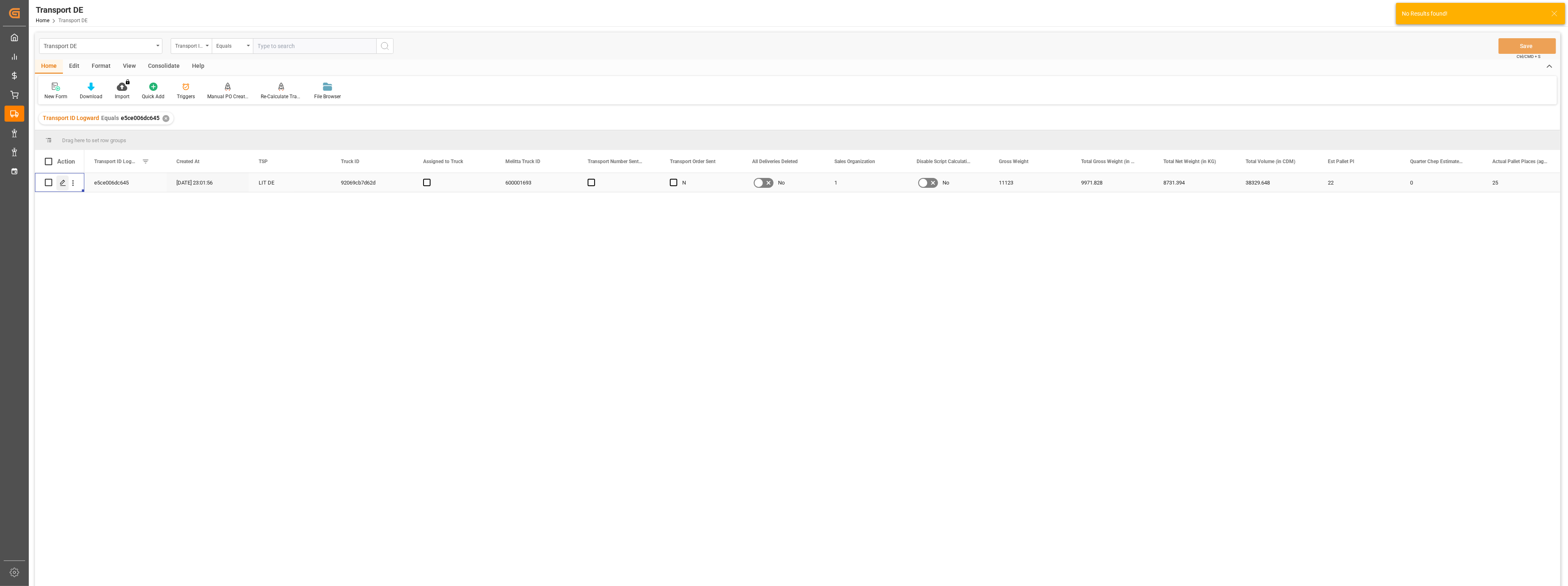
click at [66, 182] on icon "Press SPACE to select this row." at bounding box center [63, 183] width 7 height 7
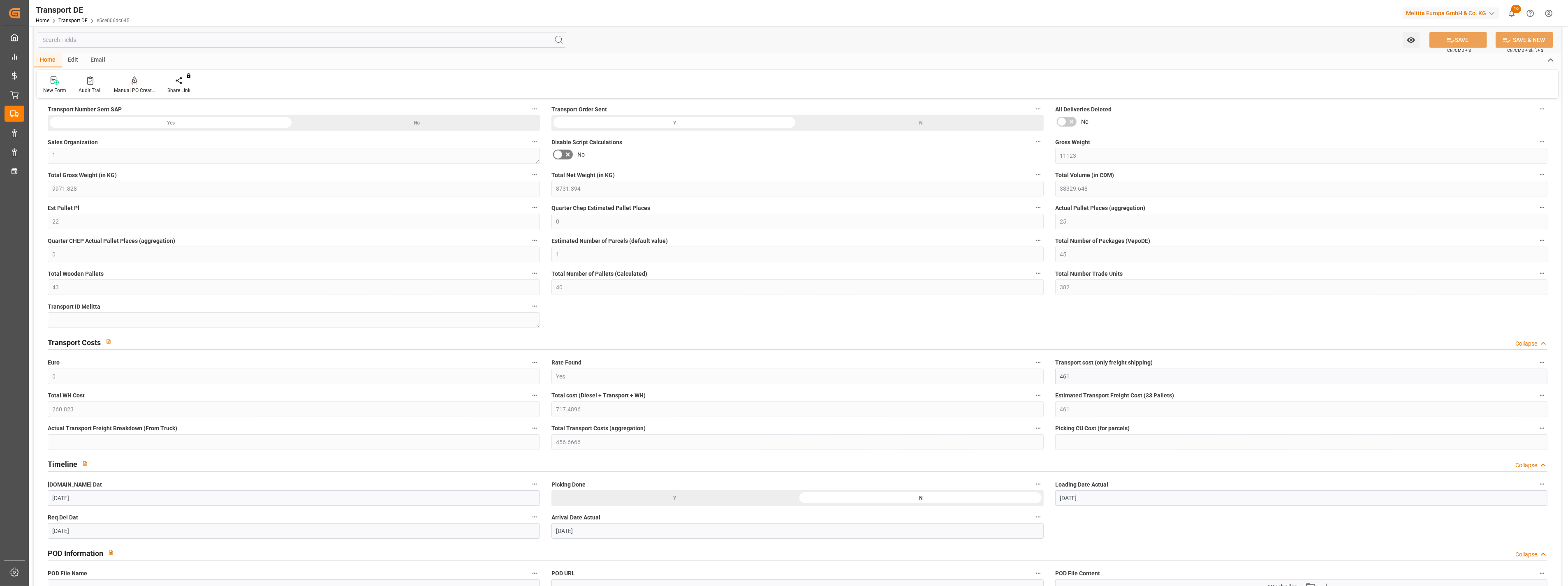
scroll to position [137, 0]
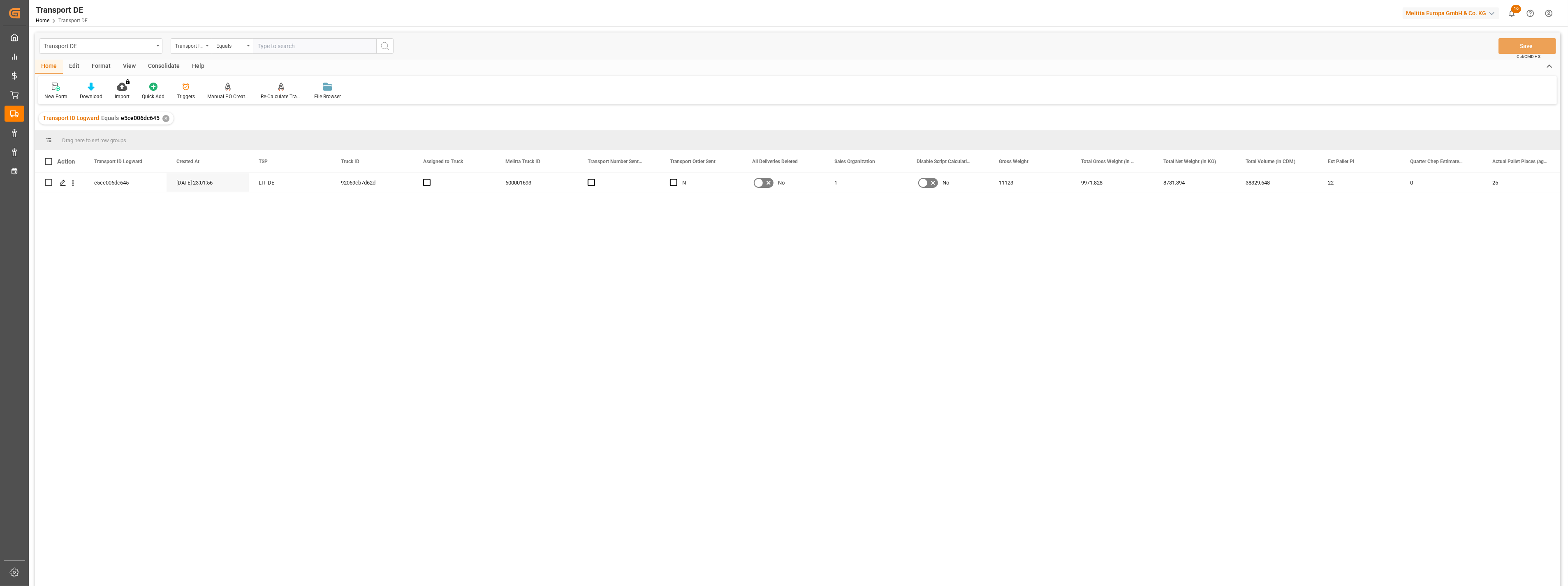
click at [302, 46] on input "text" at bounding box center [314, 46] width 124 height 16
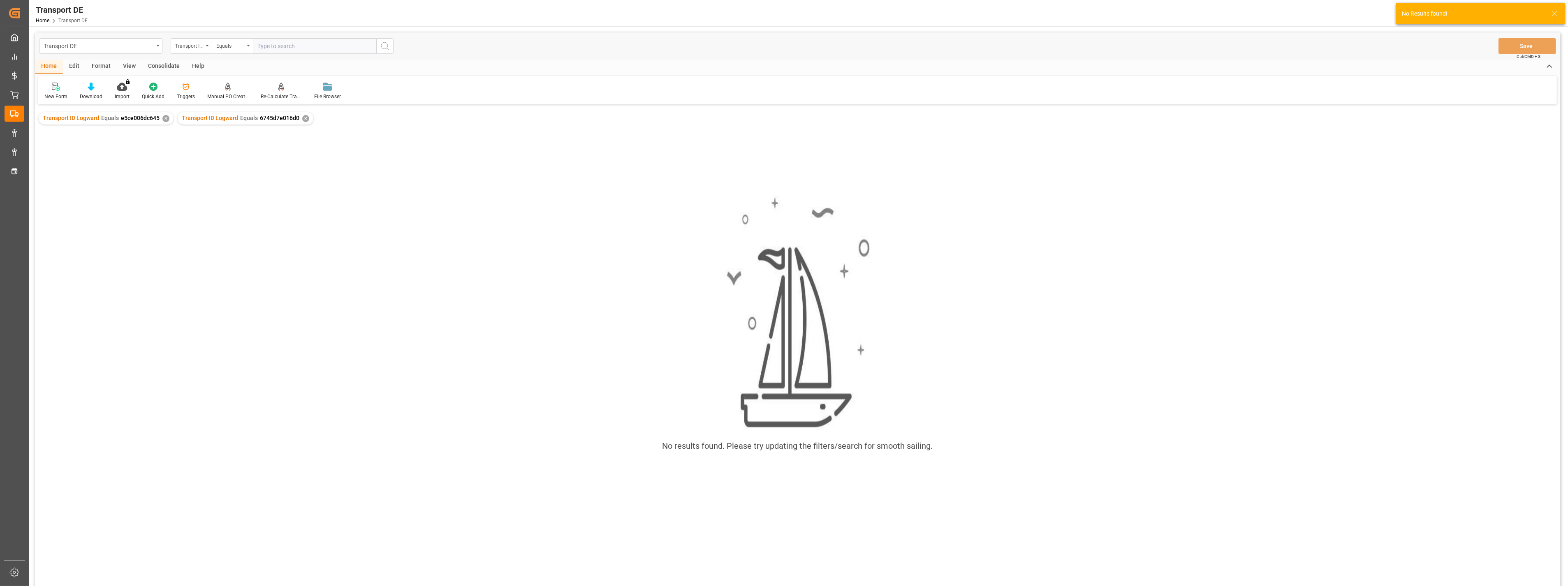
click at [163, 117] on div "✕" at bounding box center [166, 118] width 7 height 7
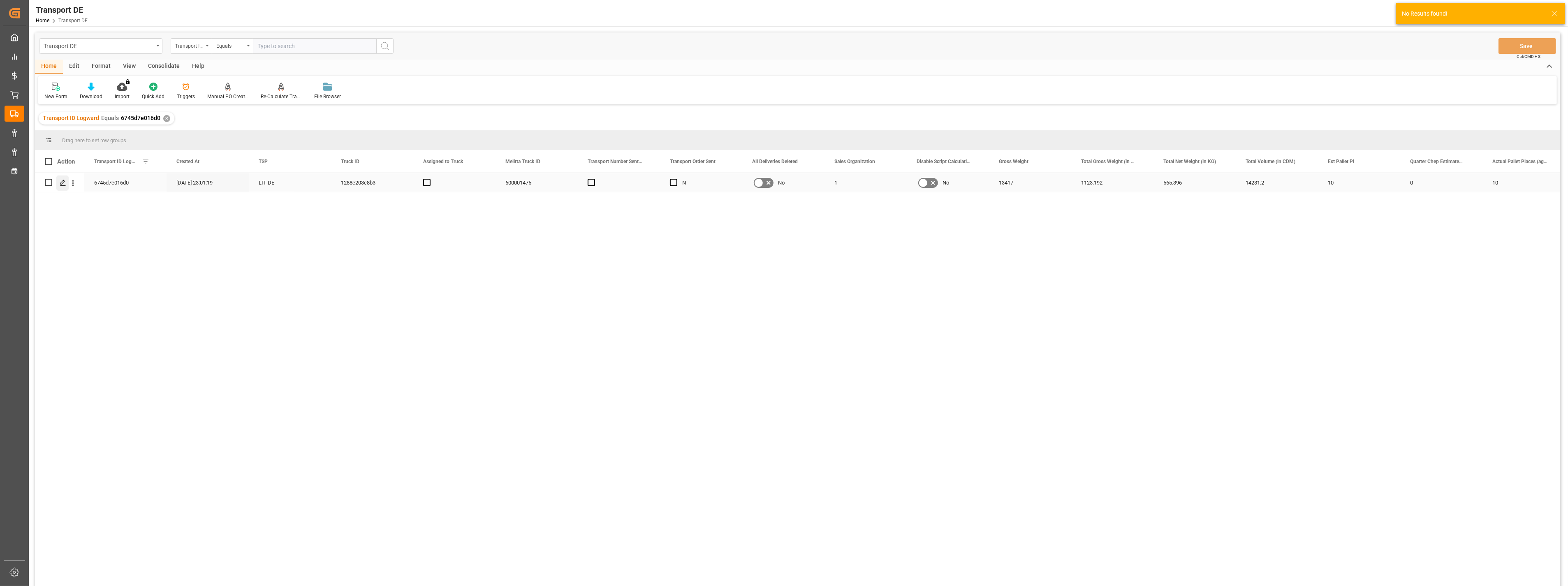
click at [66, 184] on icon "Press SPACE to select this row." at bounding box center [63, 183] width 7 height 7
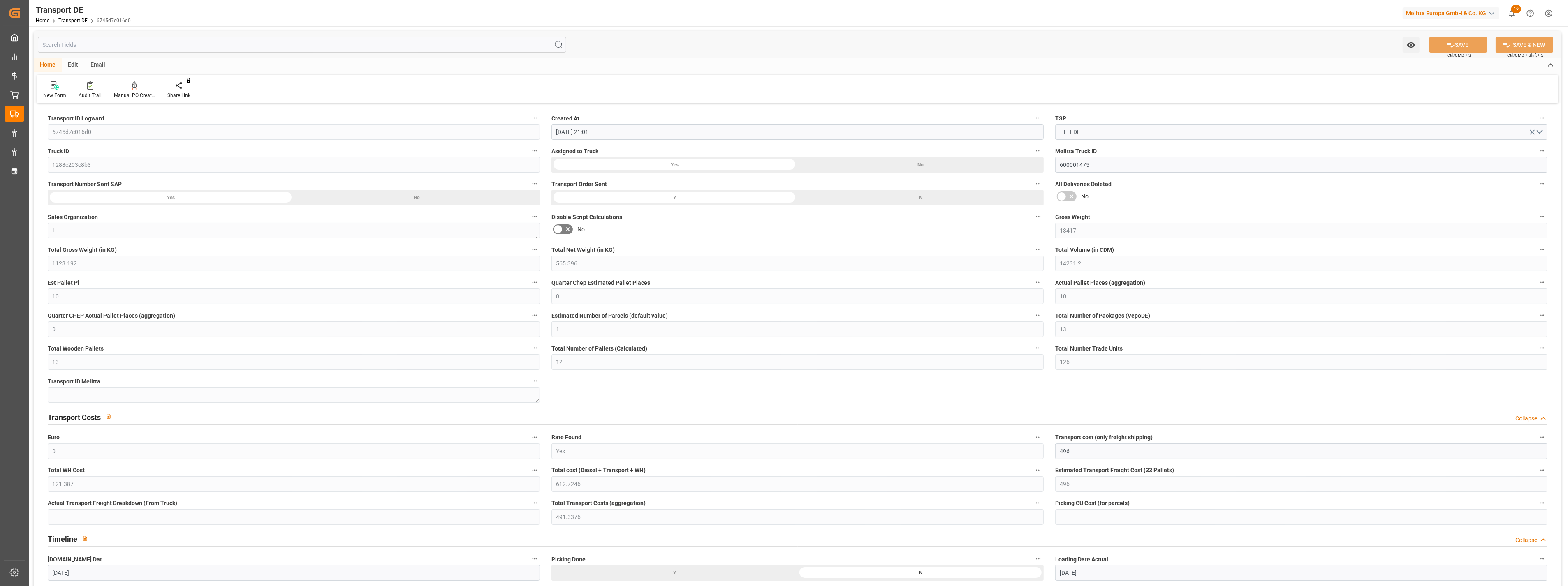
scroll to position [228, 0]
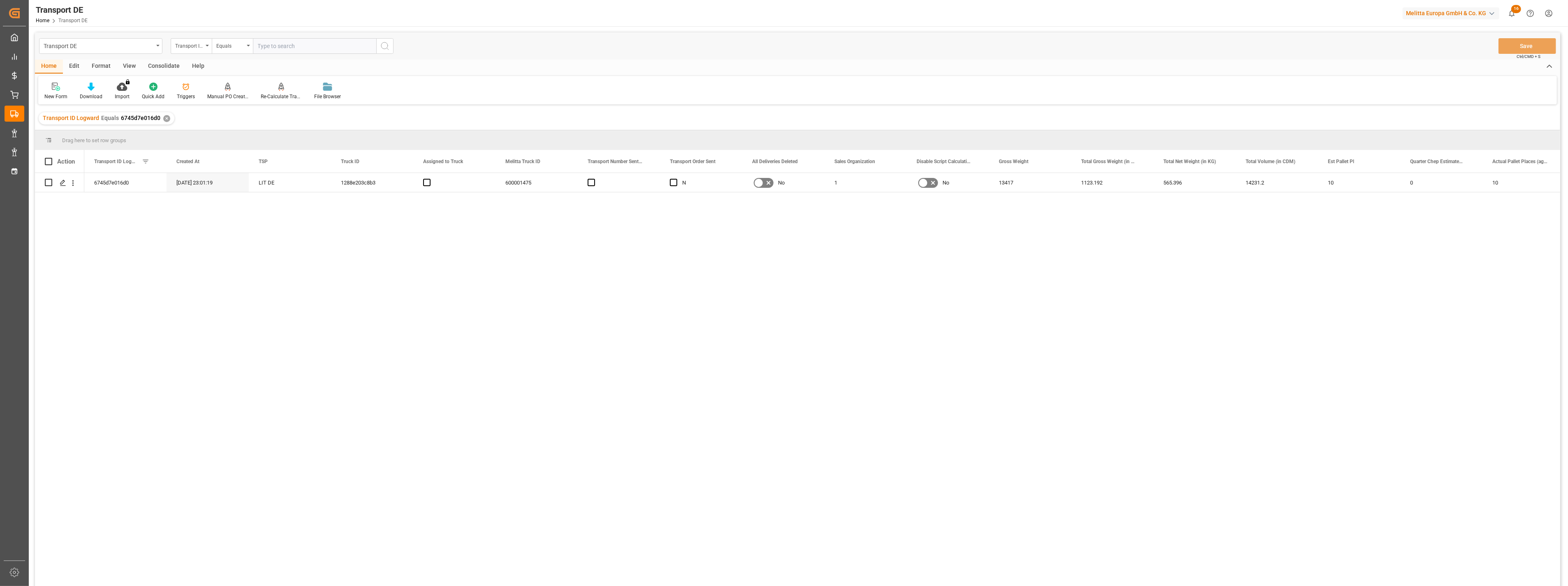
click at [297, 43] on input "text" at bounding box center [314, 46] width 124 height 16
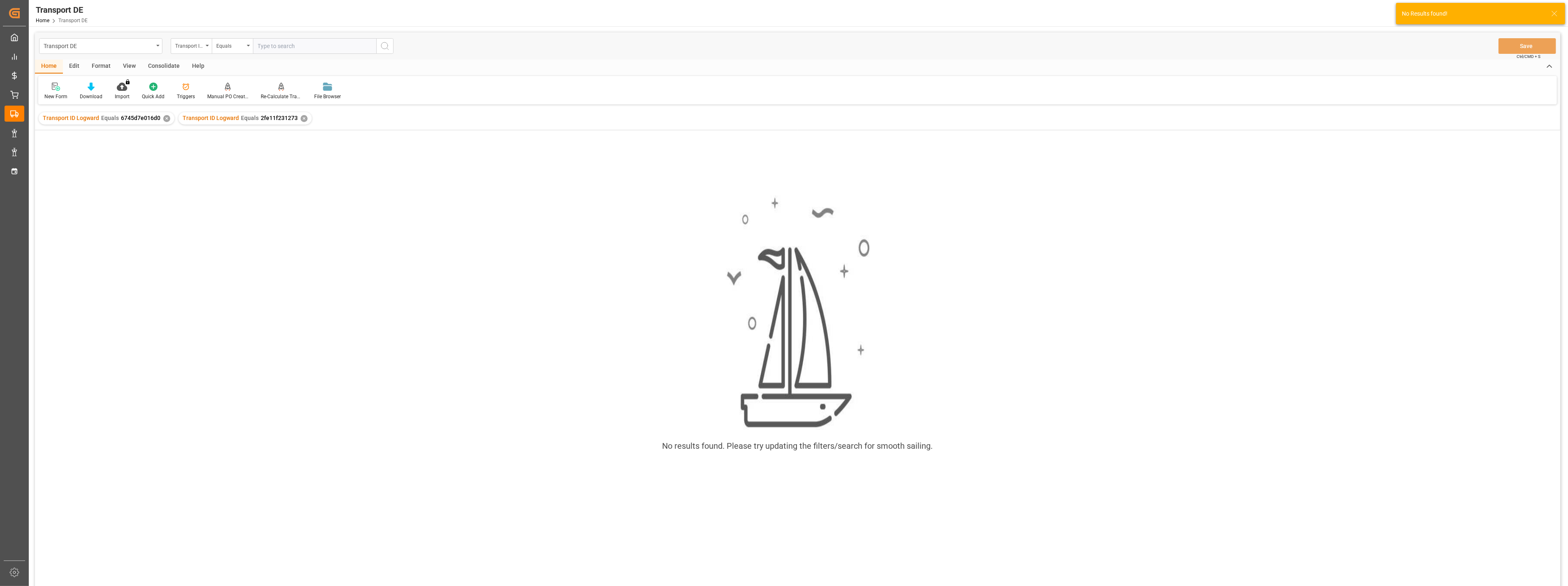
click at [164, 117] on div "✕" at bounding box center [166, 118] width 7 height 7
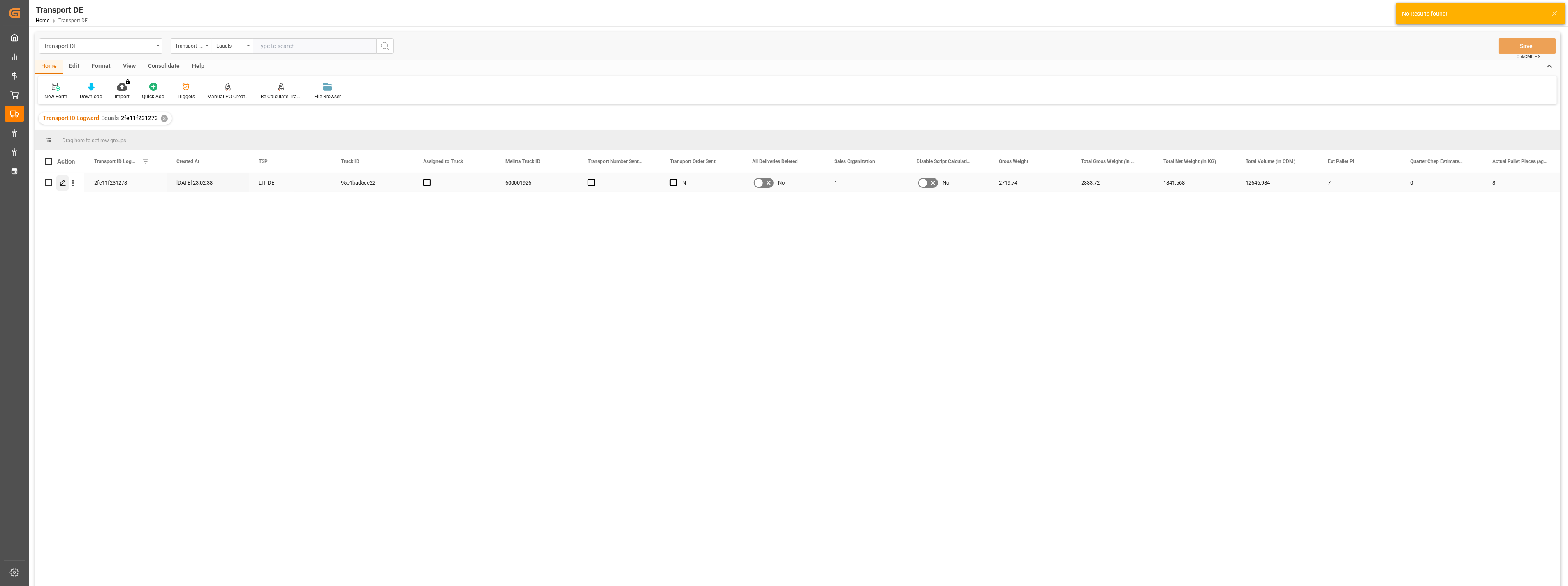
click at [63, 182] on polygon "Press SPACE to select this row." at bounding box center [62, 182] width 4 height 4
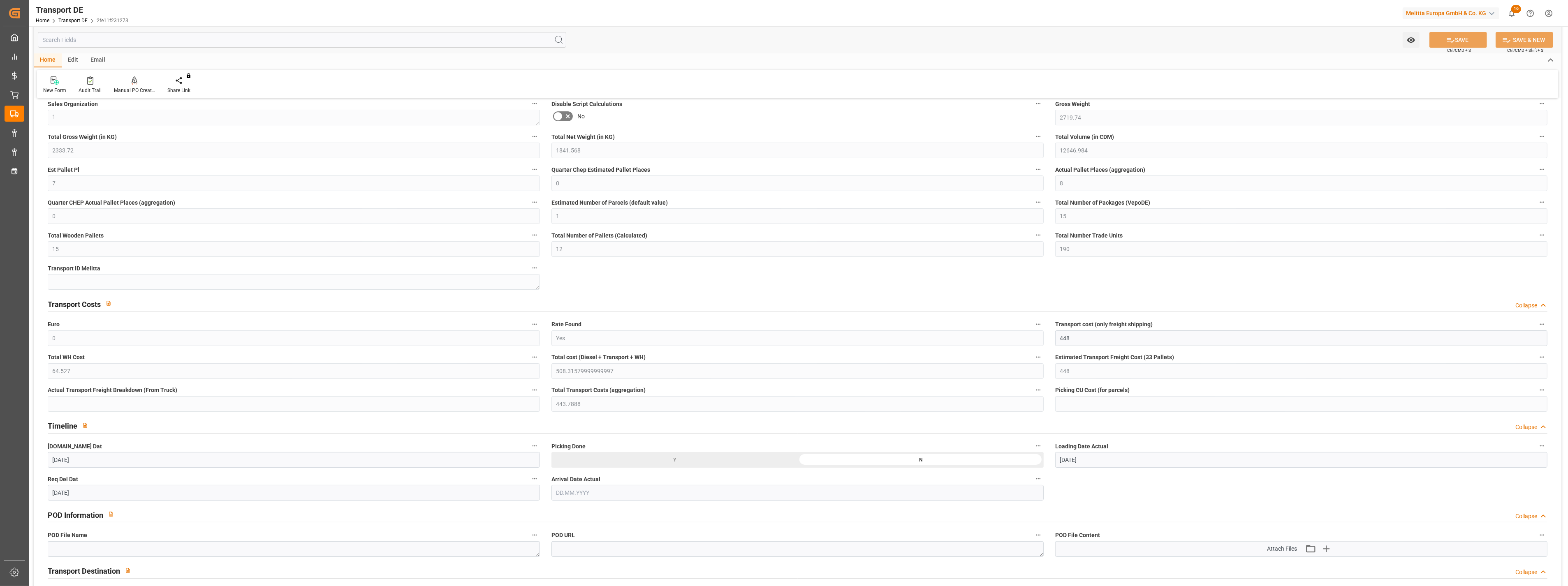
scroll to position [137, 0]
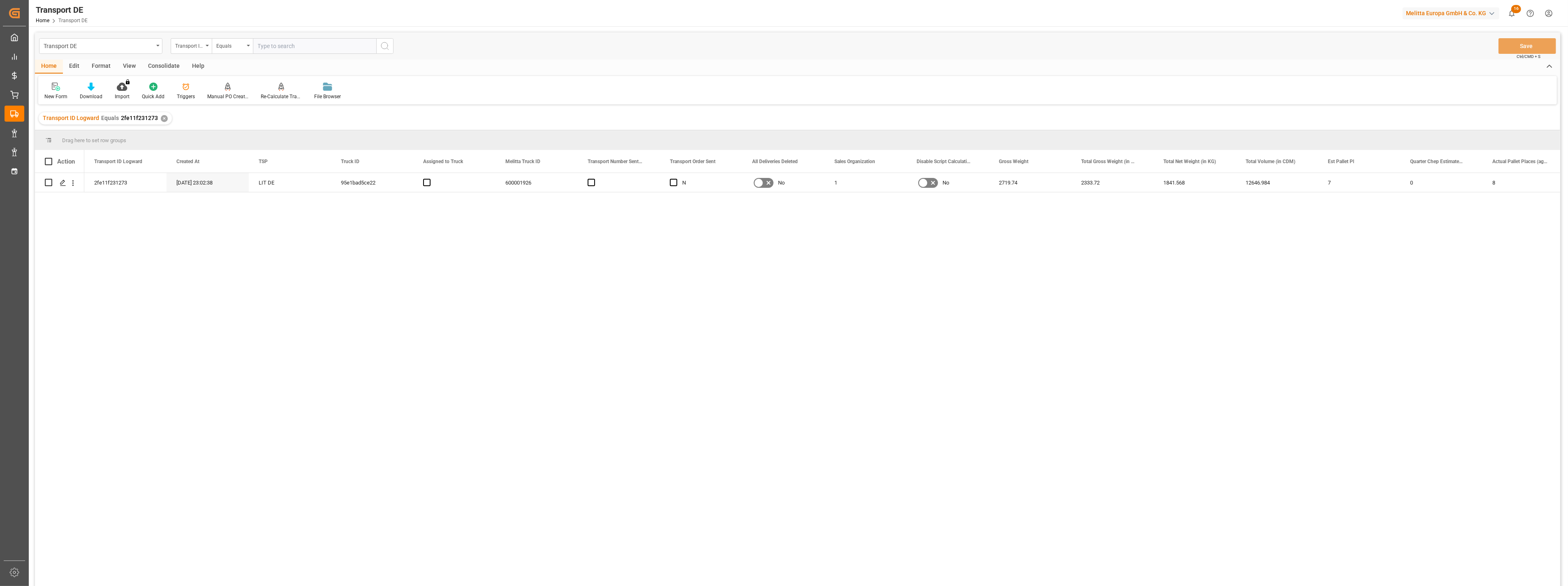
click at [267, 43] on input "text" at bounding box center [314, 46] width 124 height 16
click at [377, 45] on button "search button" at bounding box center [385, 46] width 17 height 16
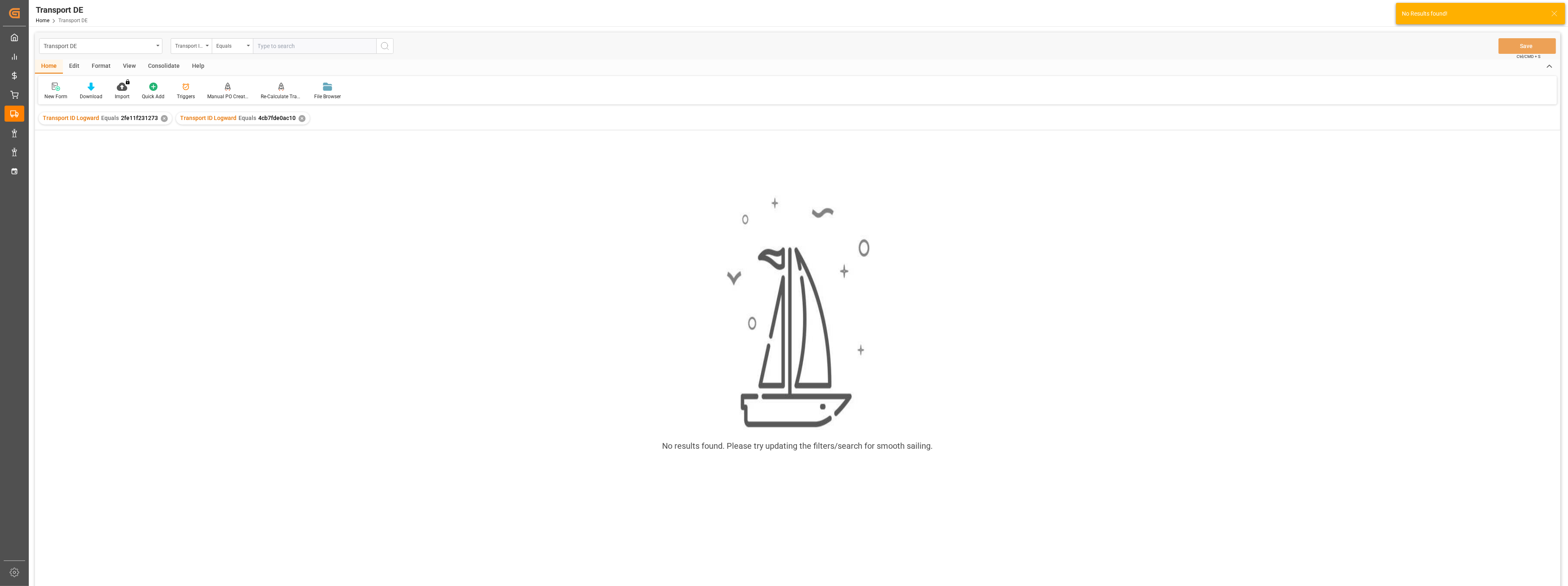
click at [161, 117] on div "✕" at bounding box center [164, 118] width 7 height 7
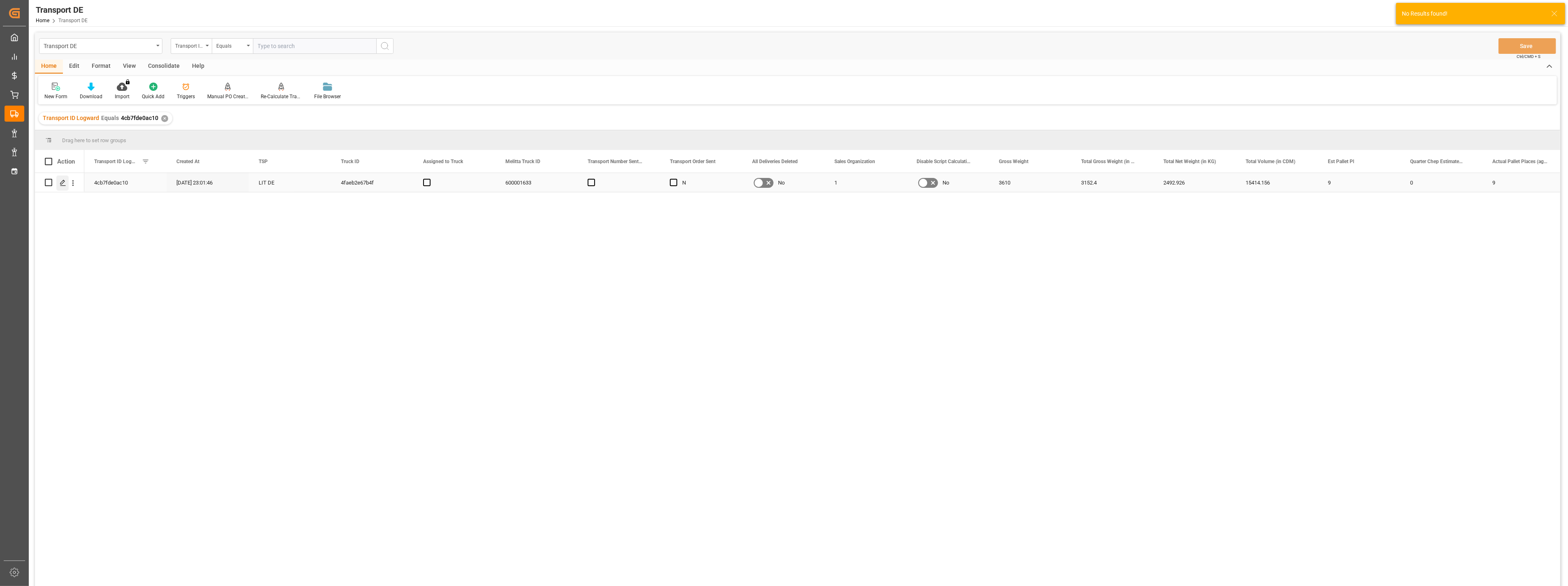
click at [61, 183] on icon "Press SPACE to select this row." at bounding box center [63, 183] width 7 height 7
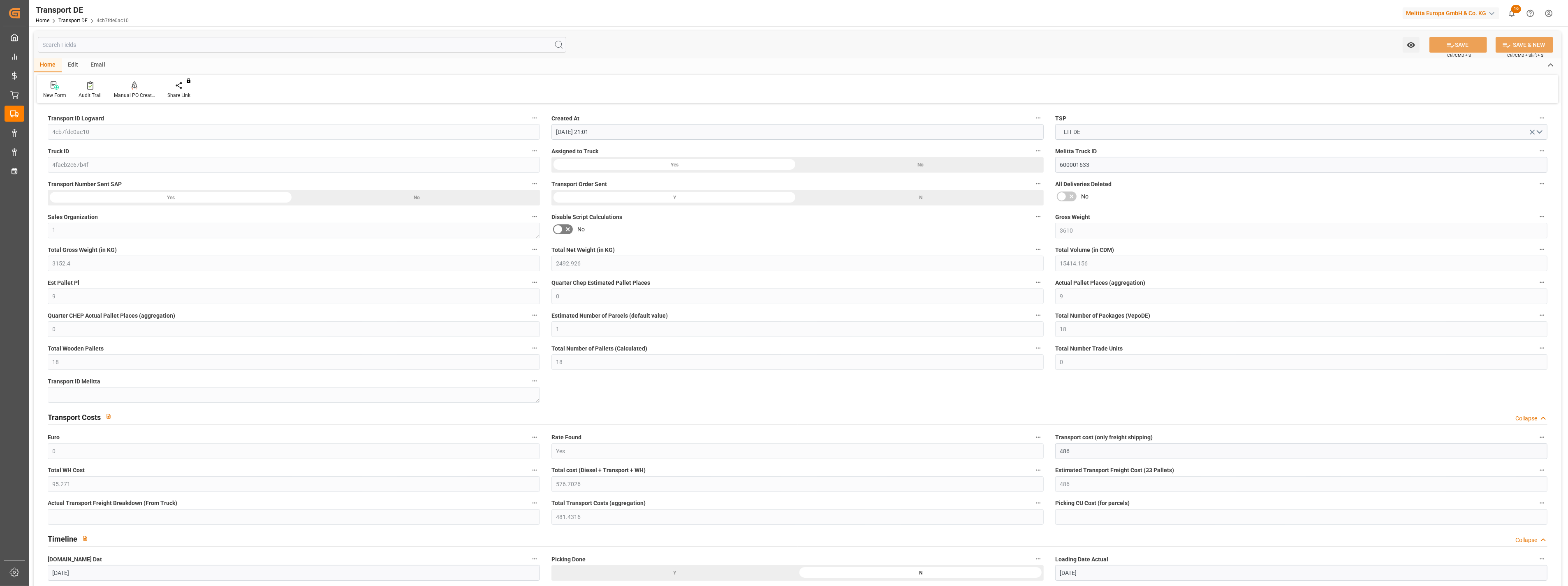
scroll to position [137, 0]
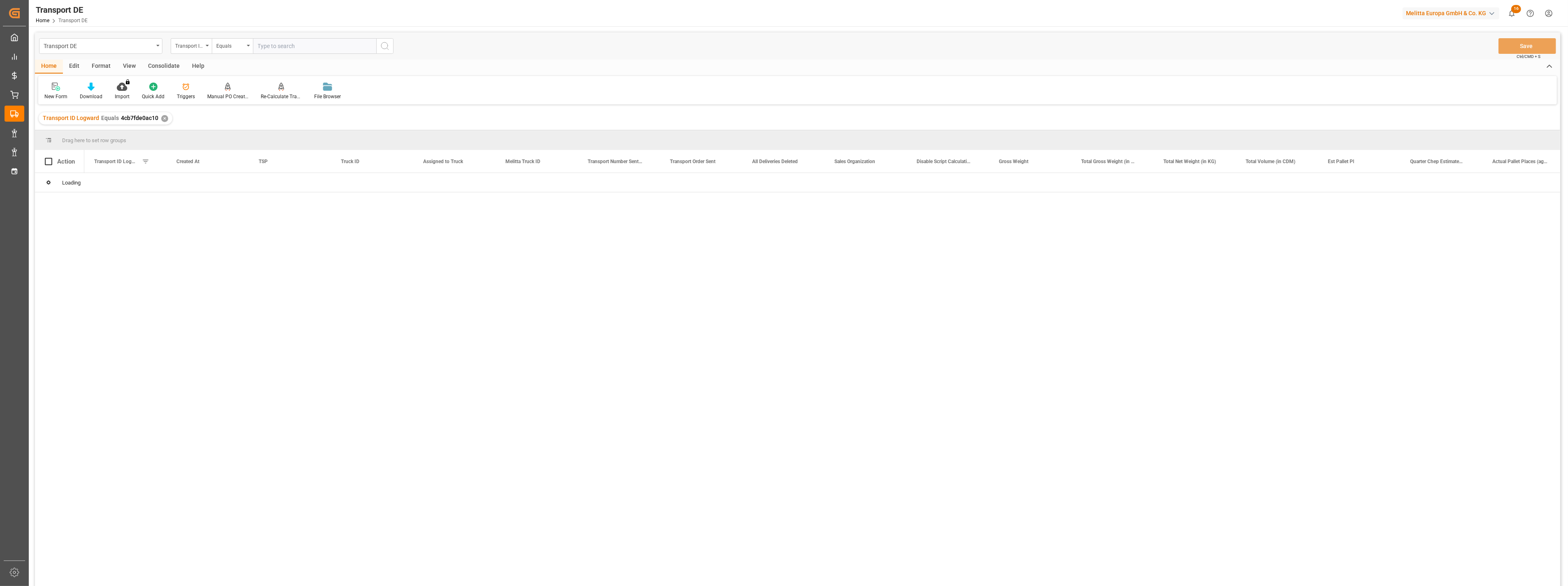
click at [277, 44] on input "text" at bounding box center [314, 46] width 124 height 16
click at [385, 45] on icon "search button" at bounding box center [385, 46] width 10 height 10
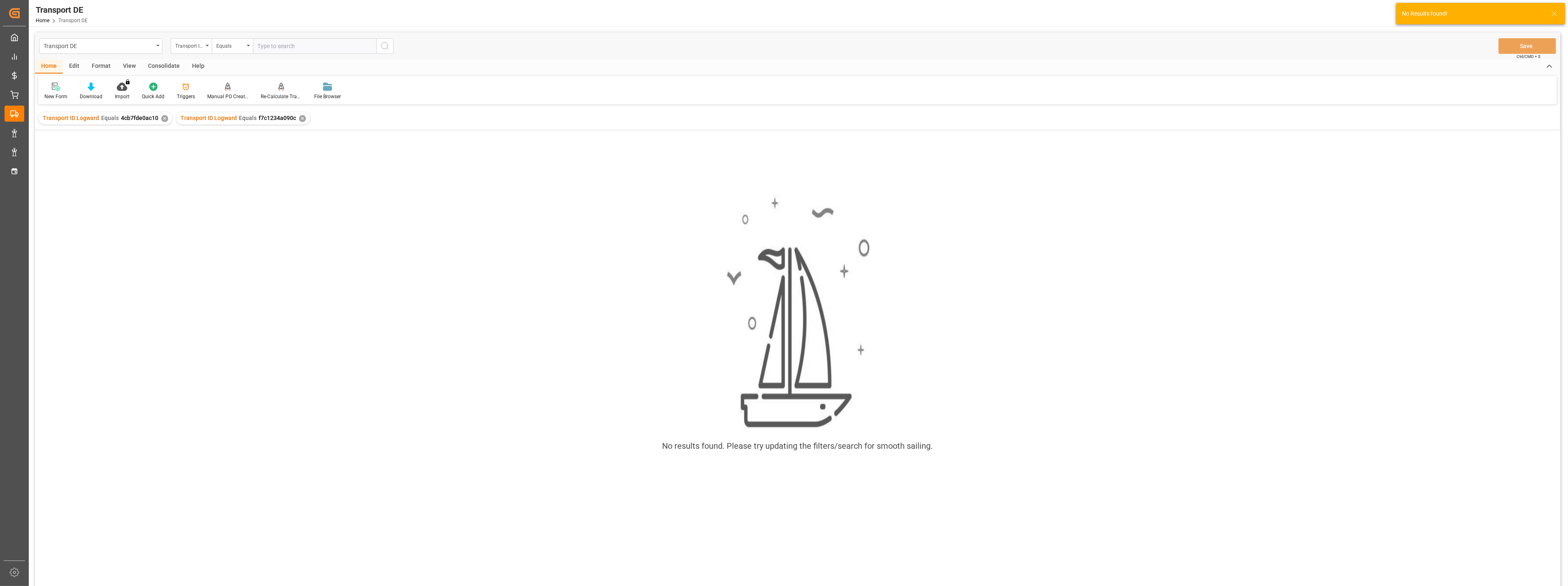
click at [163, 117] on div "✕" at bounding box center [164, 118] width 7 height 7
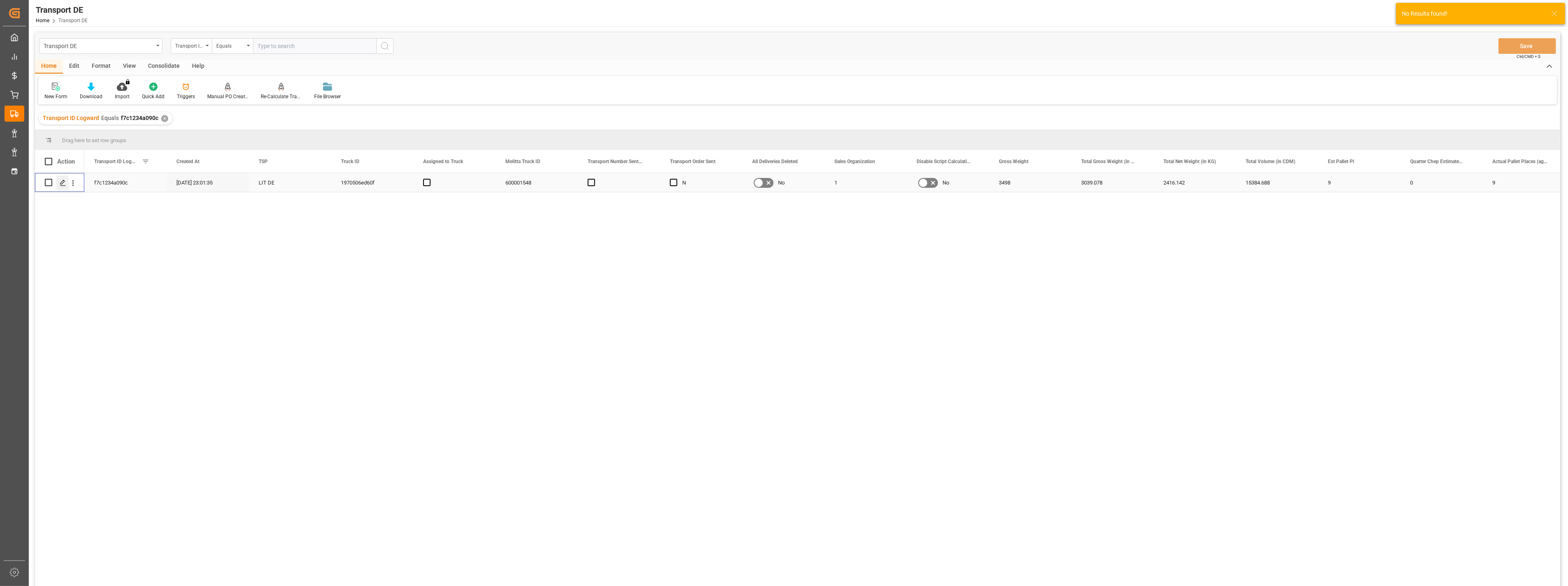
click at [65, 181] on icon "Press SPACE to select this row." at bounding box center [63, 183] width 7 height 7
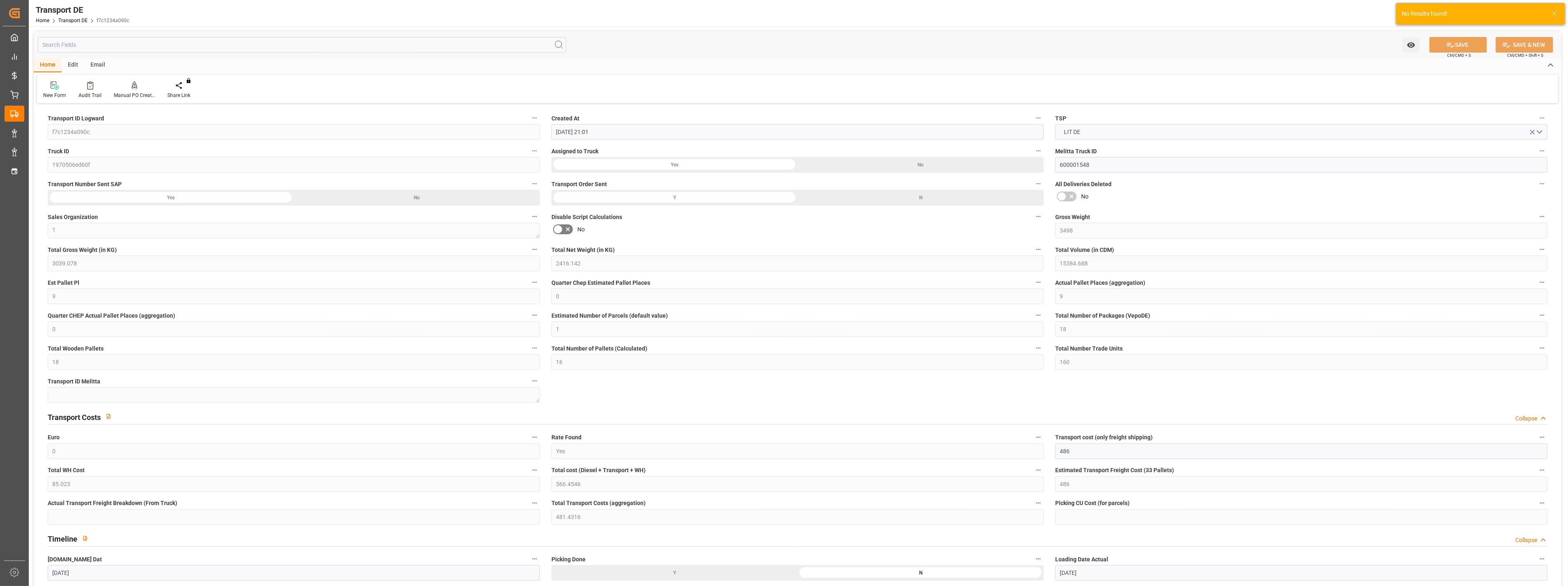
scroll to position [137, 0]
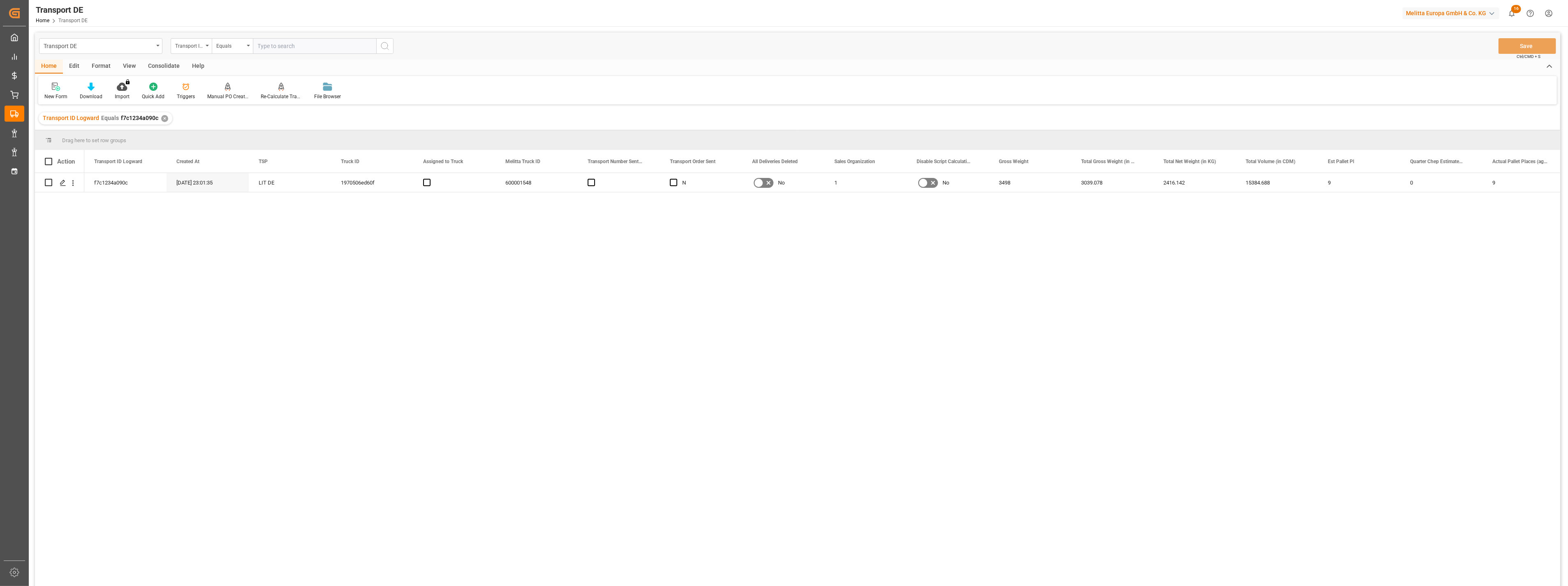
click at [301, 49] on input "text" at bounding box center [314, 46] width 124 height 16
click at [383, 43] on circle "search button" at bounding box center [384, 46] width 7 height 7
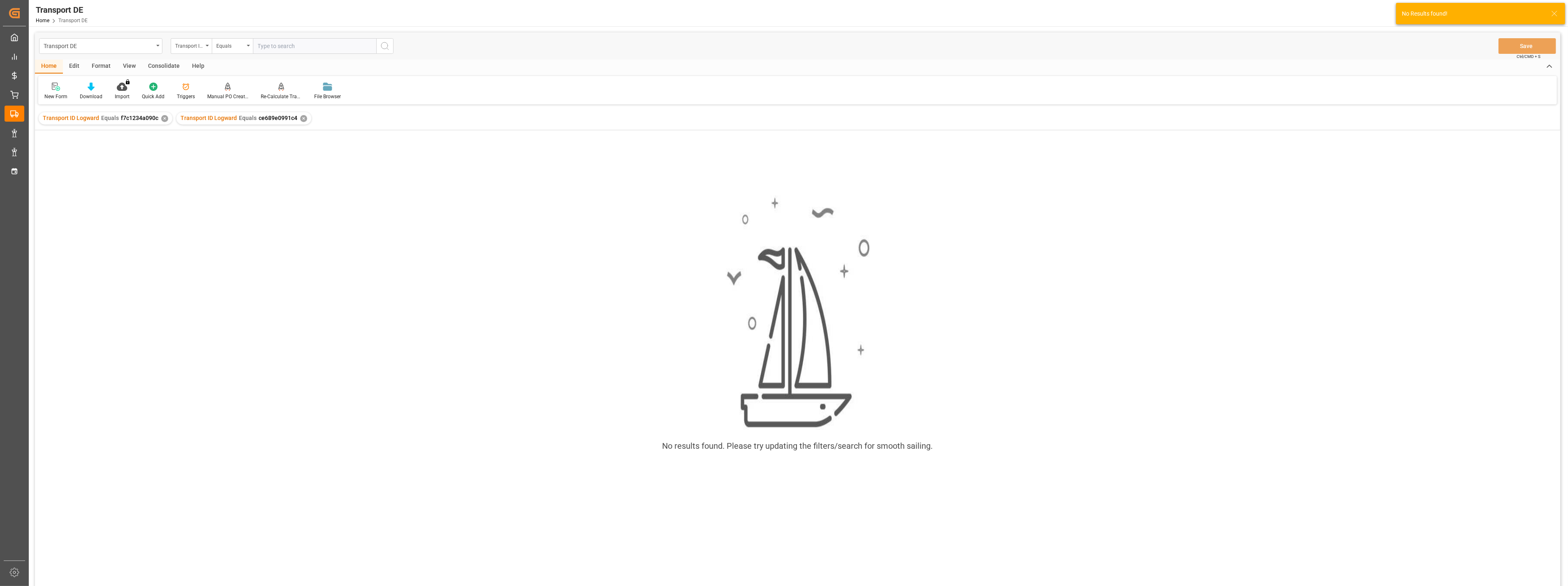
click at [163, 116] on div "✕" at bounding box center [164, 118] width 7 height 7
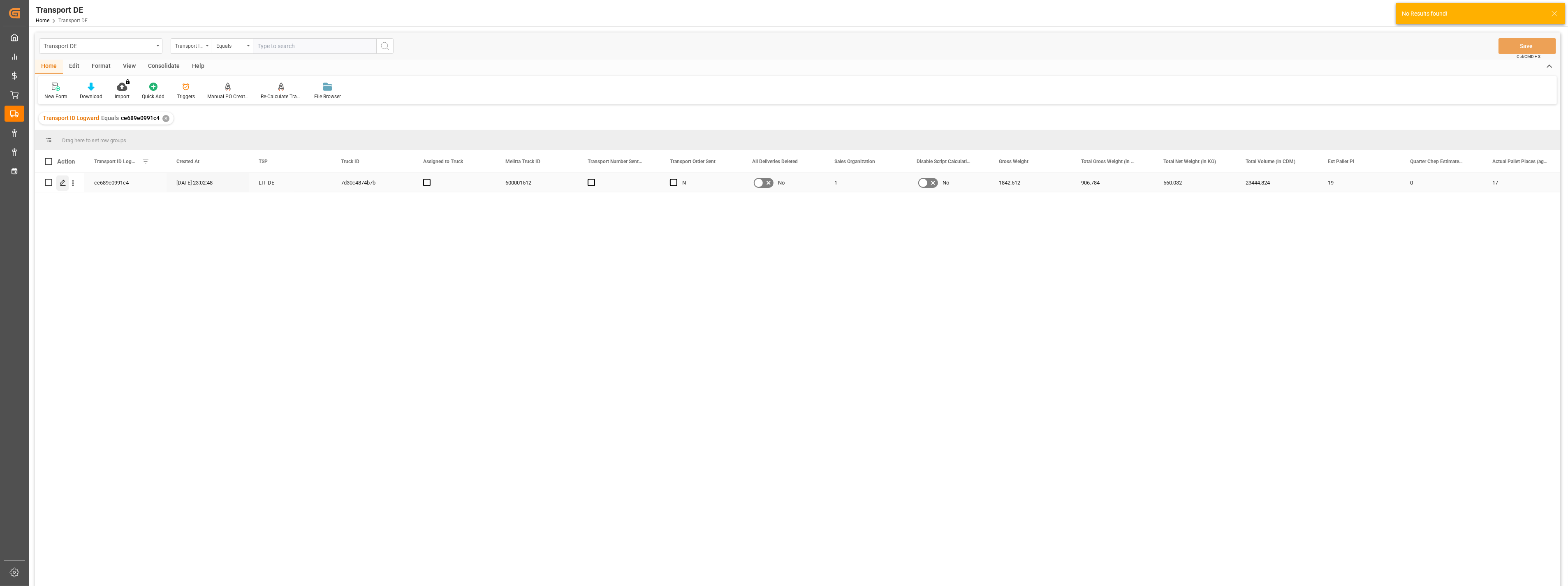
click at [65, 182] on icon "Press SPACE to select this row." at bounding box center [63, 183] width 7 height 7
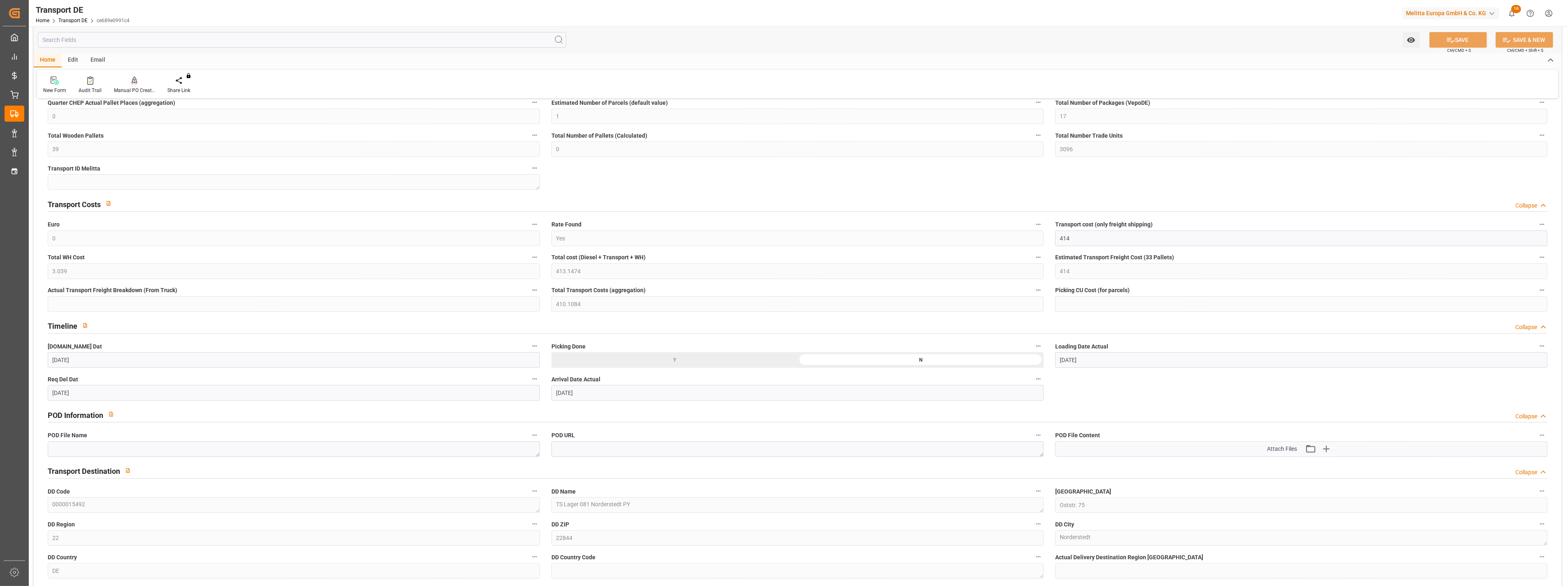
scroll to position [228, 0]
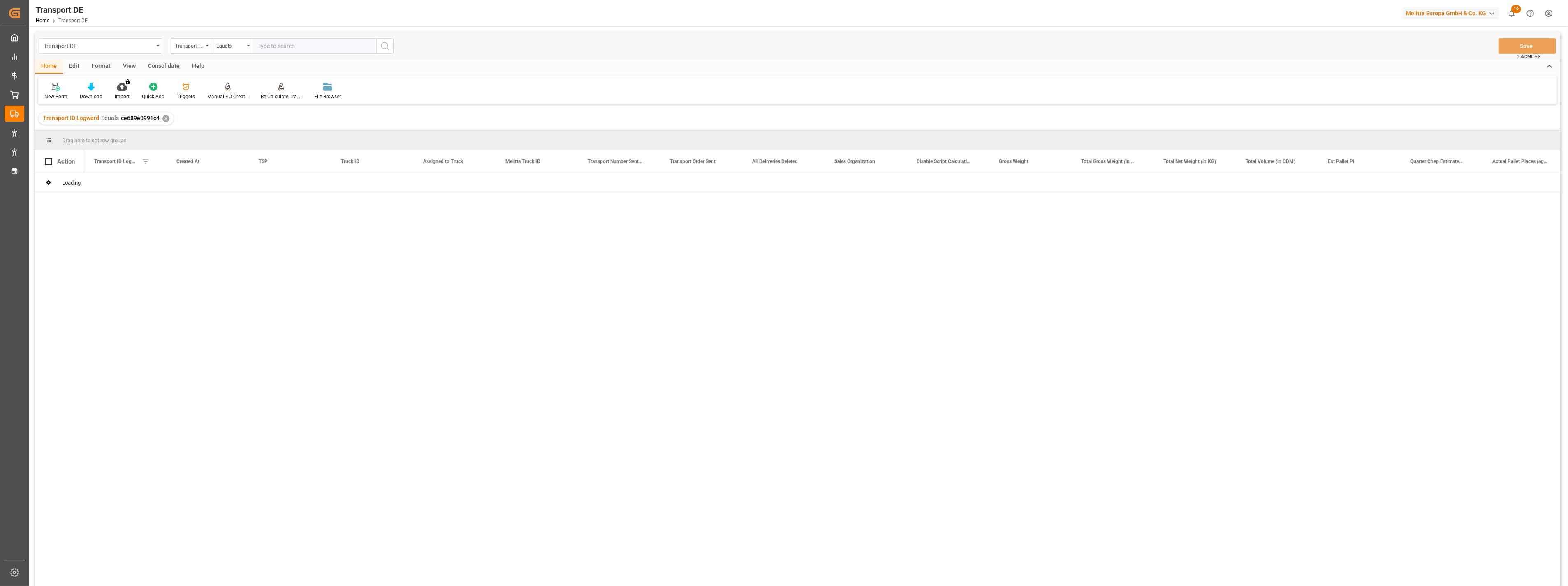
click at [281, 44] on input "text" at bounding box center [314, 46] width 124 height 16
click at [387, 43] on circle "search button" at bounding box center [384, 46] width 7 height 7
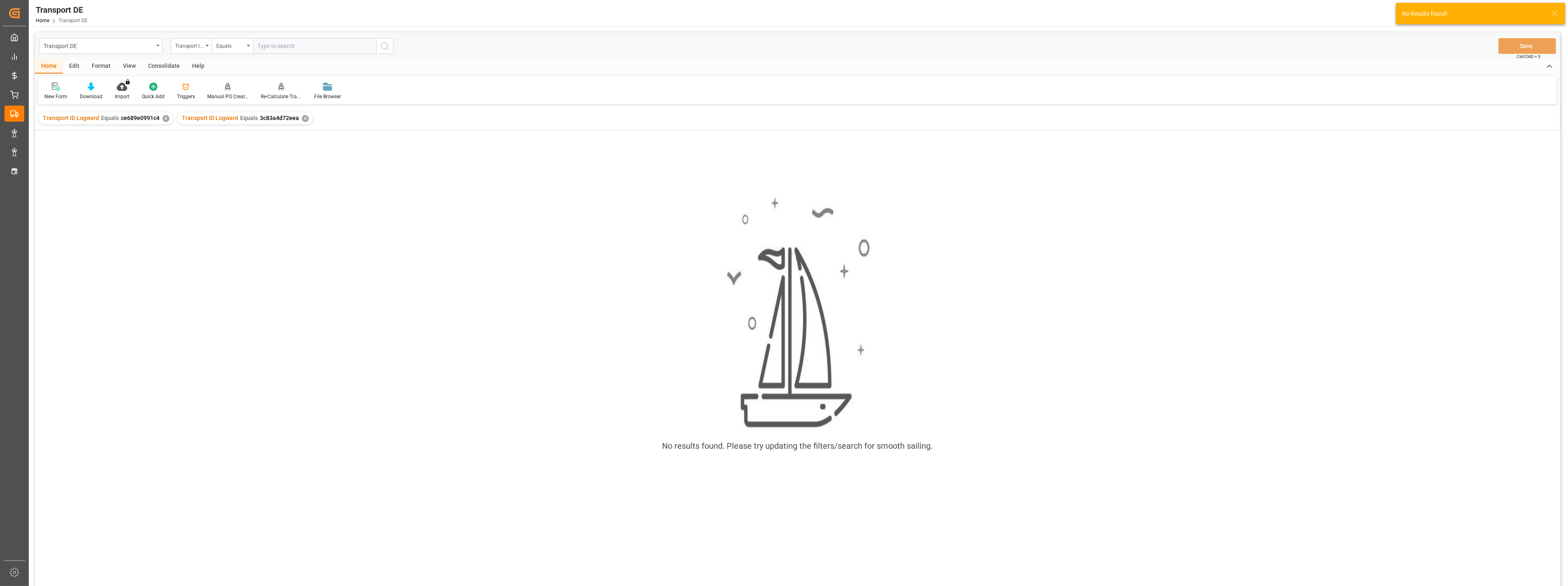
click at [164, 118] on div "✕" at bounding box center [166, 118] width 7 height 7
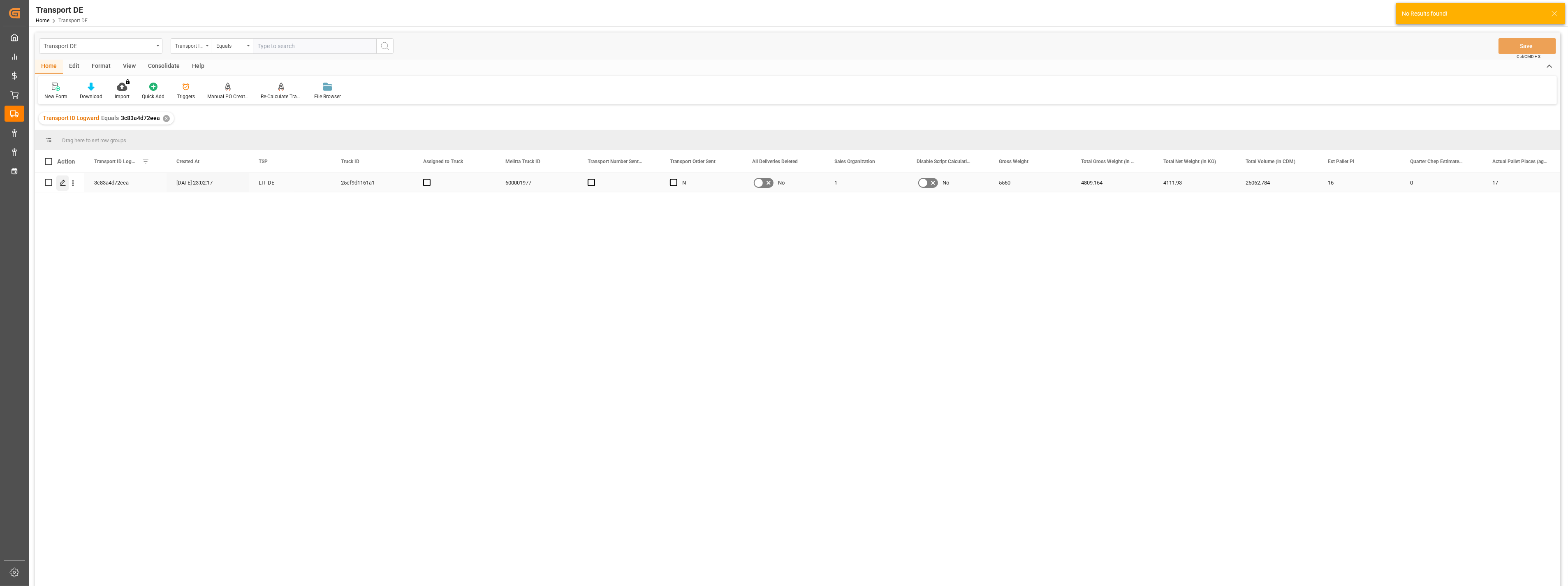
click at [60, 181] on icon "Press SPACE to select this row." at bounding box center [63, 183] width 7 height 7
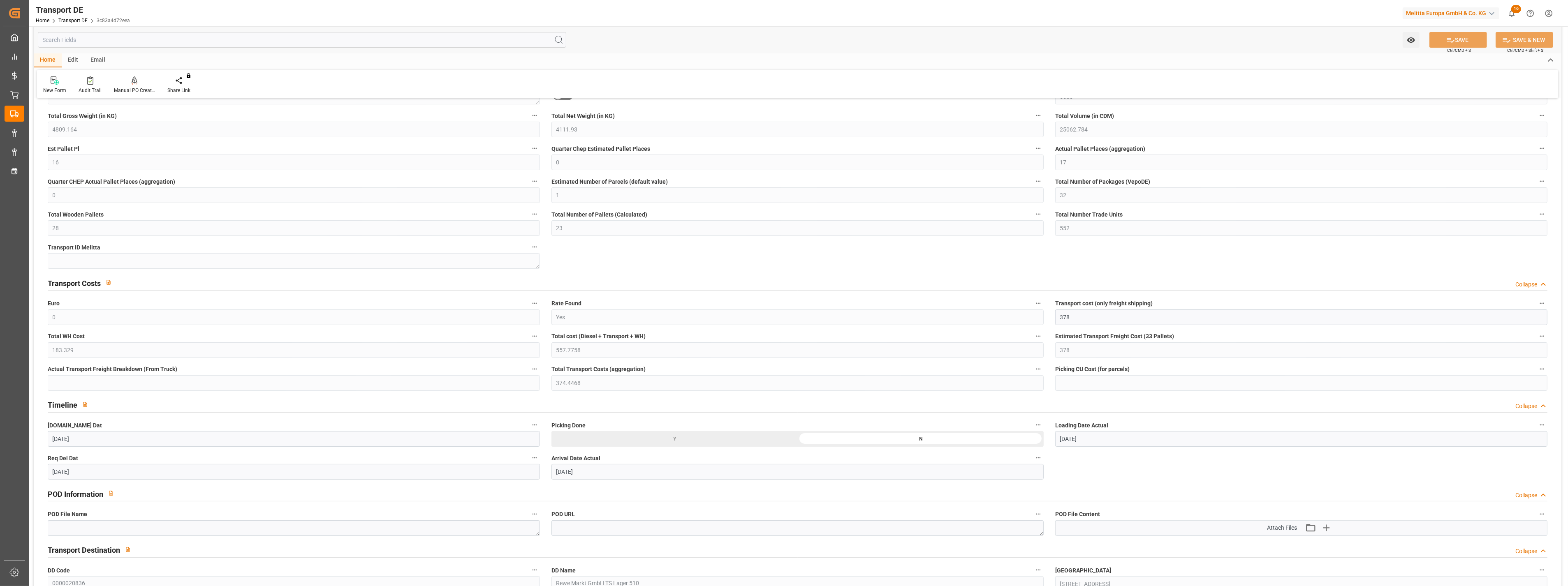
scroll to position [183, 0]
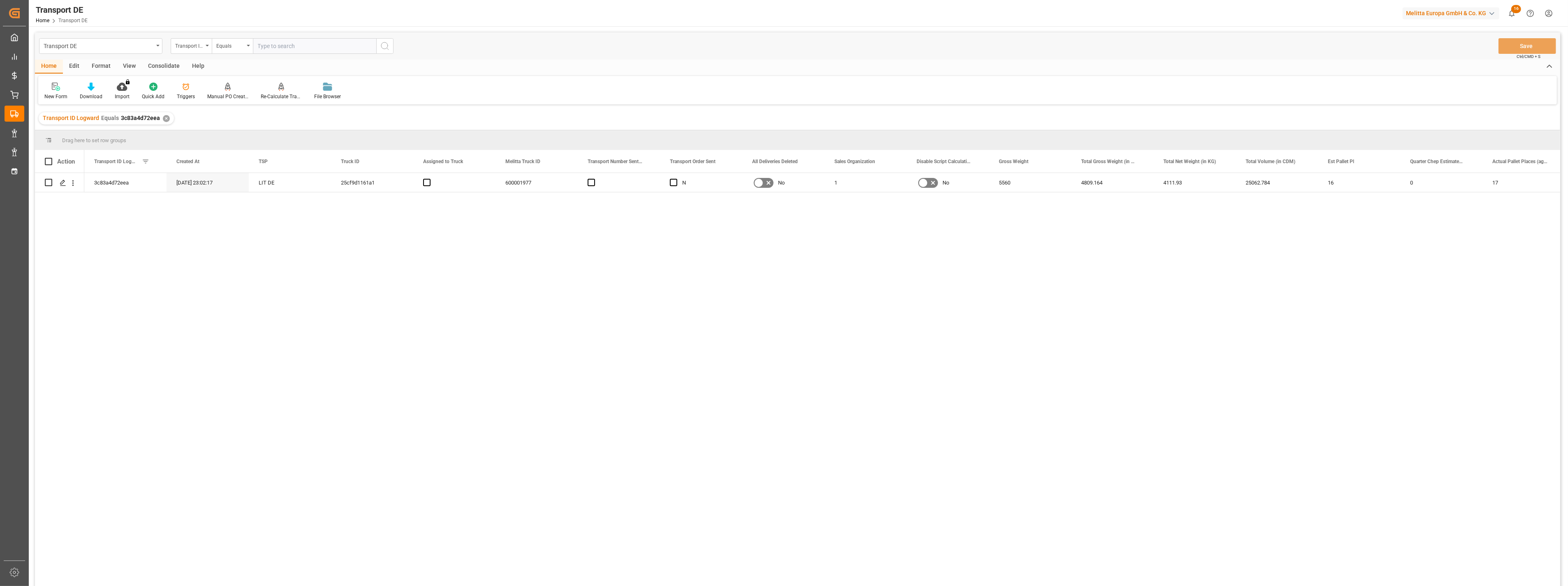
click at [278, 47] on input "text" at bounding box center [314, 46] width 124 height 16
click at [385, 42] on icon "search button" at bounding box center [385, 46] width 10 height 10
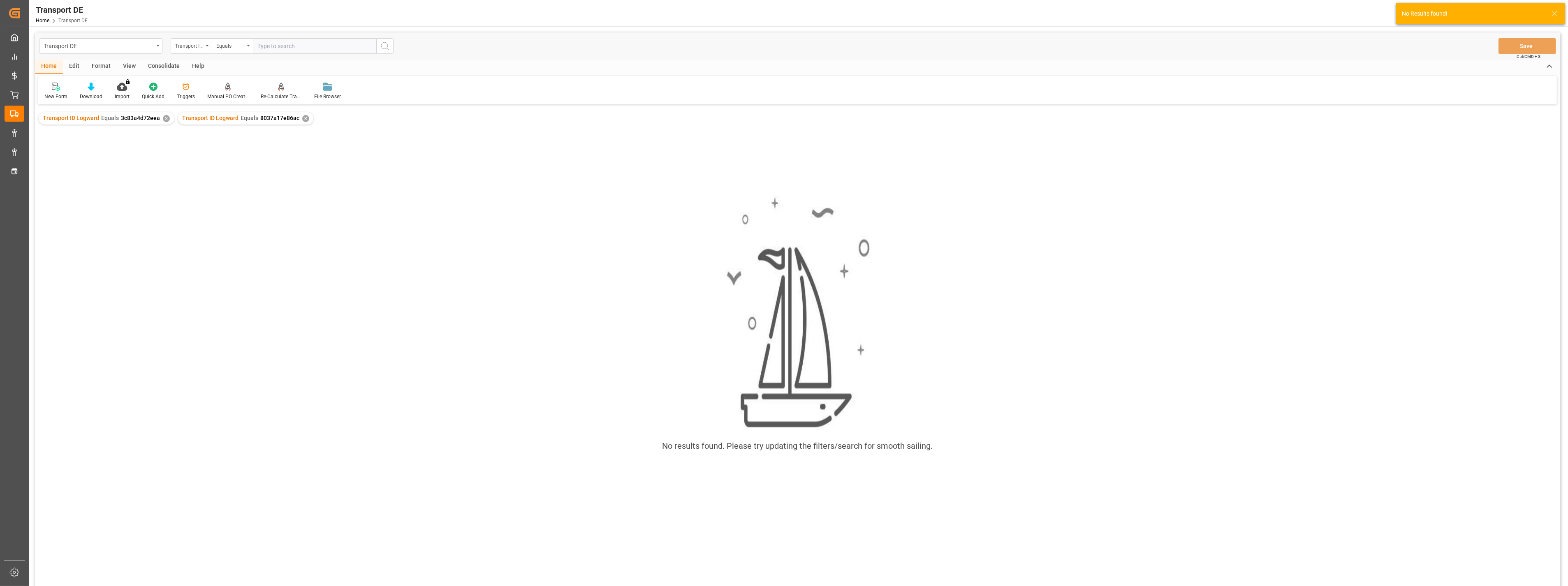
click at [163, 116] on div "✕" at bounding box center [166, 118] width 7 height 7
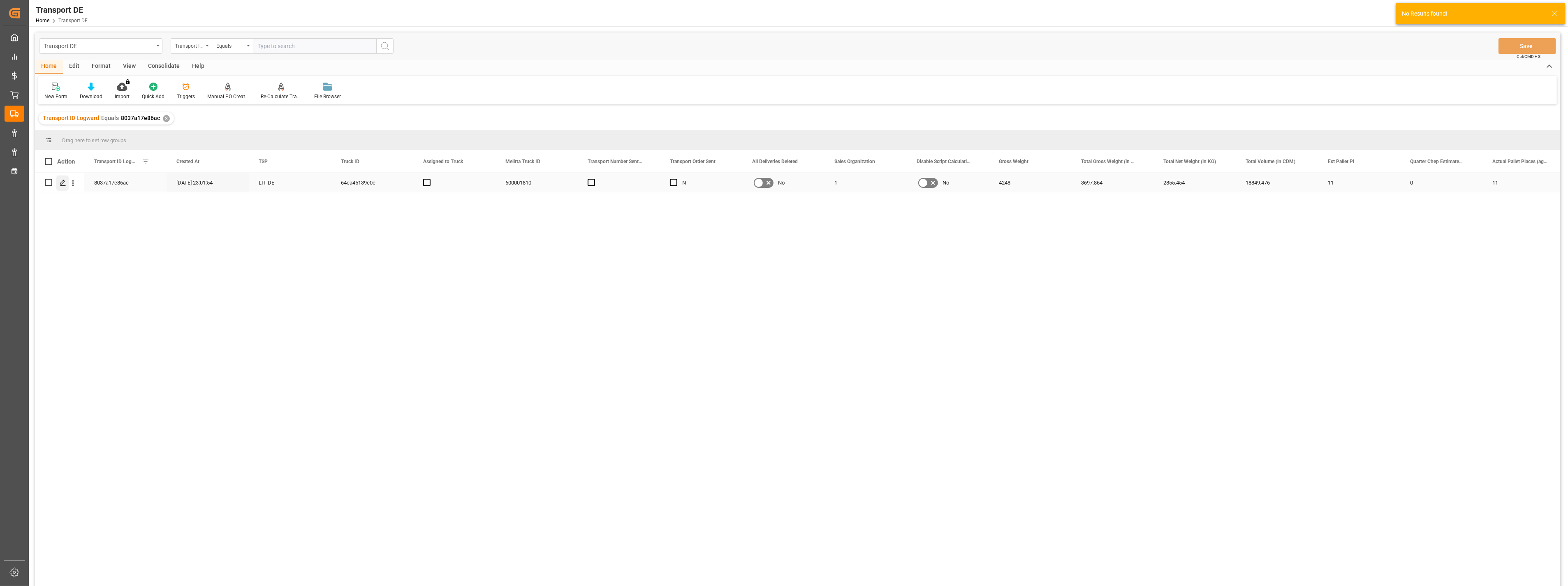
click at [63, 183] on icon "Press SPACE to select this row." at bounding box center [63, 183] width 7 height 7
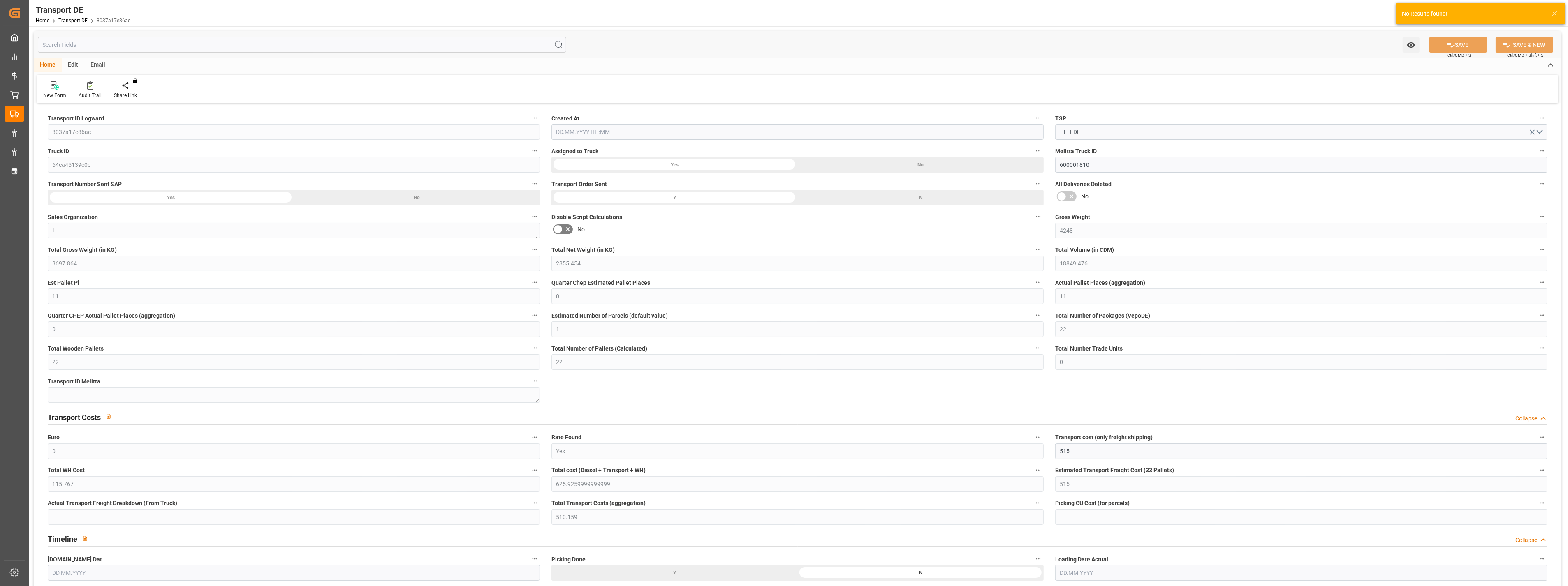
type input "4248"
type input "3697.864"
type input "2855.454"
type input "18849.476"
type input "11"
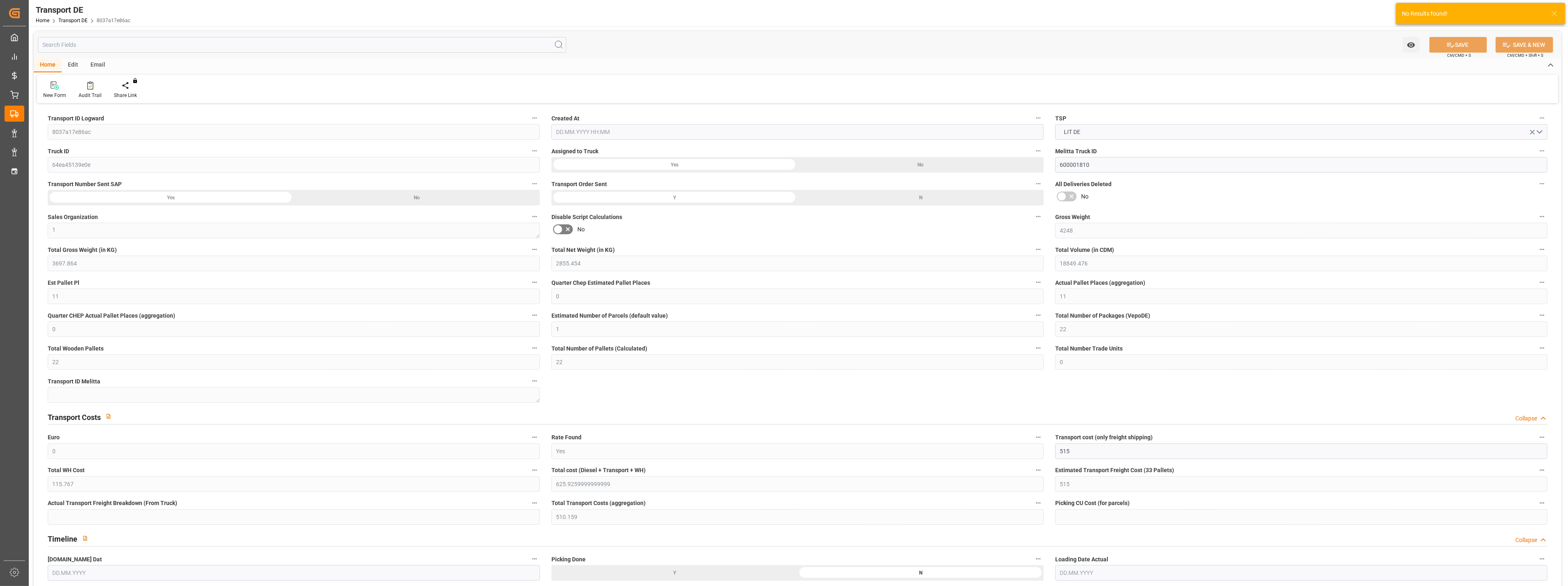
type input "0"
type input "11"
type input "0"
type input "1"
type input "22"
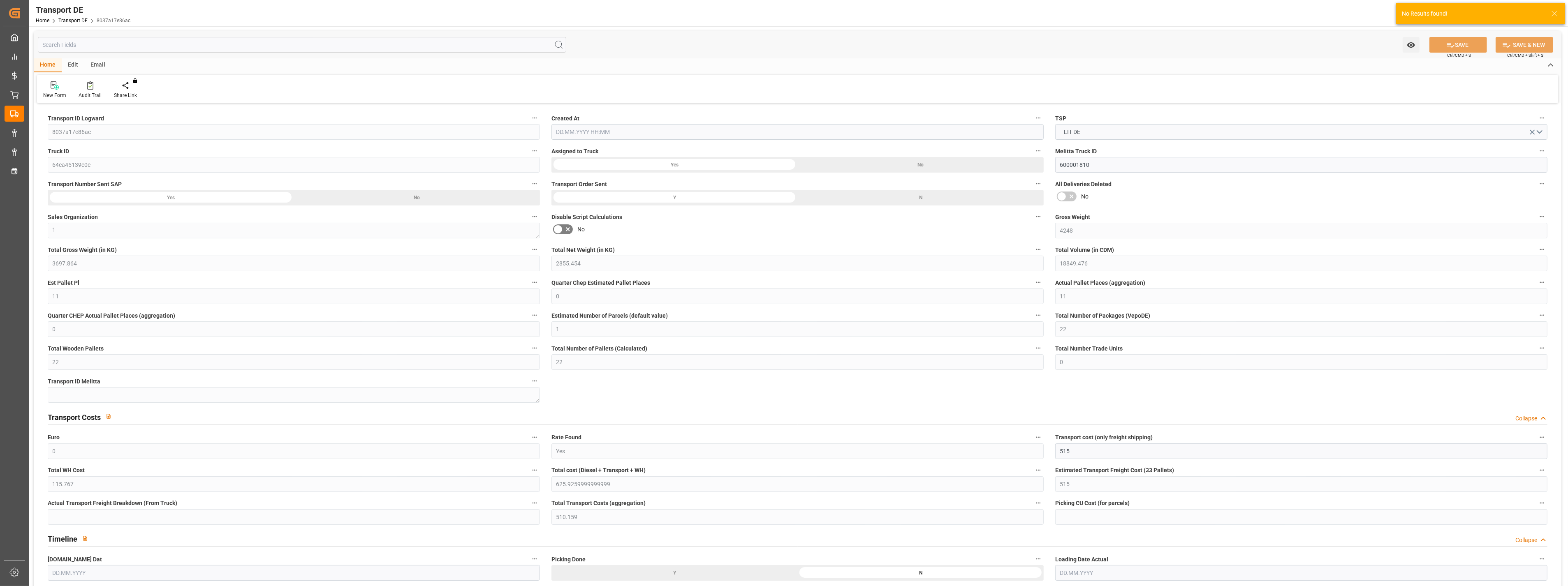
type input "22"
type input "0"
type input "515"
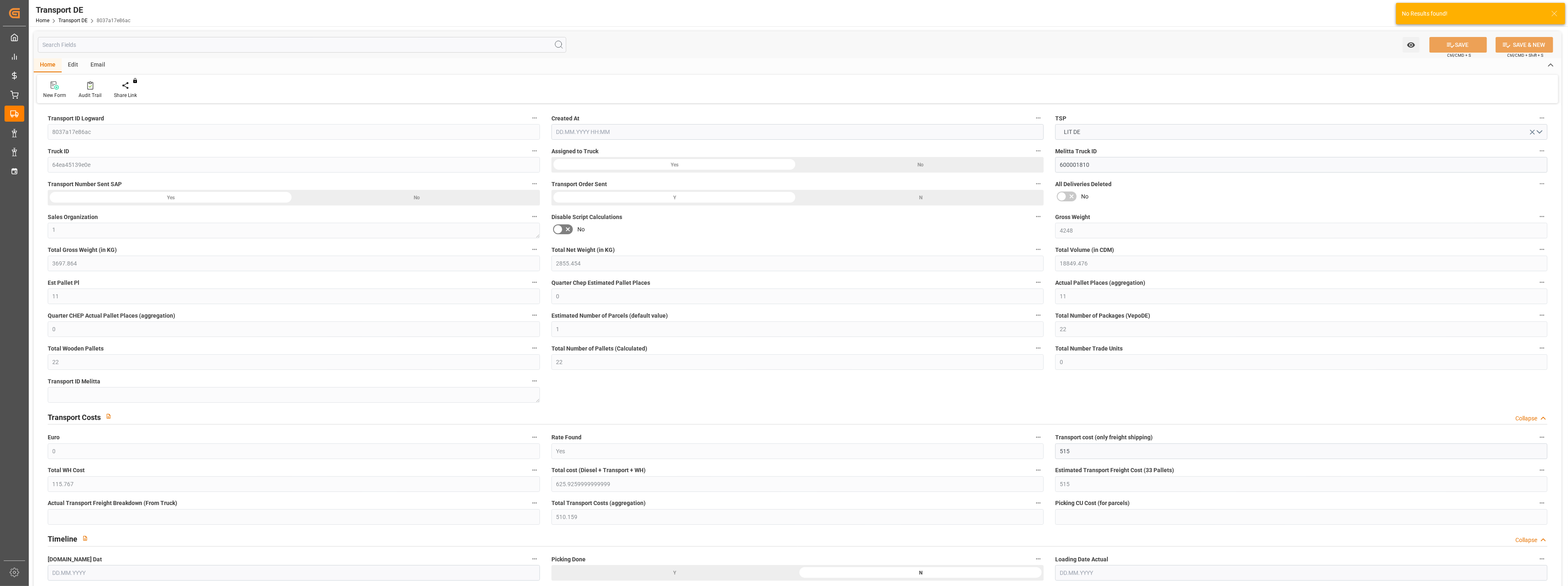
type input "115.767"
type input "515"
type input "510.159"
type input "85"
type input "22"
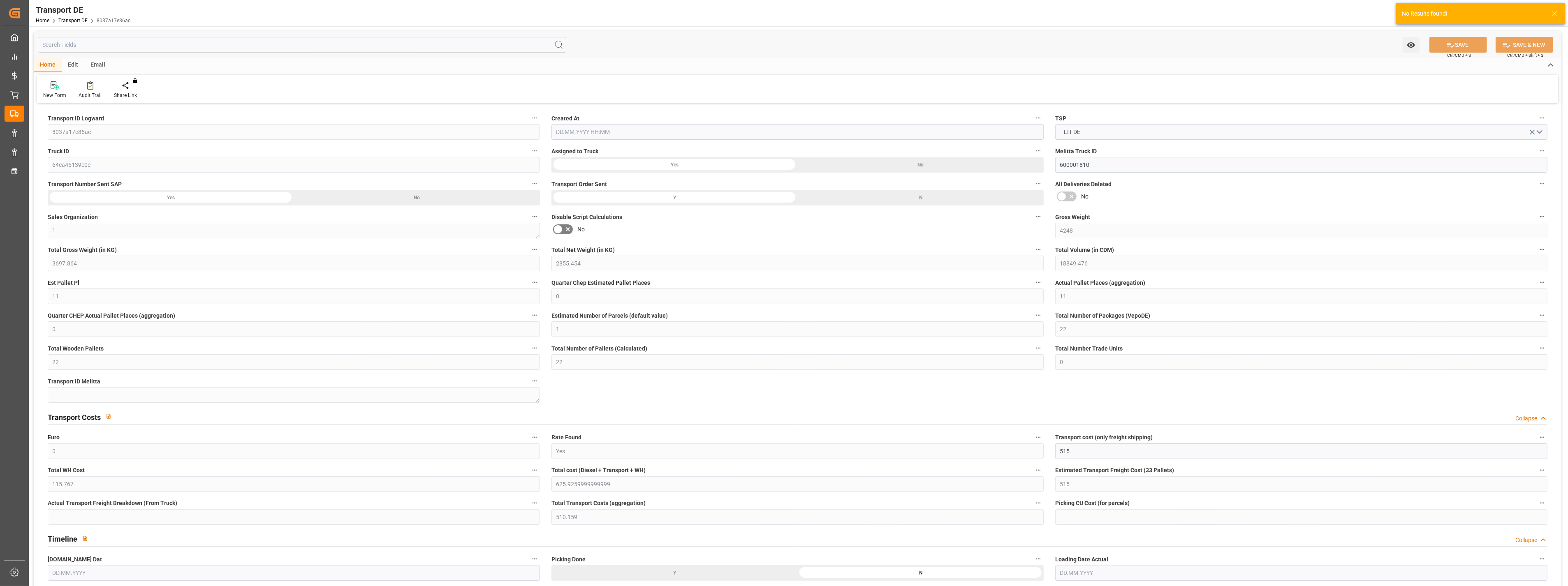
type input "0"
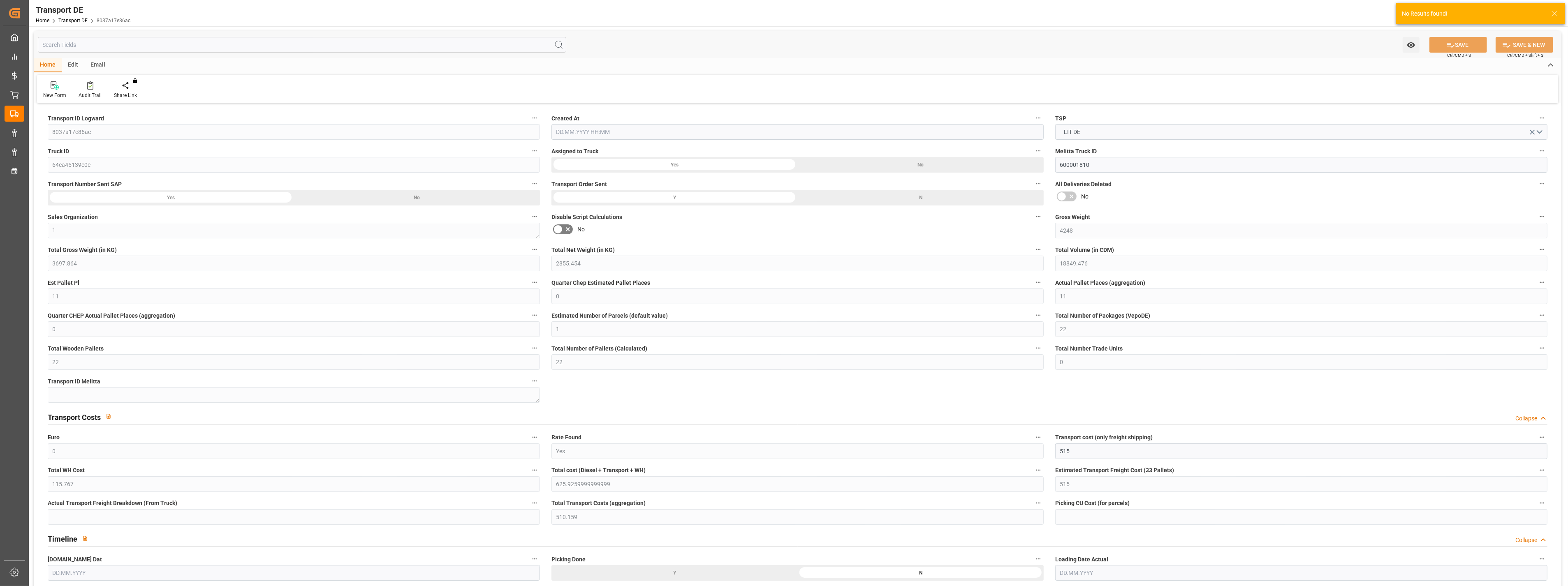
type input "0"
type input "-4.841"
type input "0"
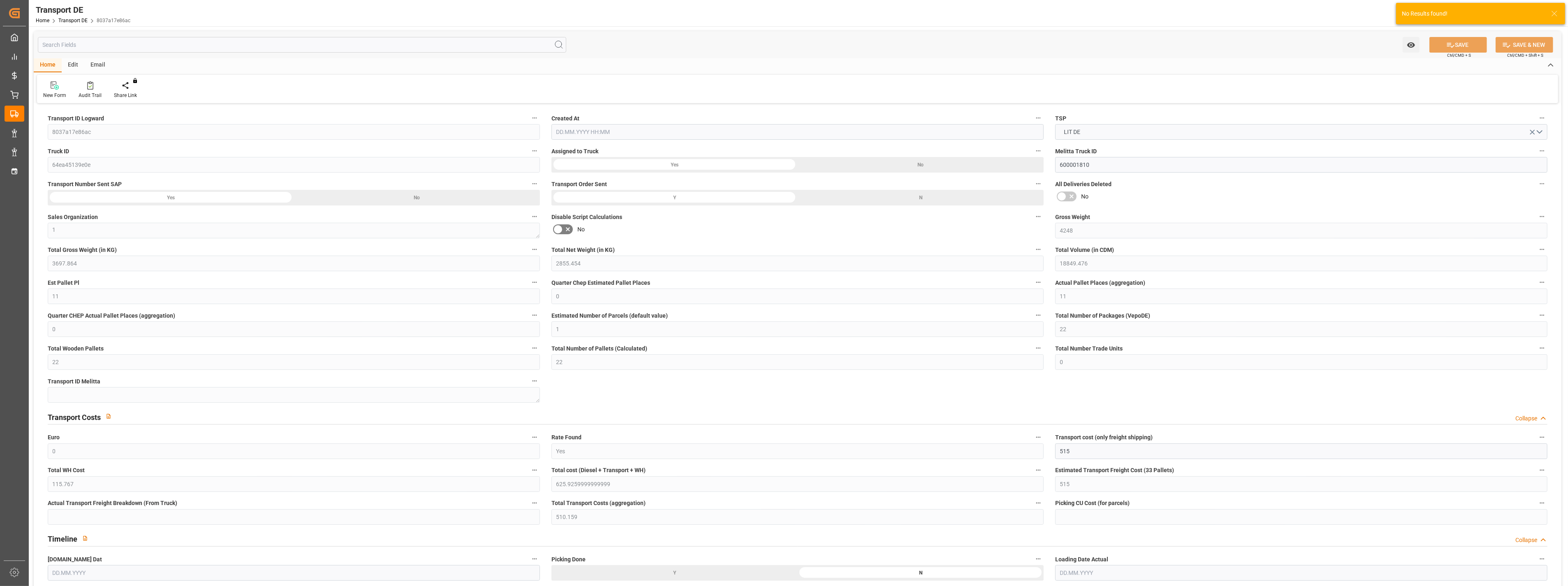
type input "0"
type input "3697.864"
type input "10767.6795"
type input "21"
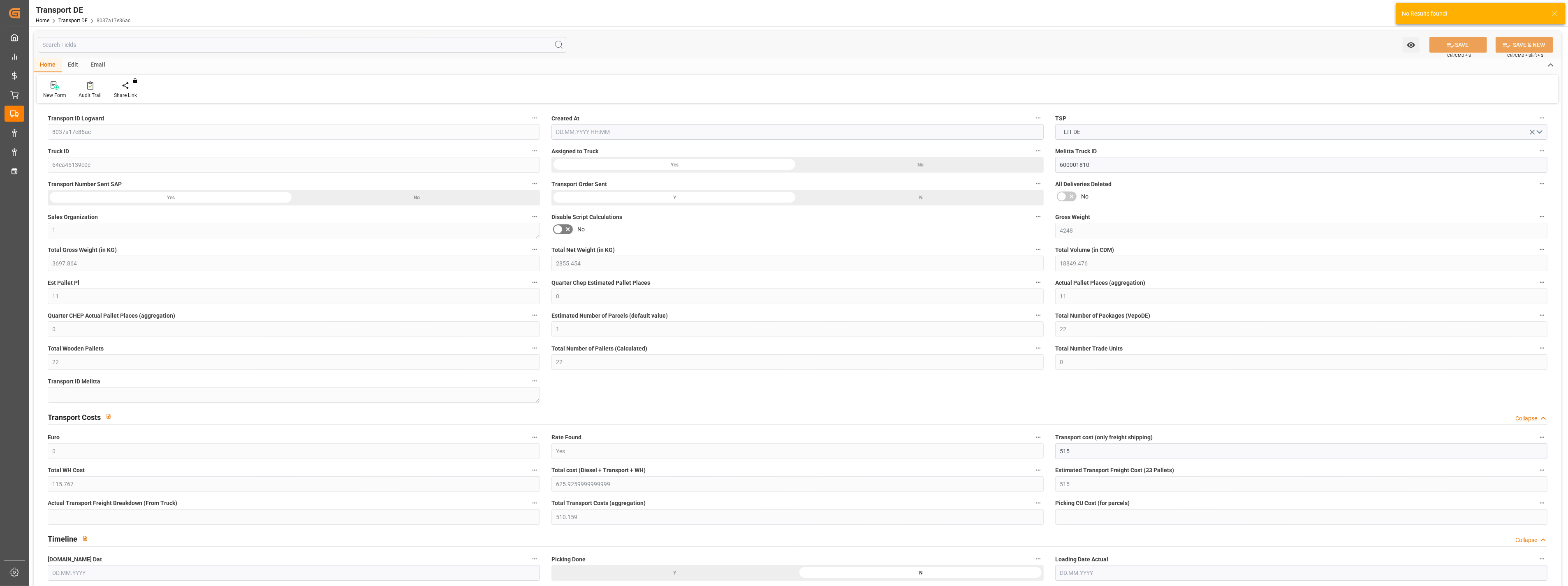
type input "80"
type input "0"
type input "4"
type input "18"
type input "0"
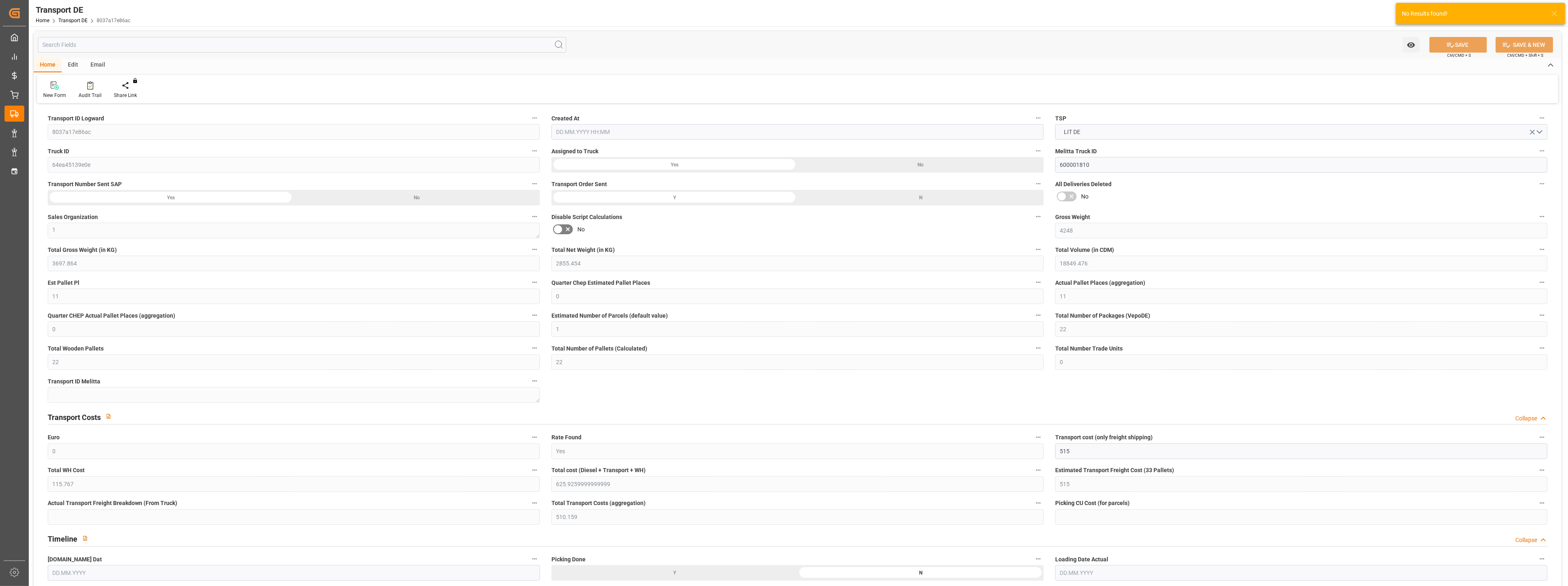
type input "0"
type input "1"
type input "0"
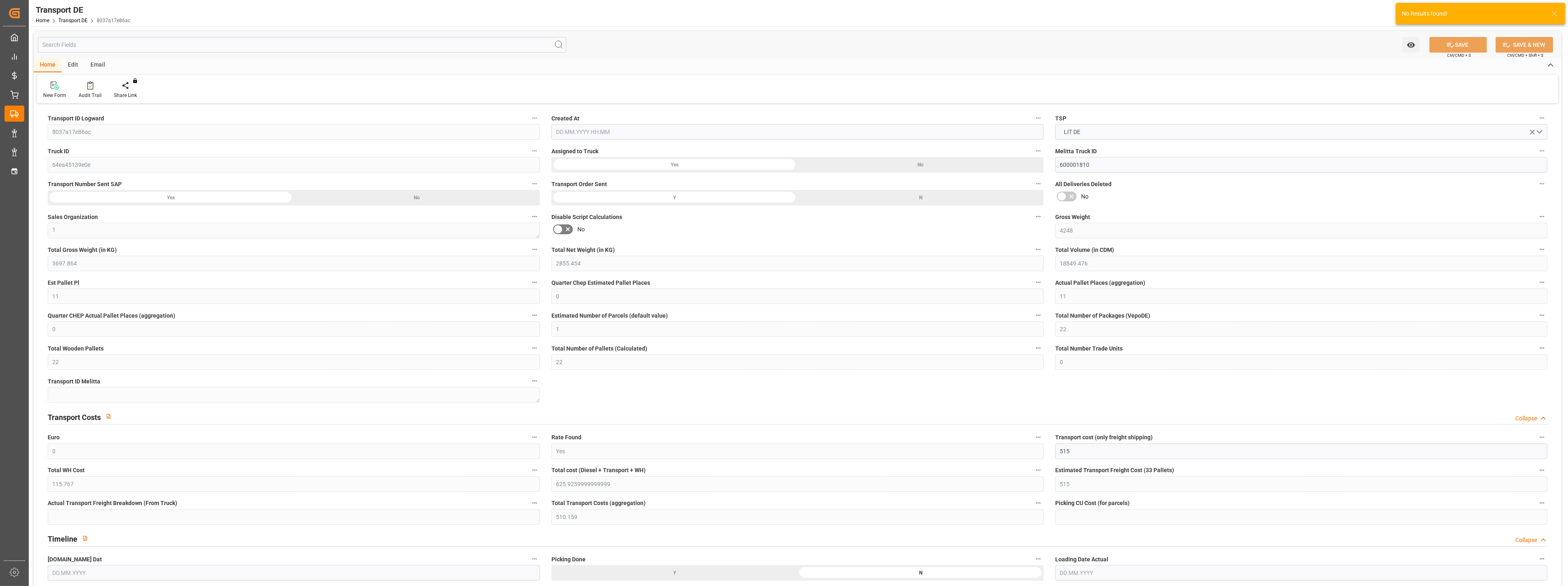
type input "1485"
type input "625.926"
type input "510.159"
type input "[DATE] 21:01"
type input "[DATE]"
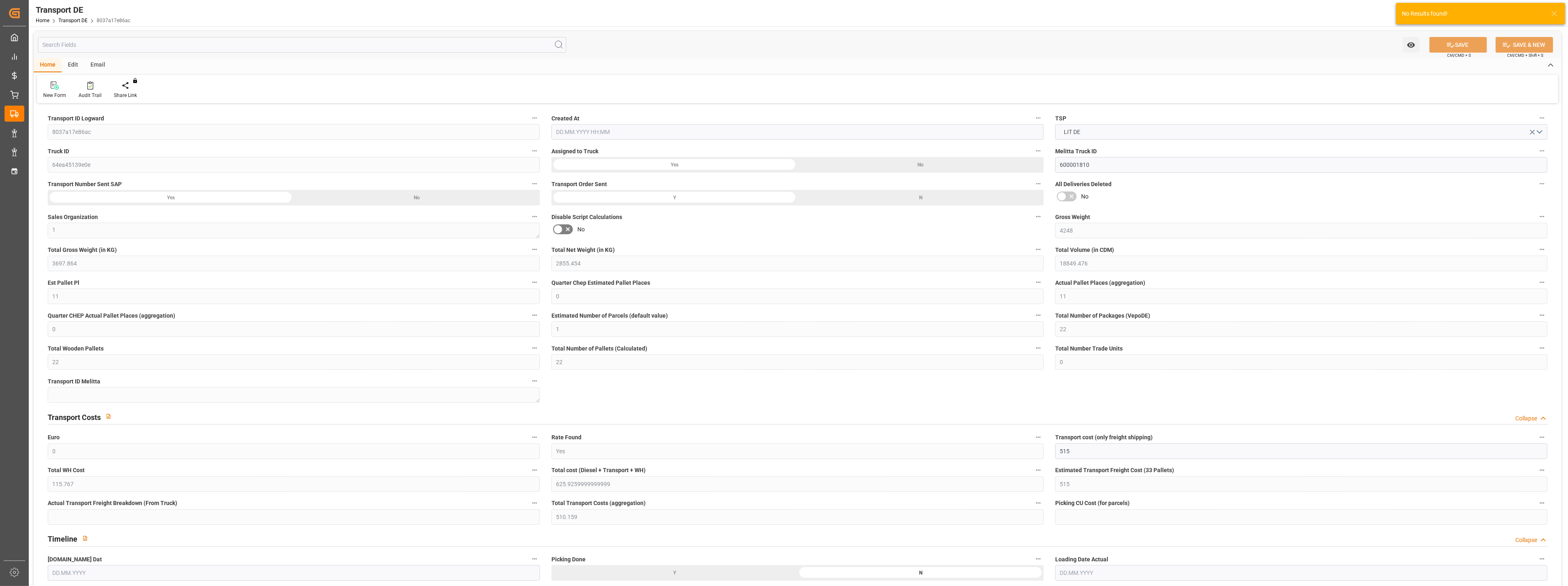
type input "[DATE]"
